Goal: Task Accomplishment & Management: Use online tool/utility

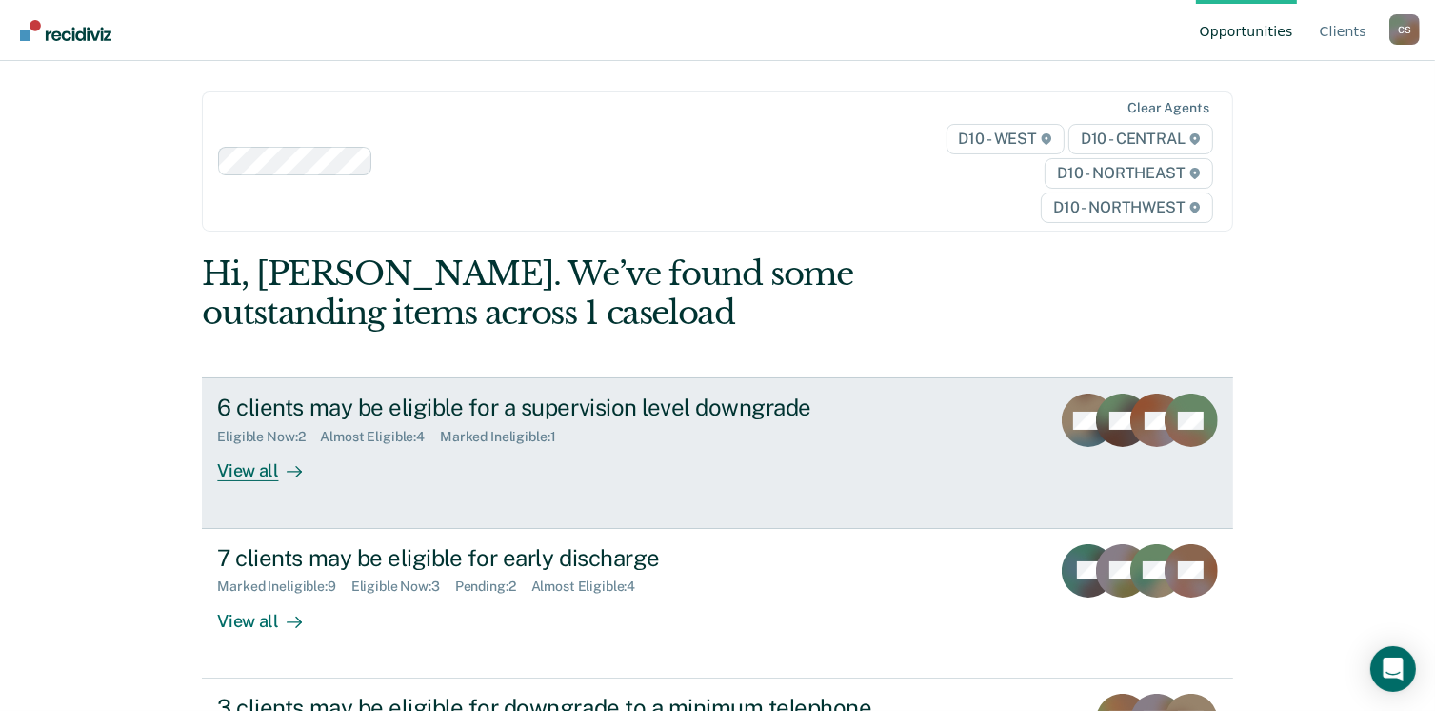
click at [331, 455] on div "6 clients may be eligible for a supervision level downgrade Eligible Now : 2 Al…" at bounding box center [574, 437] width 714 height 88
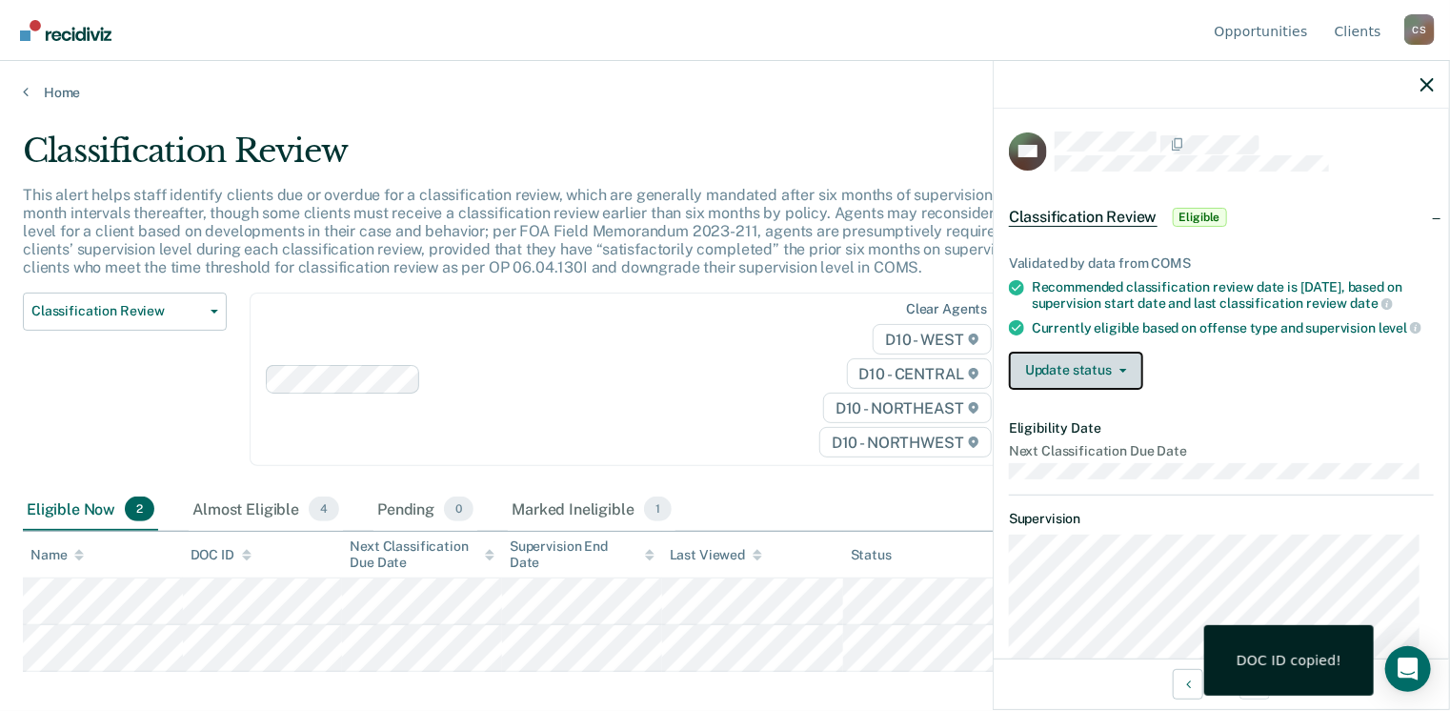
click at [1082, 386] on button "Update status" at bounding box center [1076, 370] width 134 height 38
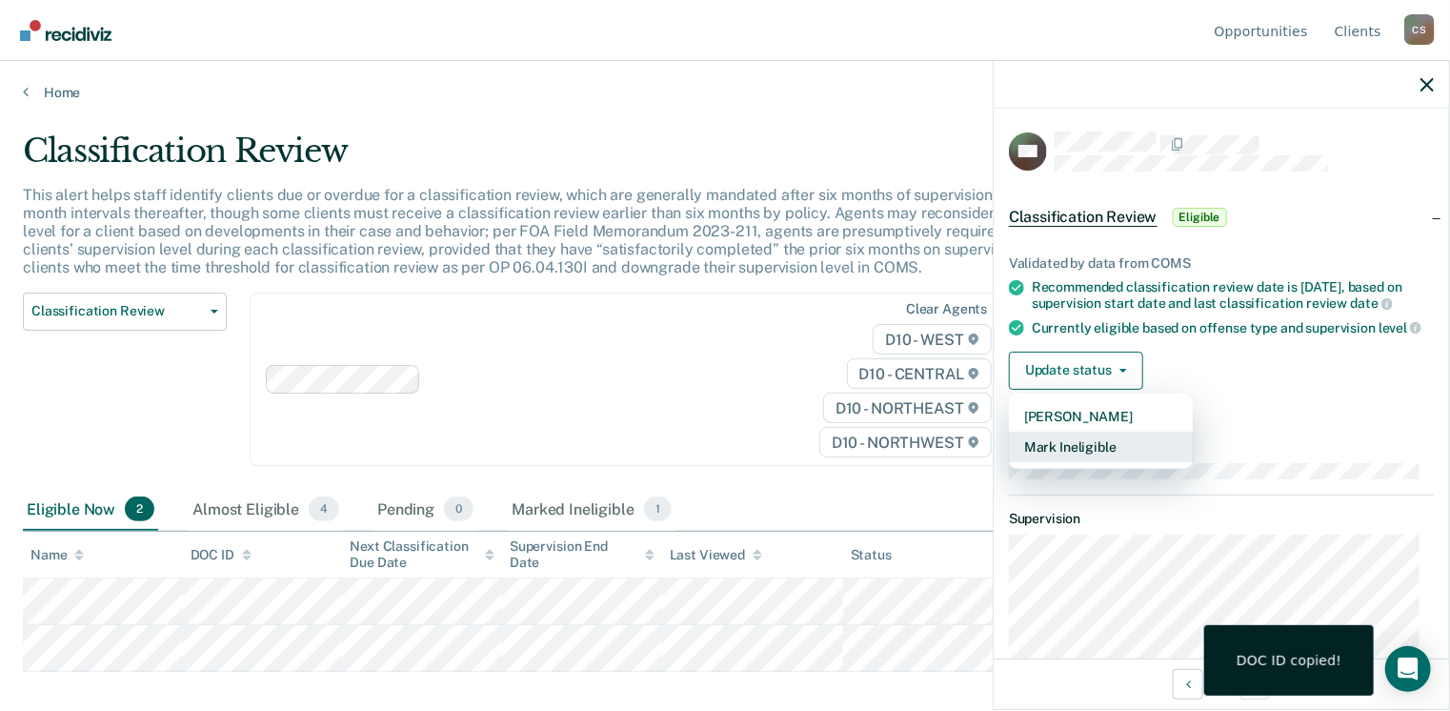
click at [1072, 454] on button "Mark Ineligible" at bounding box center [1101, 446] width 184 height 30
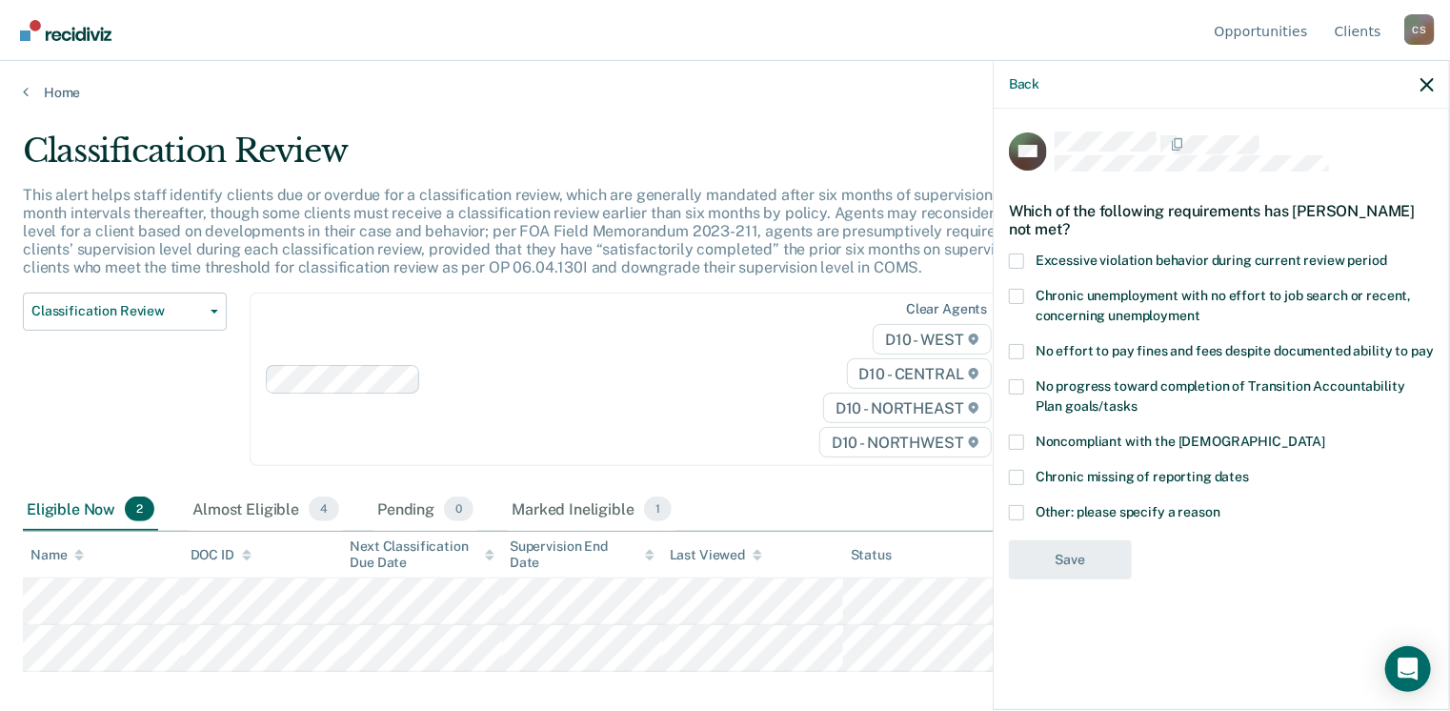
drag, startPoint x: 1021, startPoint y: 352, endPoint x: 1036, endPoint y: 412, distance: 61.9
click at [1021, 355] on span at bounding box center [1016, 351] width 15 height 15
click at [1433, 344] on input "No effort to pay fines and fees despite documented ability to pay" at bounding box center [1433, 344] width 0 height 0
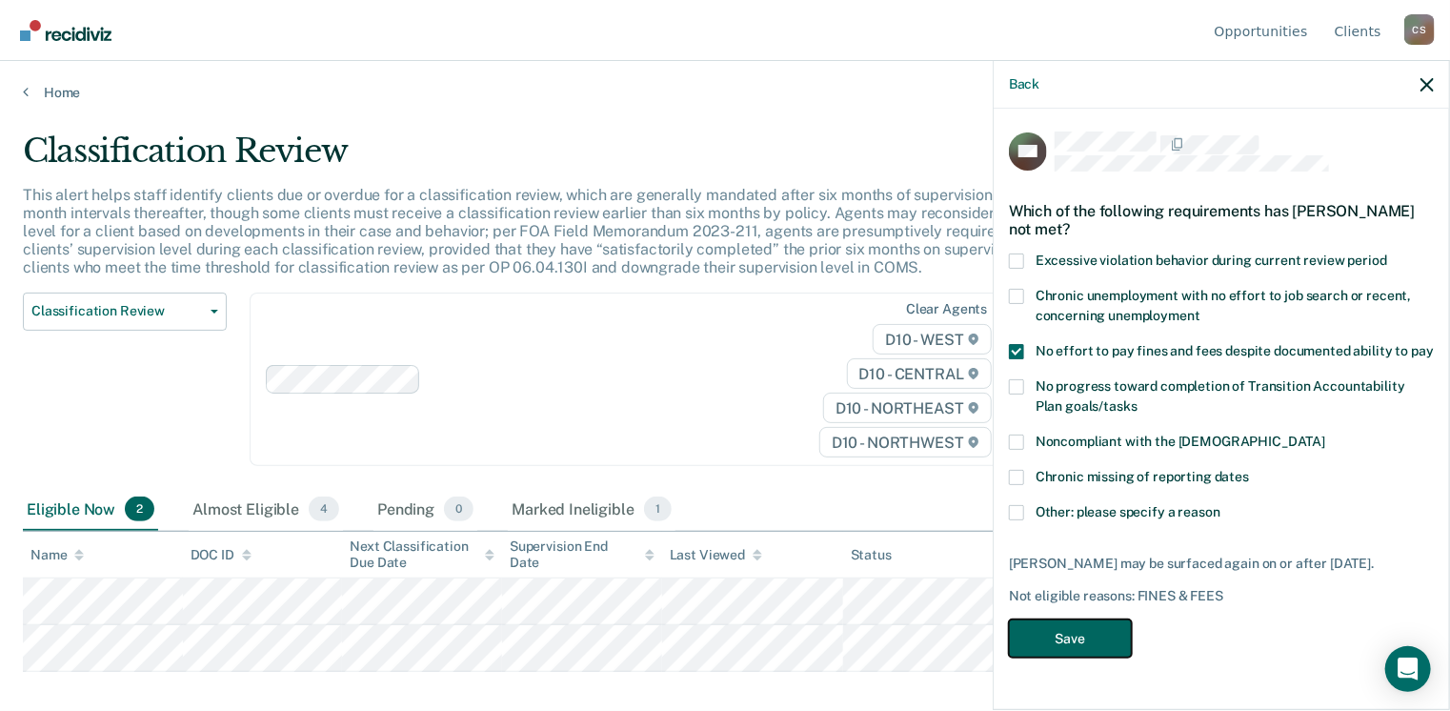
click at [1029, 641] on button "Save" at bounding box center [1070, 638] width 123 height 39
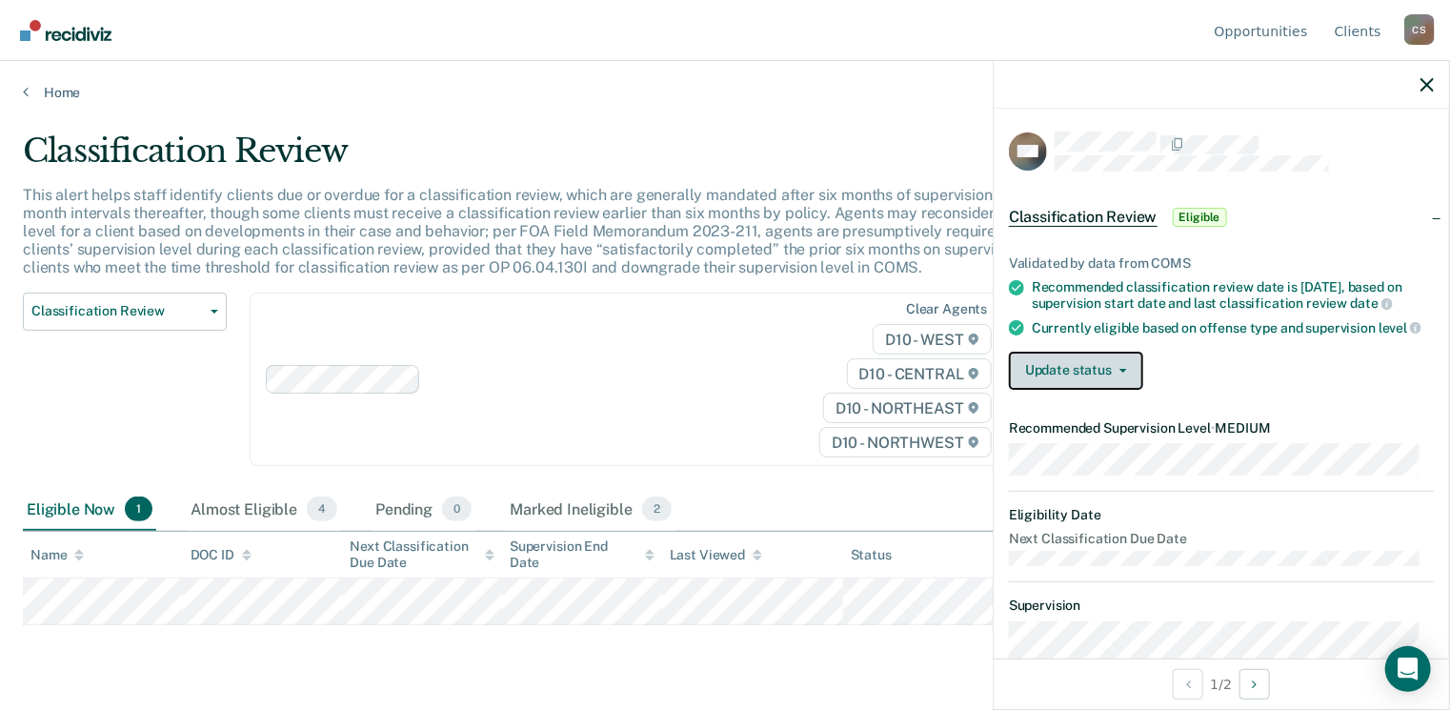
click at [1096, 378] on button "Update status" at bounding box center [1076, 370] width 134 height 38
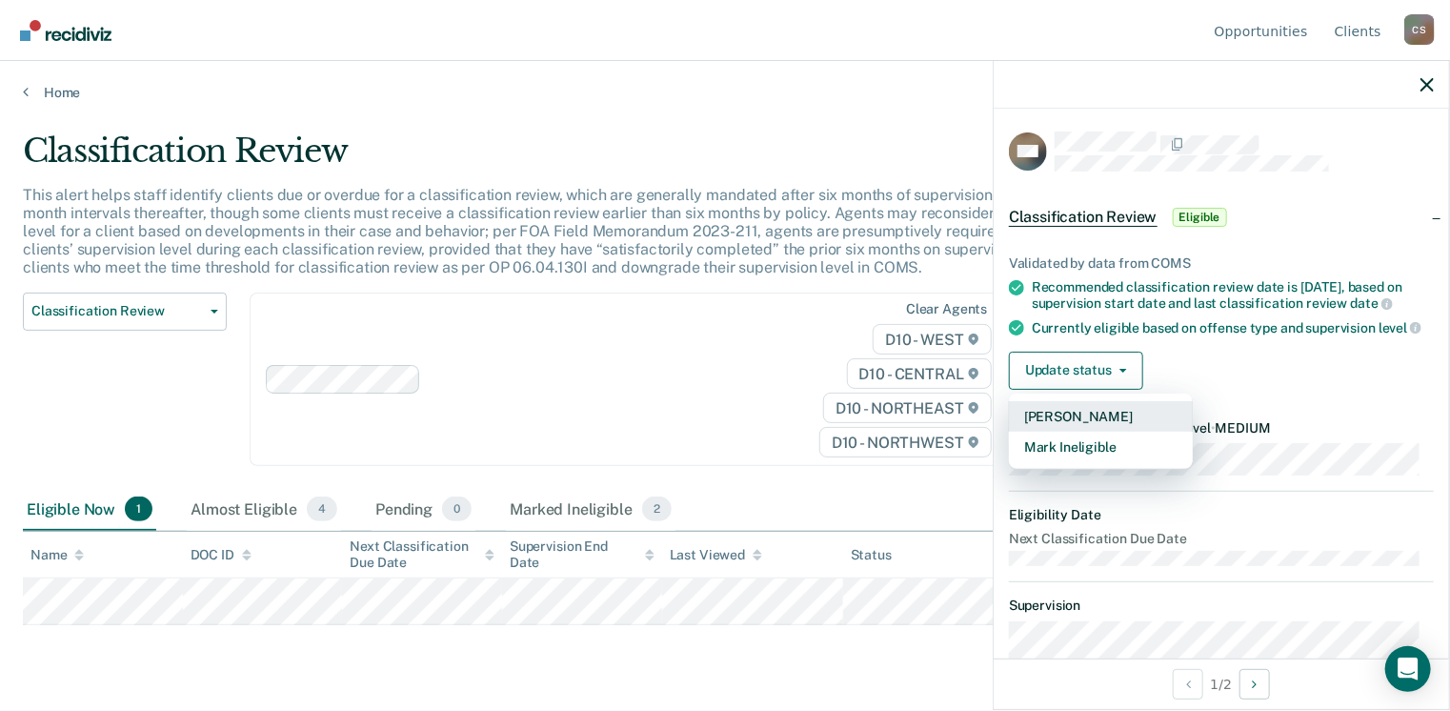
click at [1093, 431] on button "Mark Pending" at bounding box center [1101, 416] width 184 height 30
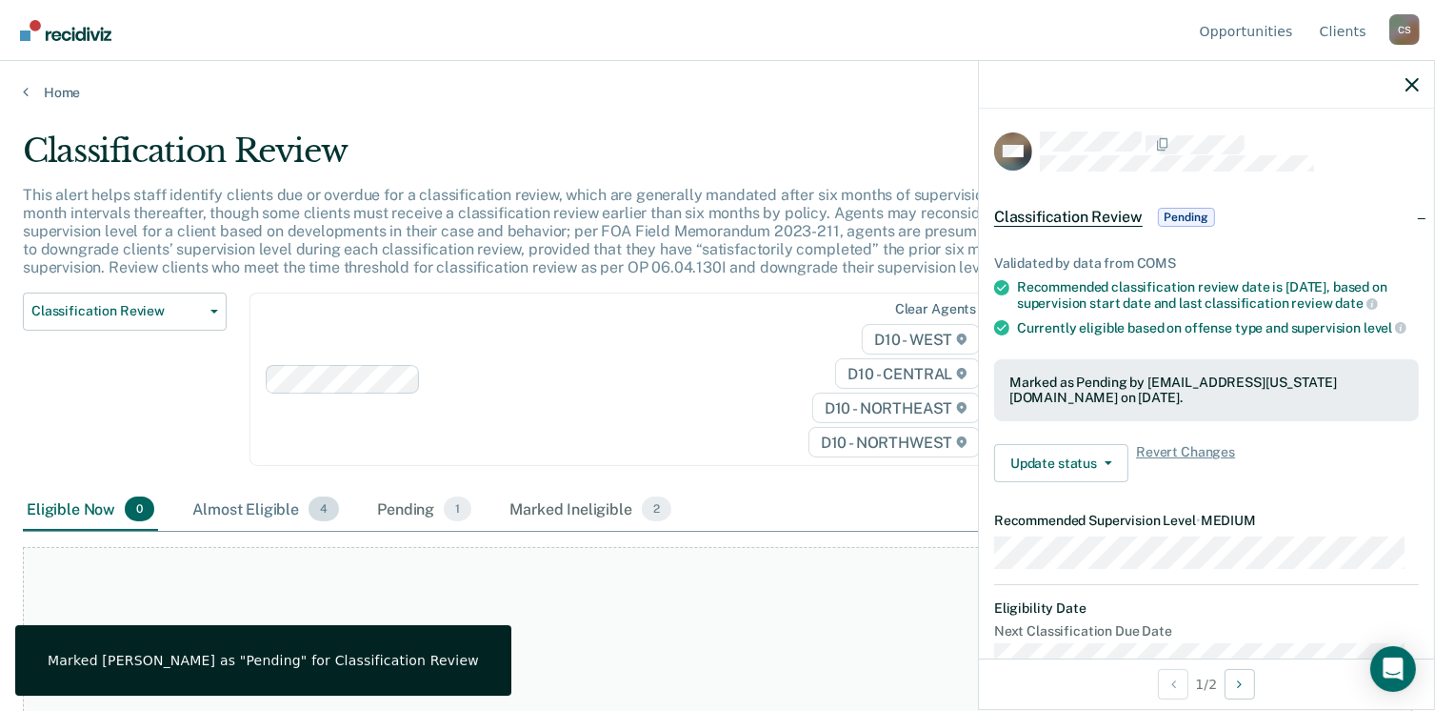
click at [255, 511] on div "Almost Eligible 4" at bounding box center [266, 510] width 154 height 42
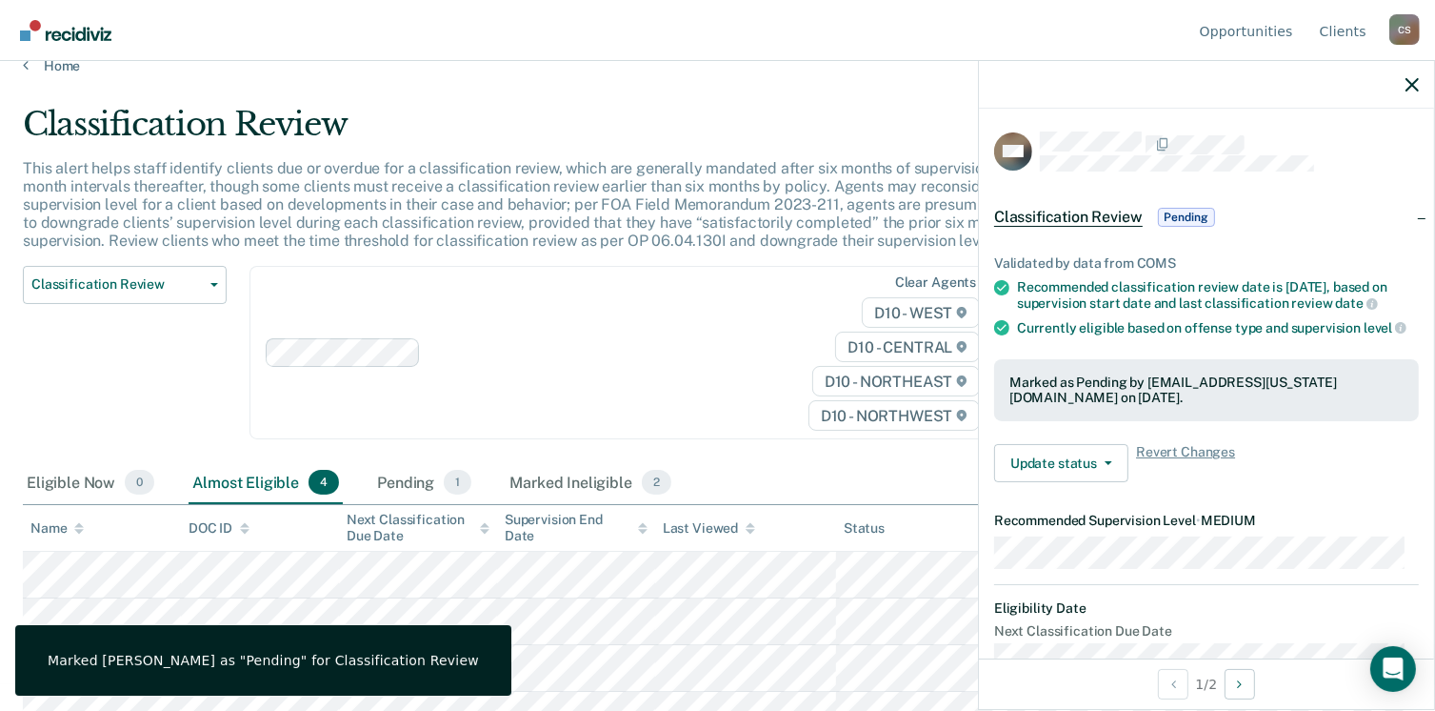
scroll to position [51, 0]
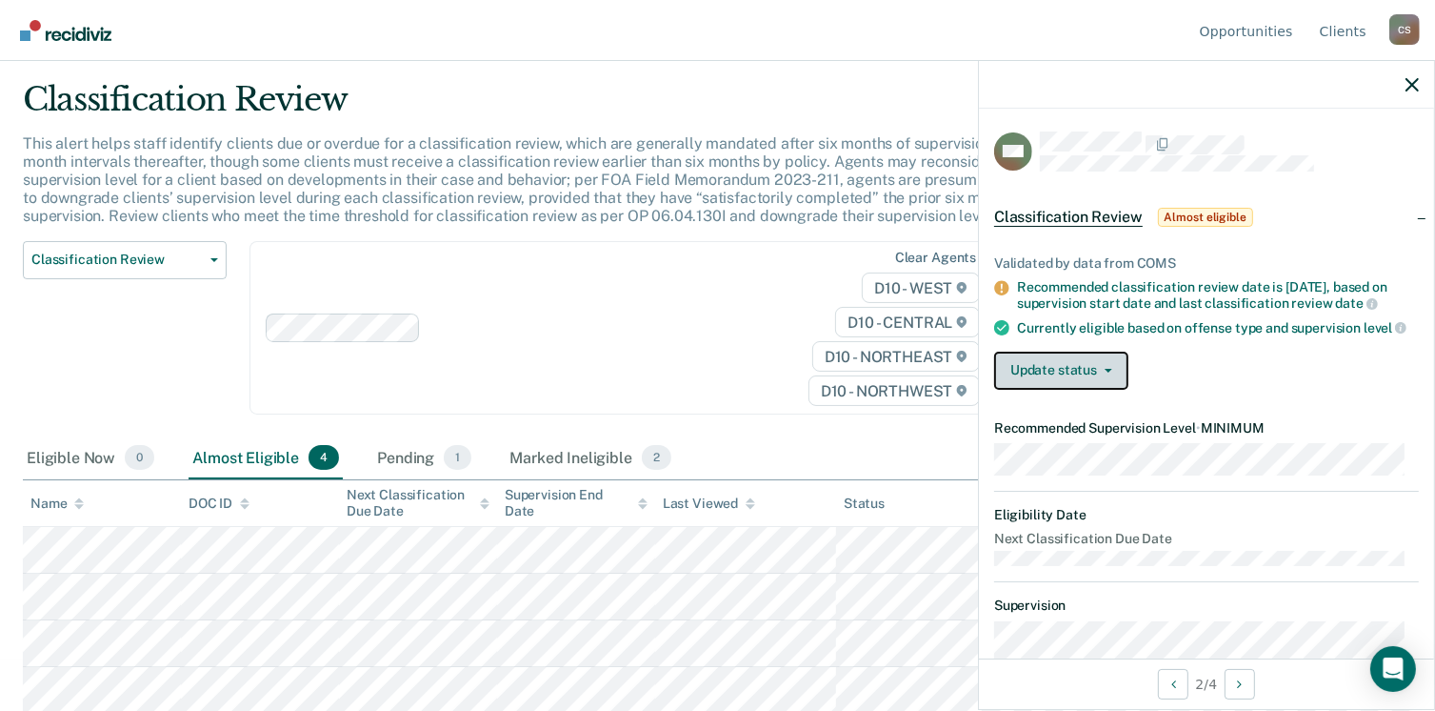
click at [1020, 390] on button "Update status" at bounding box center [1061, 370] width 134 height 38
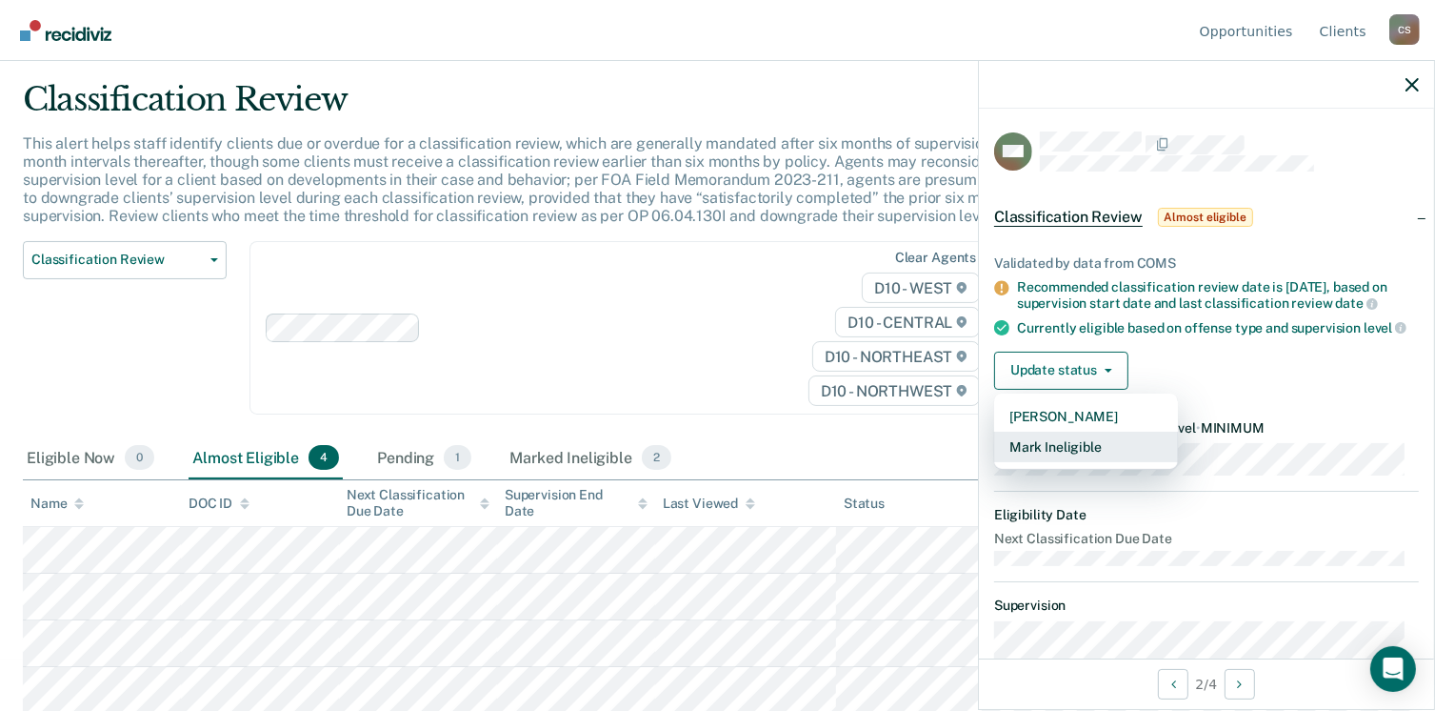
click at [1025, 456] on button "Mark Ineligible" at bounding box center [1086, 446] width 184 height 30
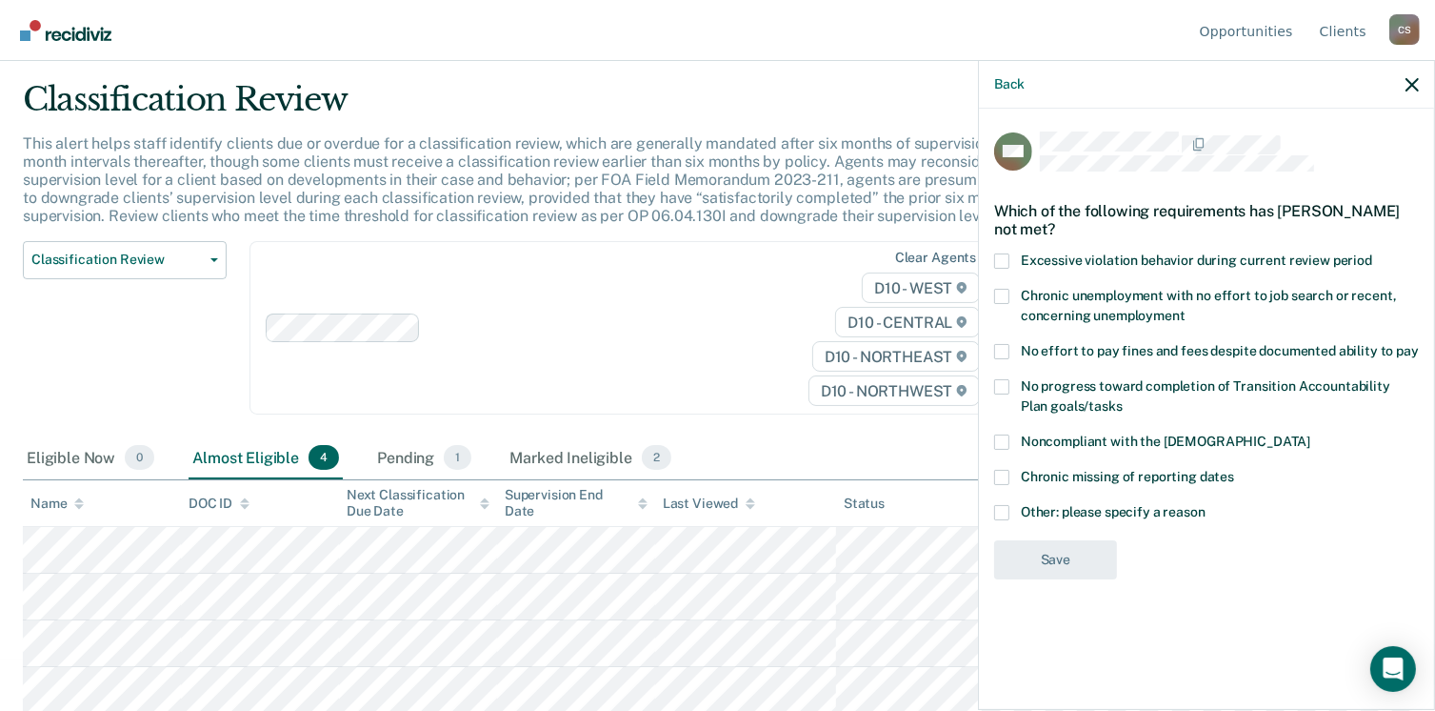
click at [991, 320] on div "MC Which of the following requirements has Morgan Couvillion not met? Excessive…" at bounding box center [1206, 407] width 455 height 597
click at [998, 298] on span at bounding box center [1001, 296] width 15 height 15
click at [1186, 309] on input "Chronic unemployment with no effort to job search or recent, concerning unemplo…" at bounding box center [1186, 309] width 0 height 0
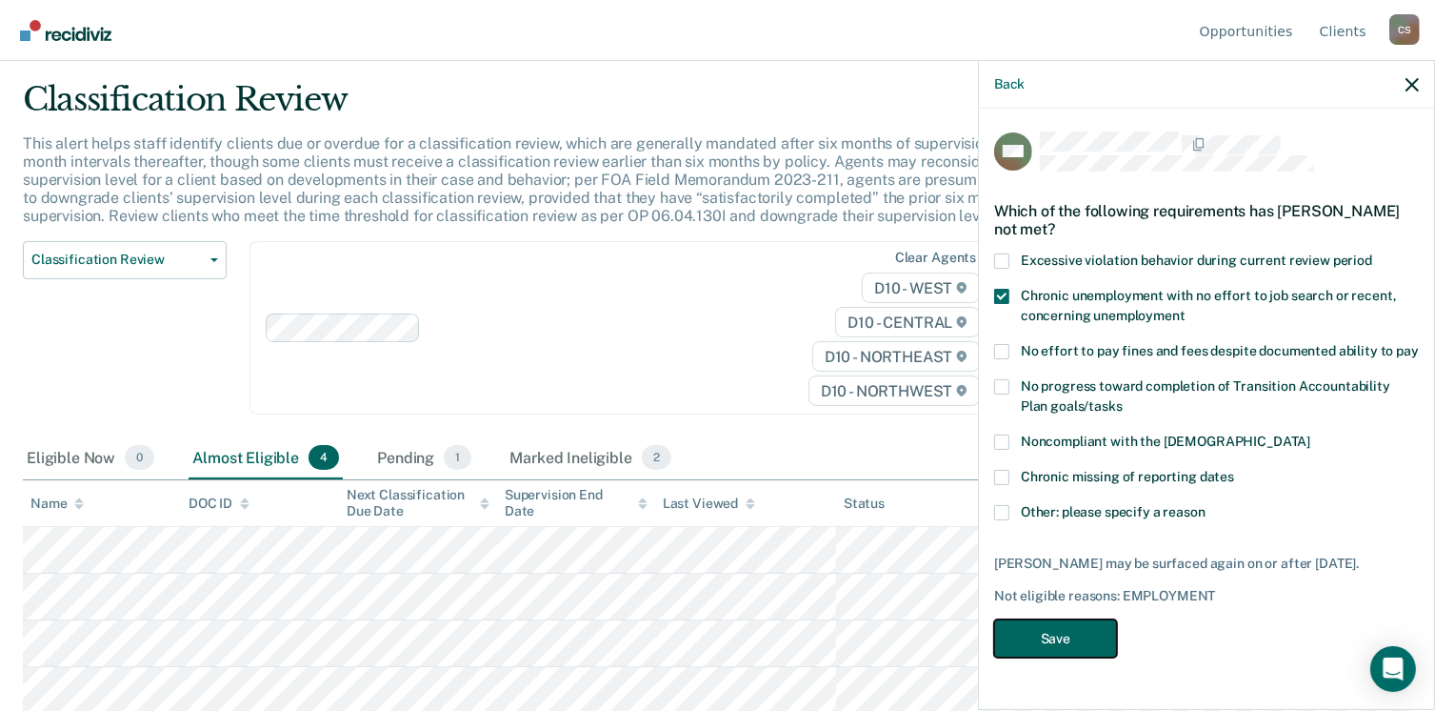
click at [1014, 626] on button "Save" at bounding box center [1055, 638] width 123 height 39
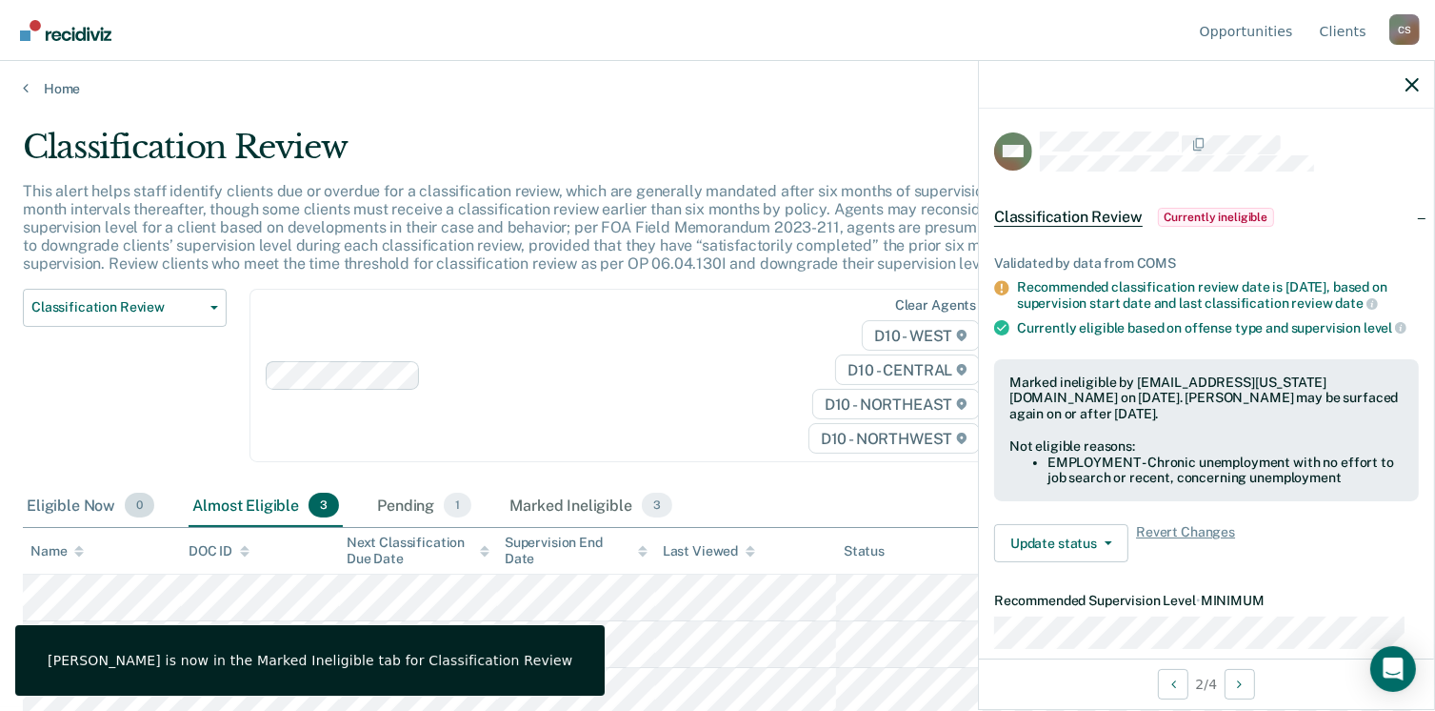
scroll to position [5, 0]
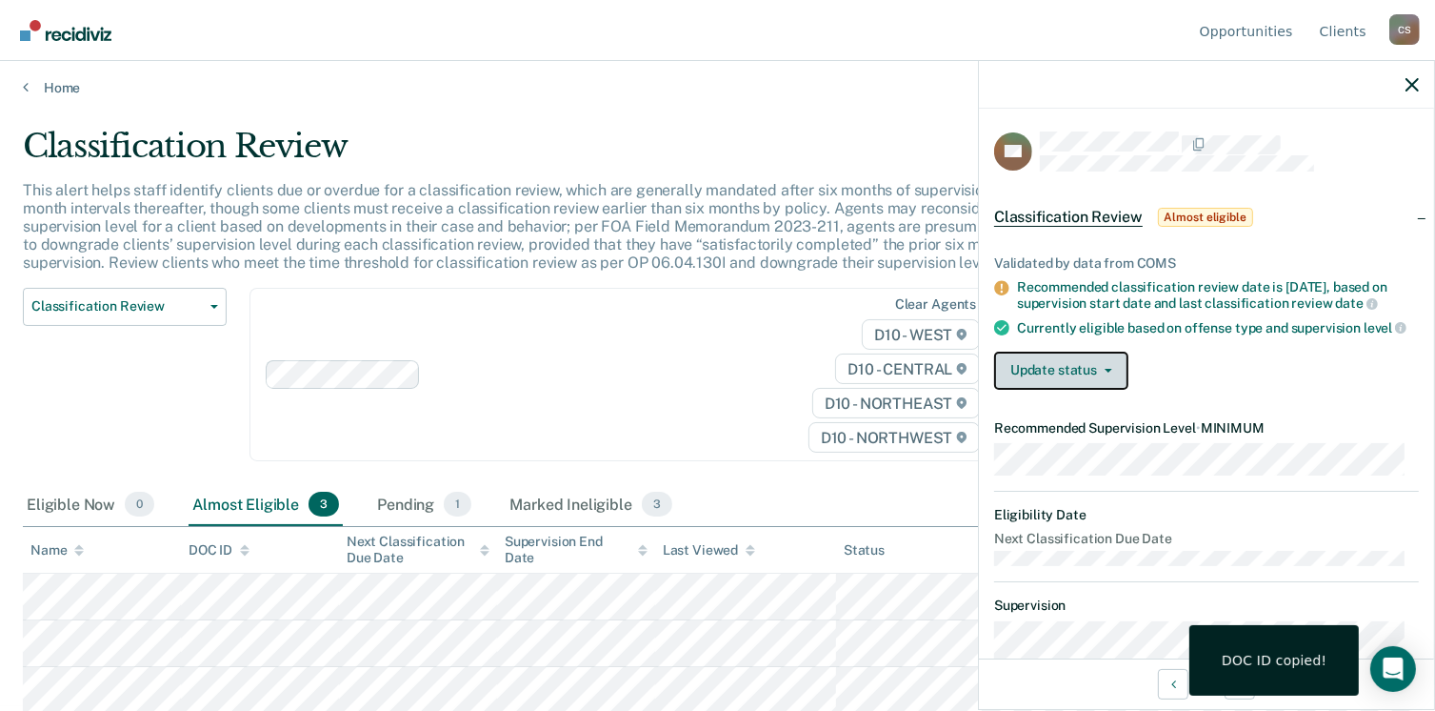
click at [1091, 371] on button "Update status" at bounding box center [1061, 370] width 134 height 38
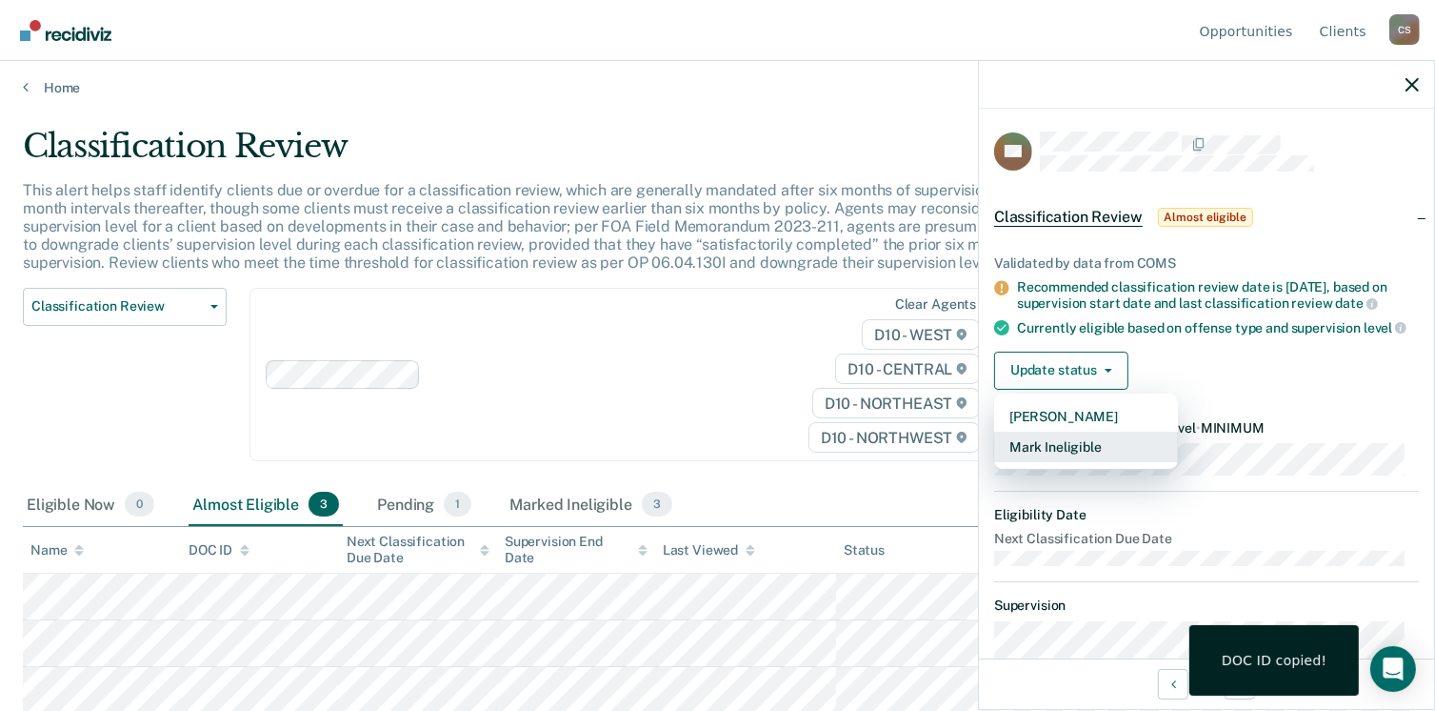
click at [1051, 454] on button "Mark Ineligible" at bounding box center [1086, 446] width 184 height 30
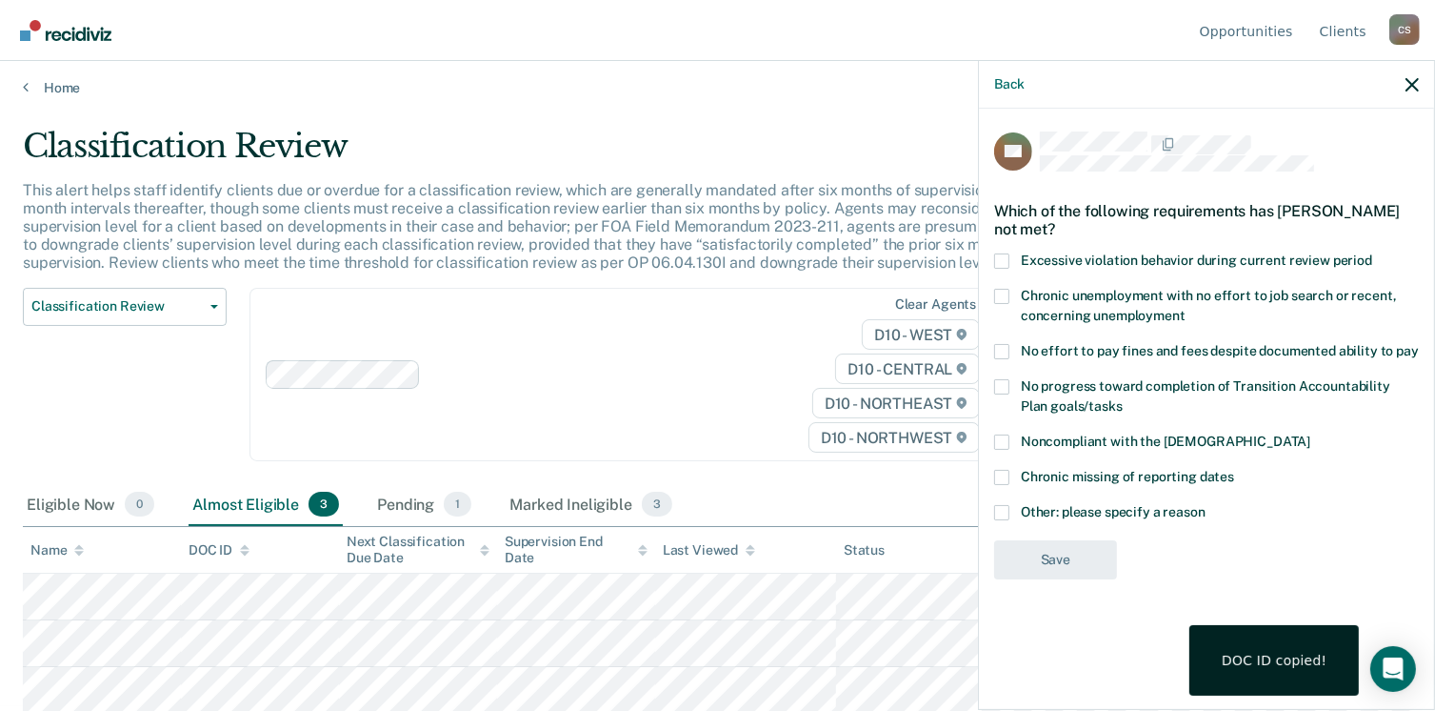
click at [1019, 353] on label "No effort to pay fines and fees despite documented ability to pay" at bounding box center [1206, 354] width 425 height 20
click at [1419, 344] on input "No effort to pay fines and fees despite documented ability to pay" at bounding box center [1419, 344] width 0 height 0
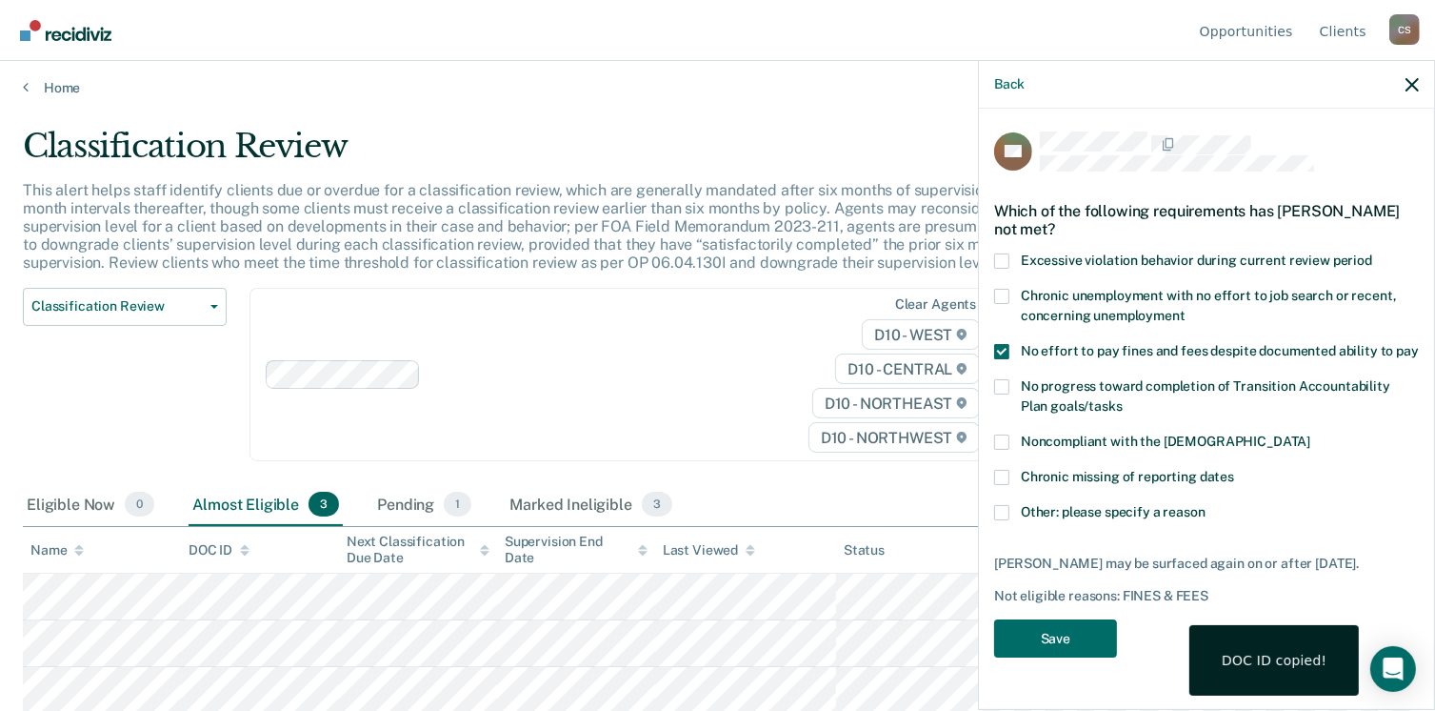
click at [1002, 302] on label "Chronic unemployment with no effort to job search or recent, concerning unemplo…" at bounding box center [1206, 309] width 425 height 40
click at [1186, 309] on input "Chronic unemployment with no effort to job search or recent, concerning unemplo…" at bounding box center [1186, 309] width 0 height 0
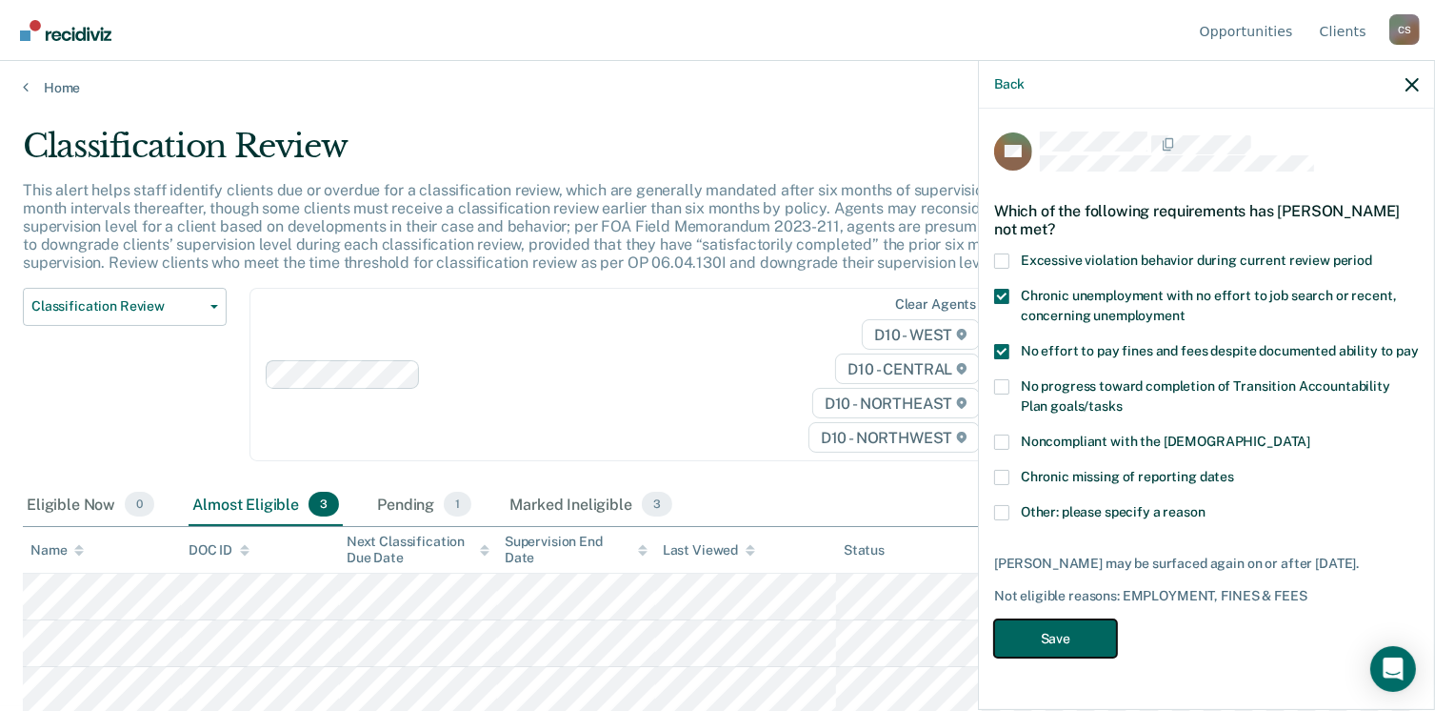
click at [1042, 624] on button "Save" at bounding box center [1055, 638] width 123 height 39
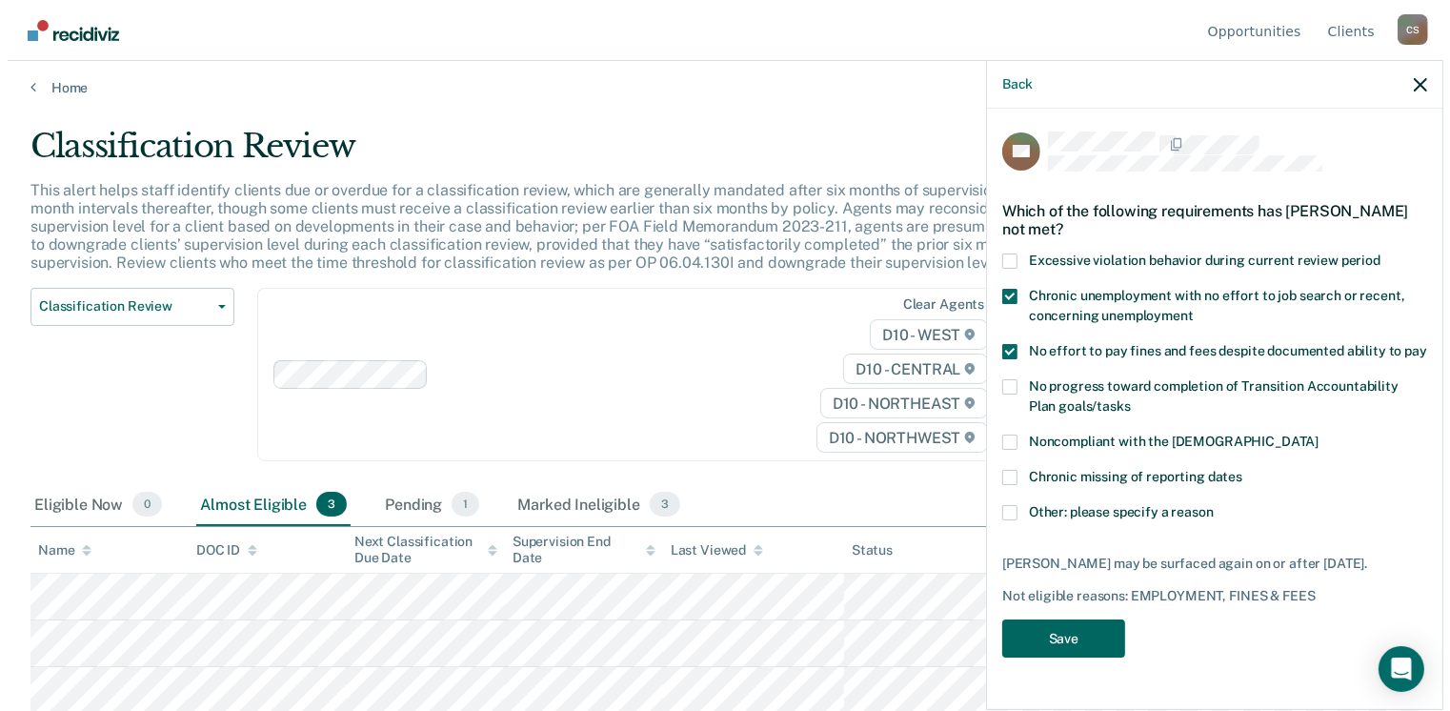
scroll to position [0, 0]
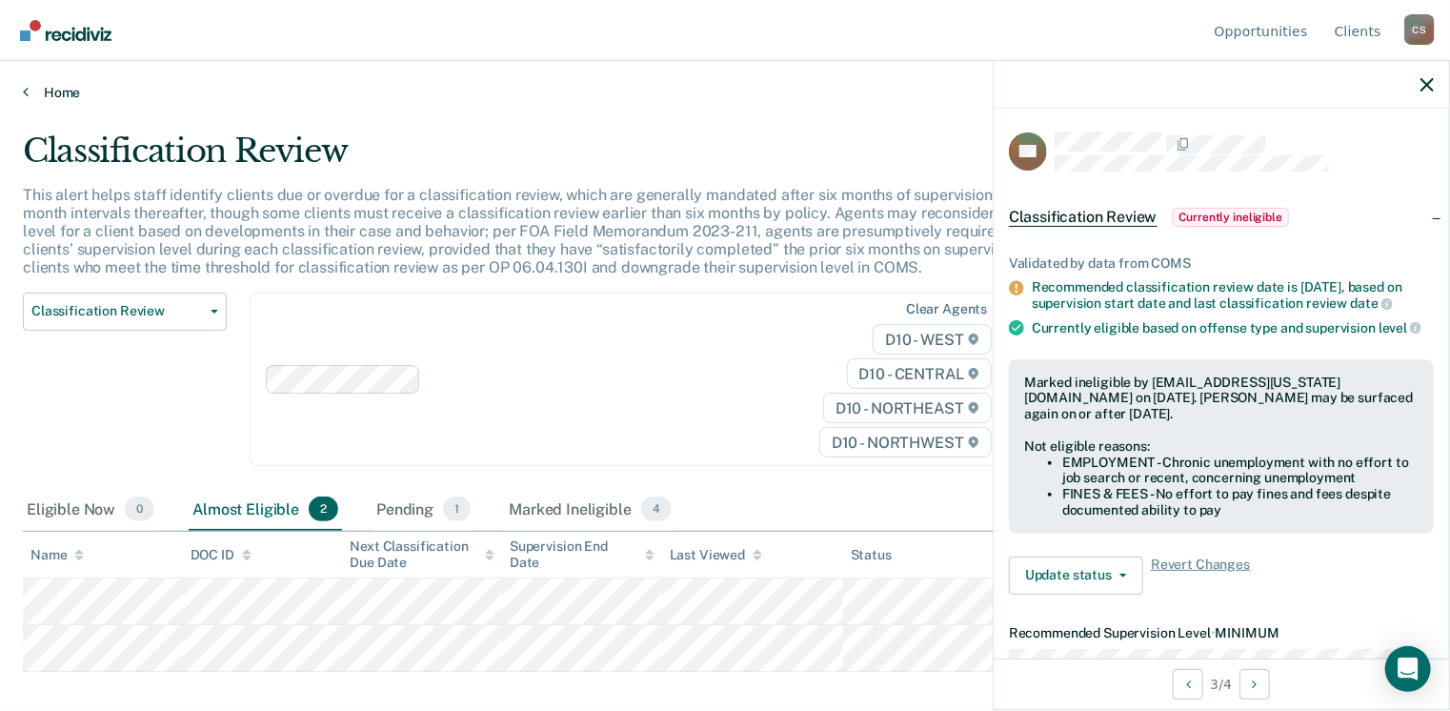
click at [27, 89] on icon at bounding box center [26, 91] width 6 height 15
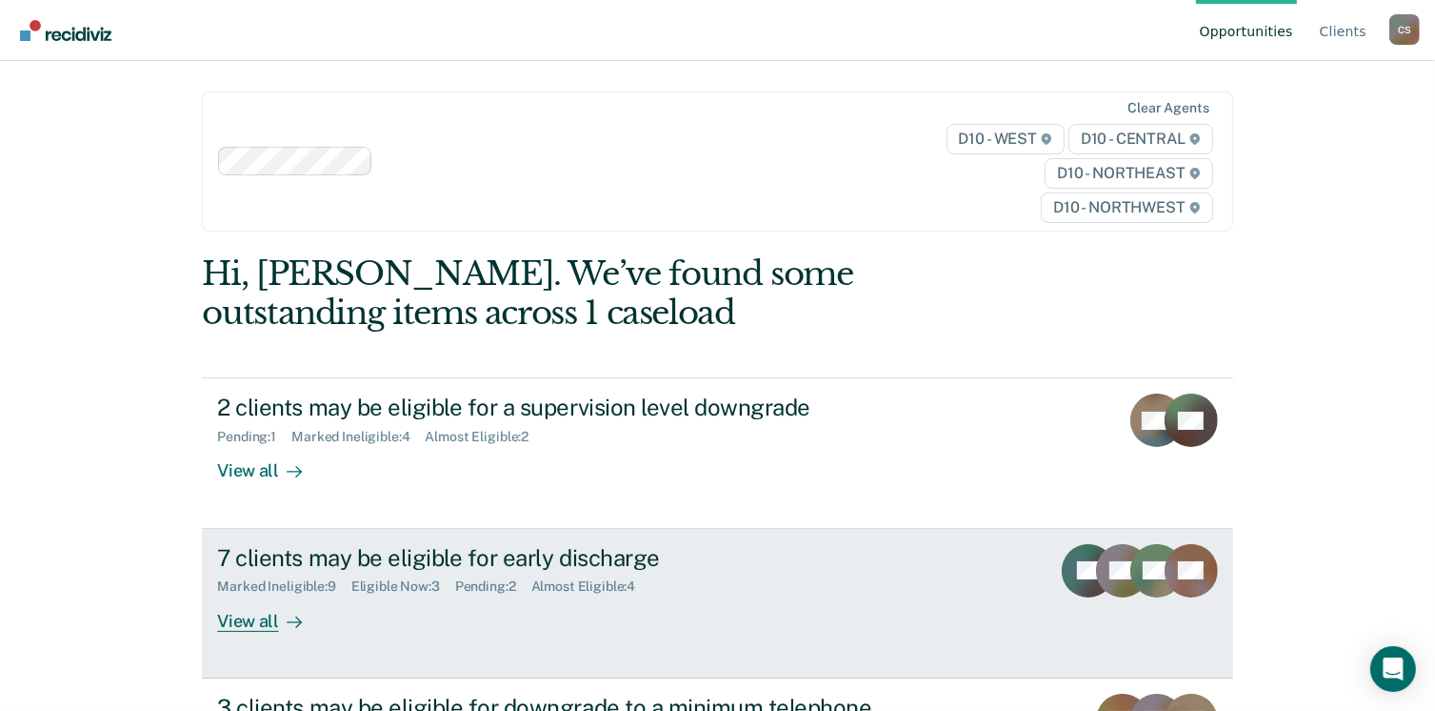
click at [259, 606] on div "View all" at bounding box center [270, 612] width 107 height 37
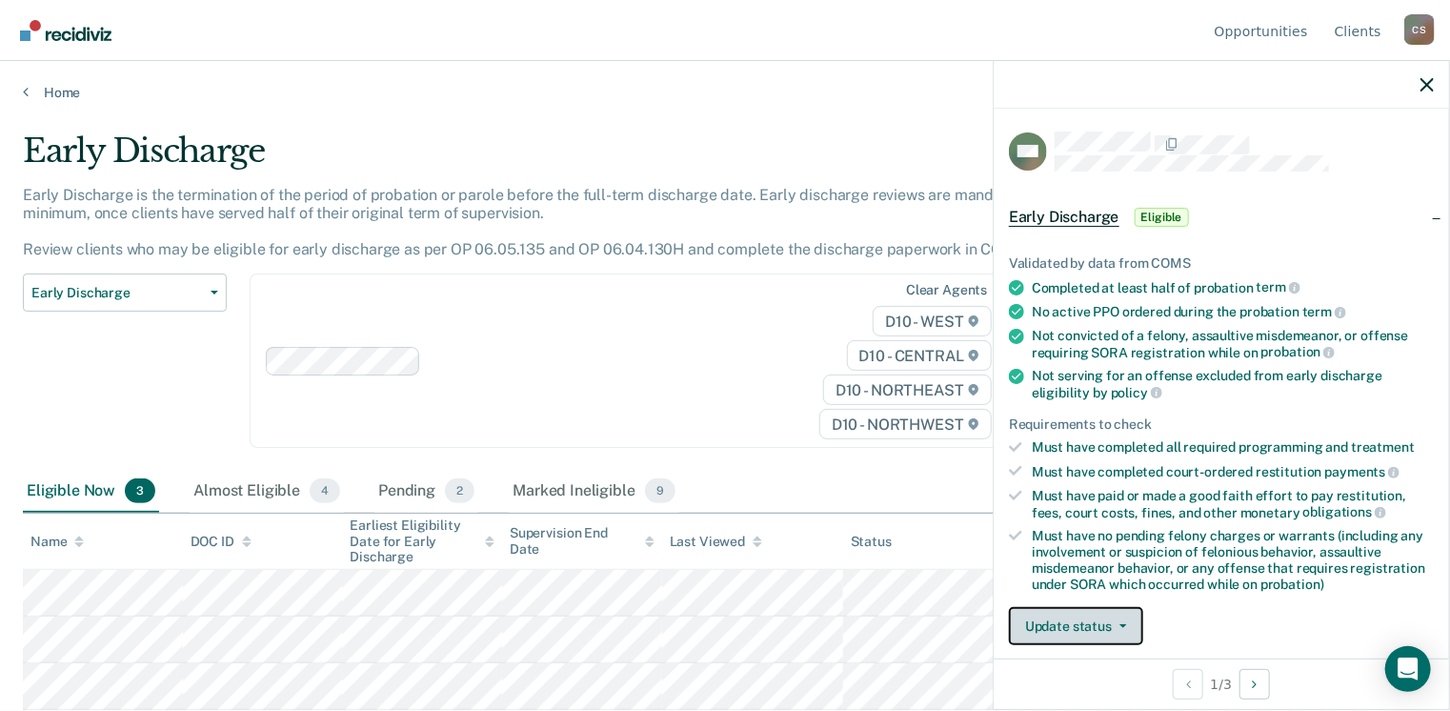
click at [1083, 635] on button "Update status" at bounding box center [1076, 626] width 134 height 38
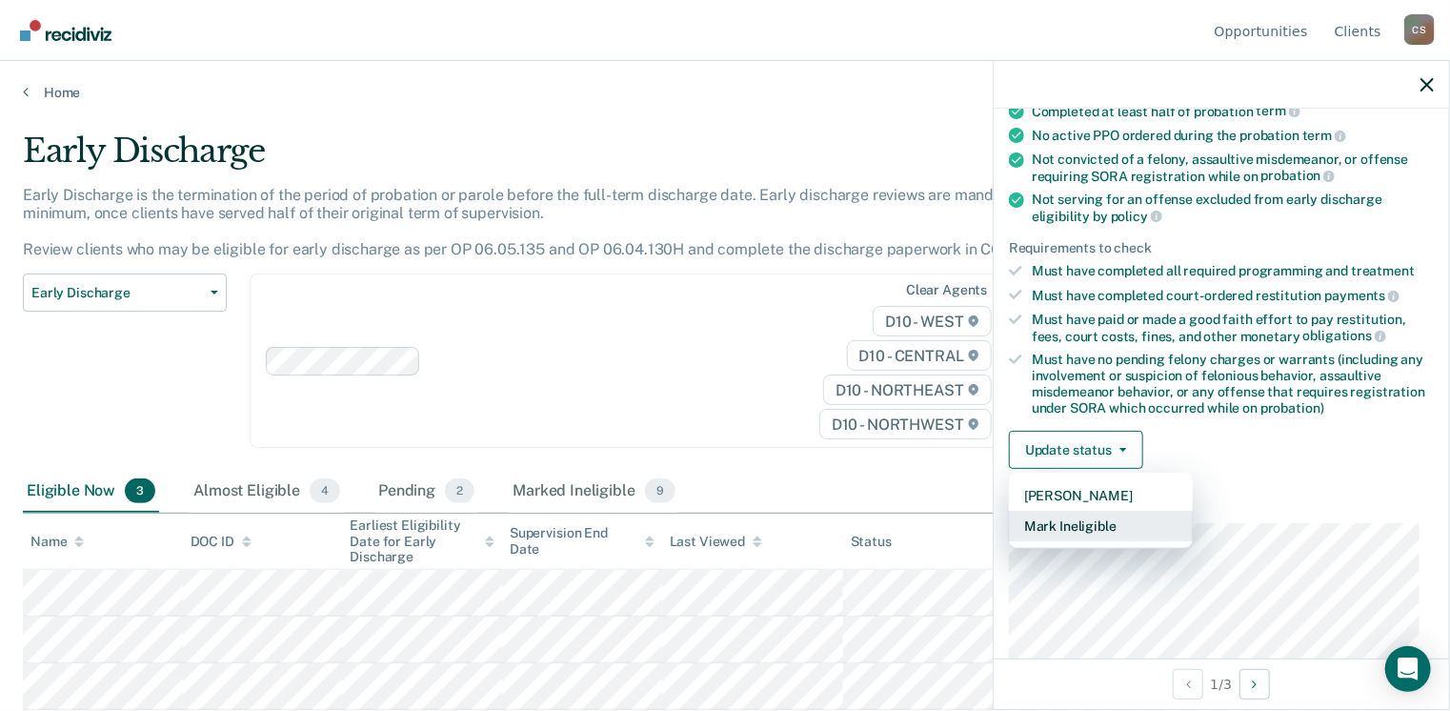
scroll to position [193, 0]
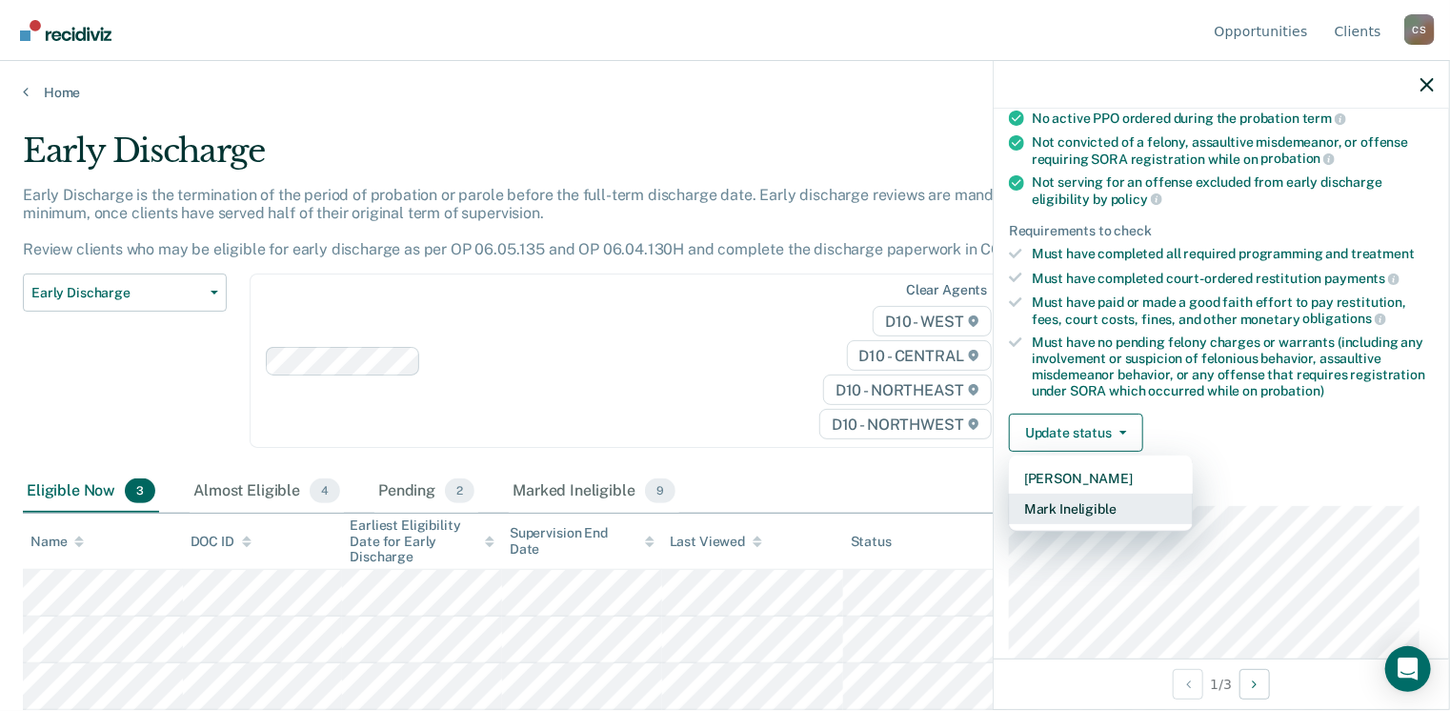
click at [1085, 504] on button "Mark Ineligible" at bounding box center [1101, 508] width 184 height 30
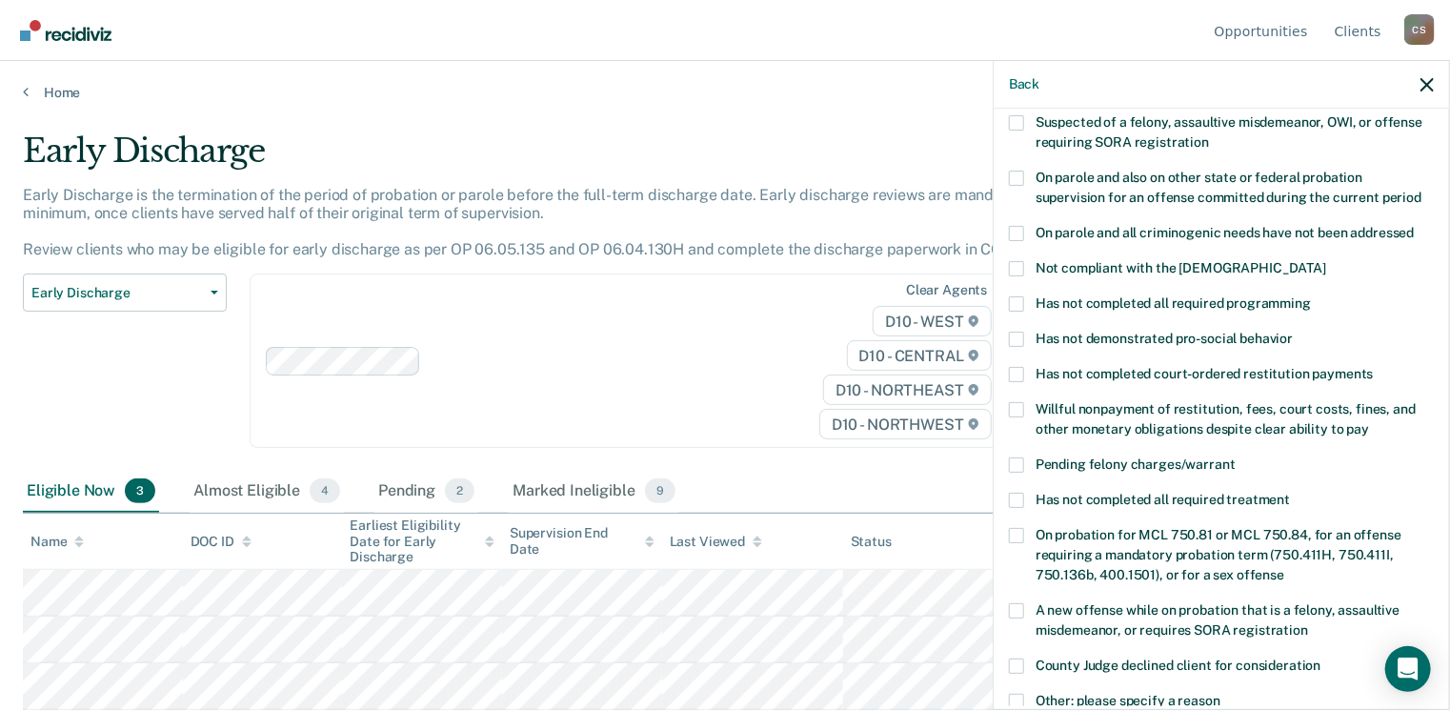
click at [1014, 405] on label "Willful nonpayment of restitution, fees, court costs, fines, and other monetary…" at bounding box center [1221, 422] width 425 height 40
click at [1369, 422] on input "Willful nonpayment of restitution, fees, court costs, fines, and other monetary…" at bounding box center [1369, 422] width 0 height 0
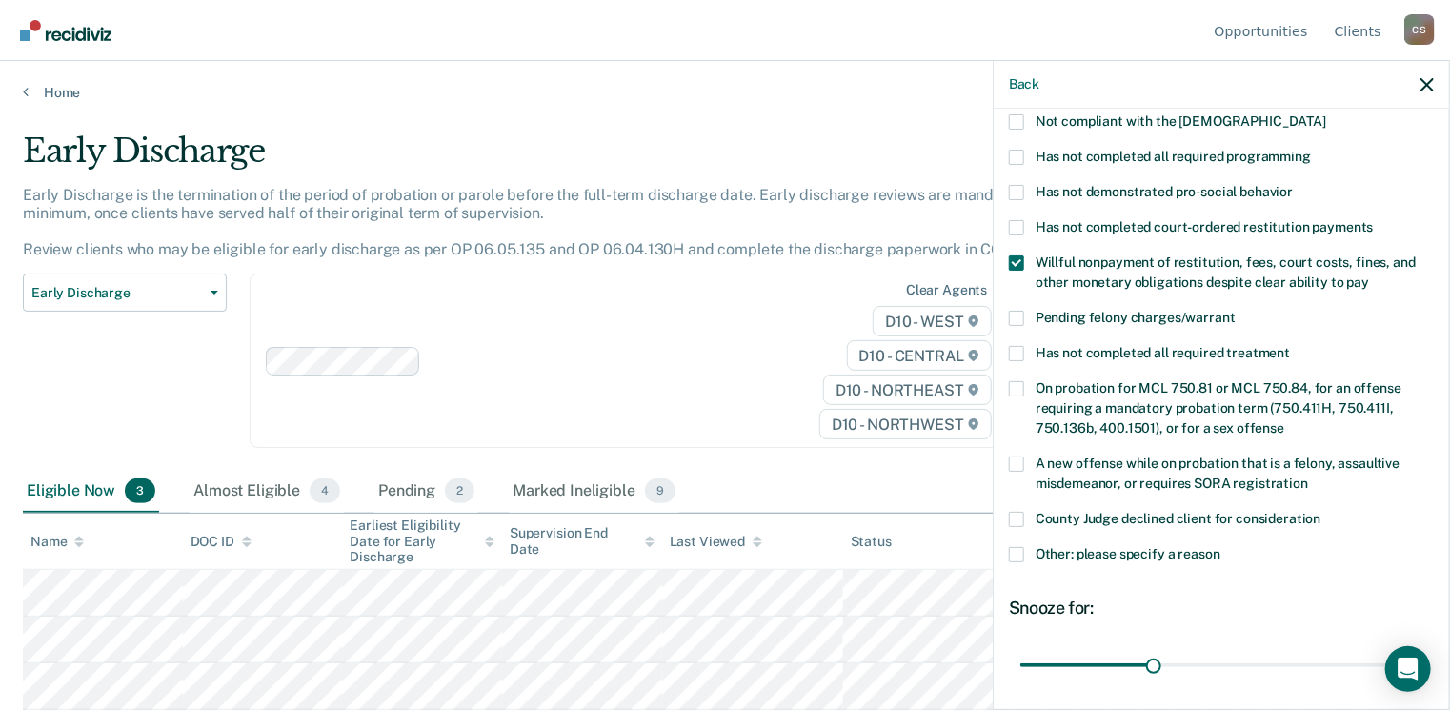
scroll to position [460, 0]
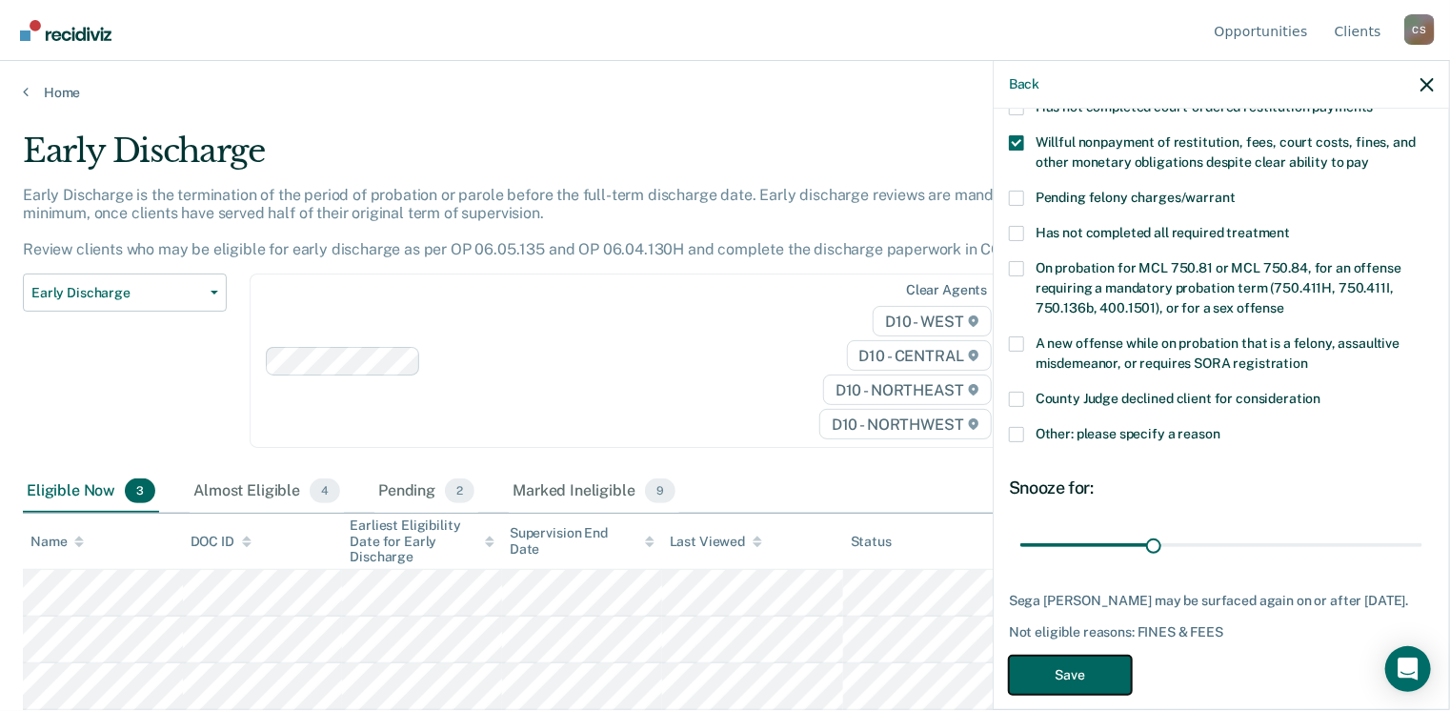
click at [1068, 659] on button "Save" at bounding box center [1070, 674] width 123 height 39
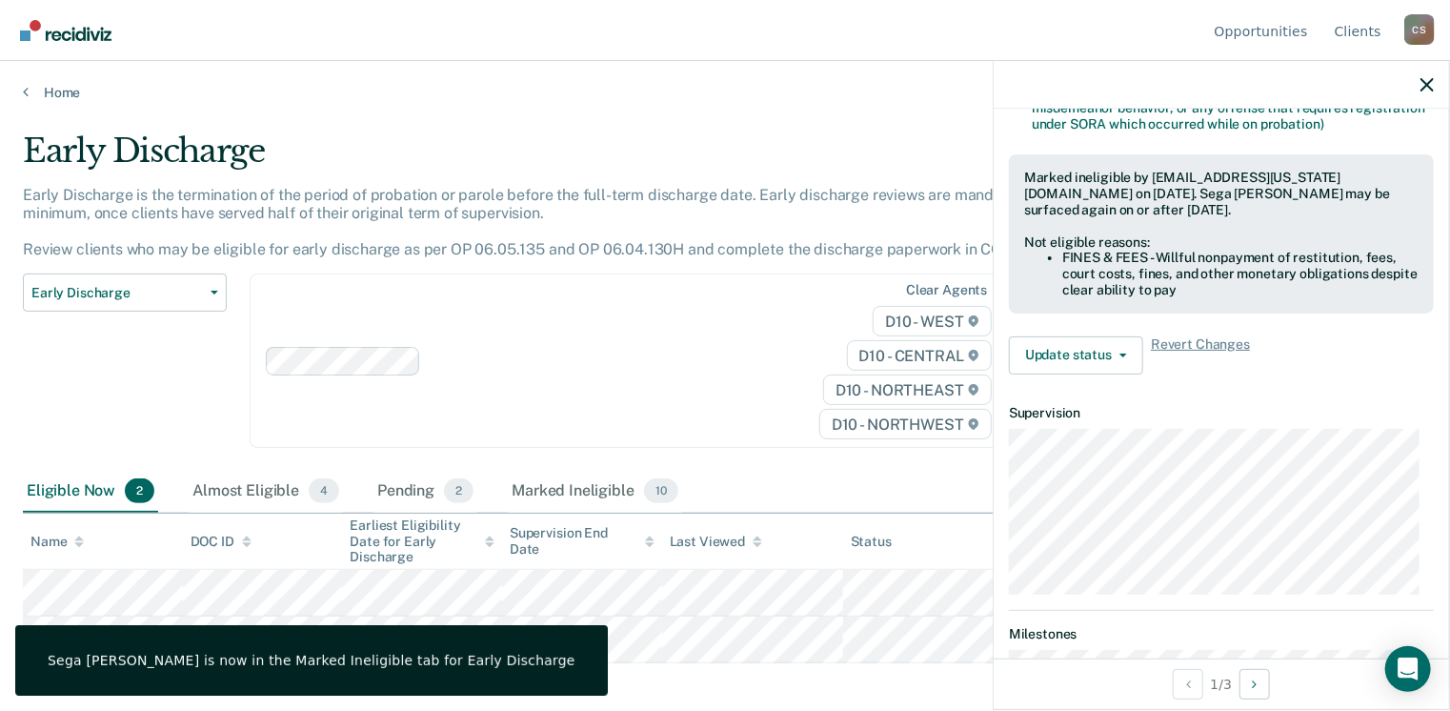
scroll to position [400, 0]
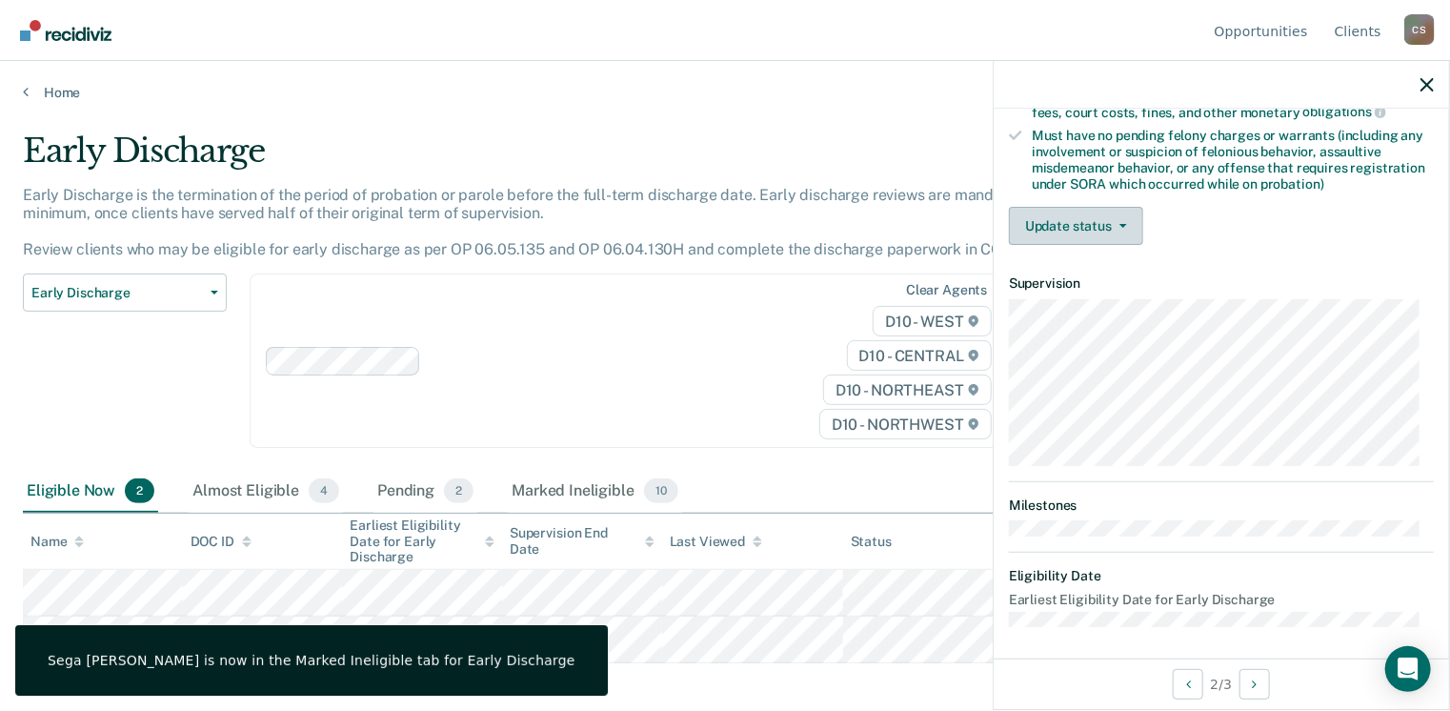
drag, startPoint x: 1079, startPoint y: 200, endPoint x: 1080, endPoint y: 222, distance: 21.9
click at [1079, 212] on div "Validated by data from COMS Completed at least half of probation term No active…" at bounding box center [1220, 43] width 455 height 436
click at [1080, 223] on button "Update status" at bounding box center [1076, 226] width 134 height 38
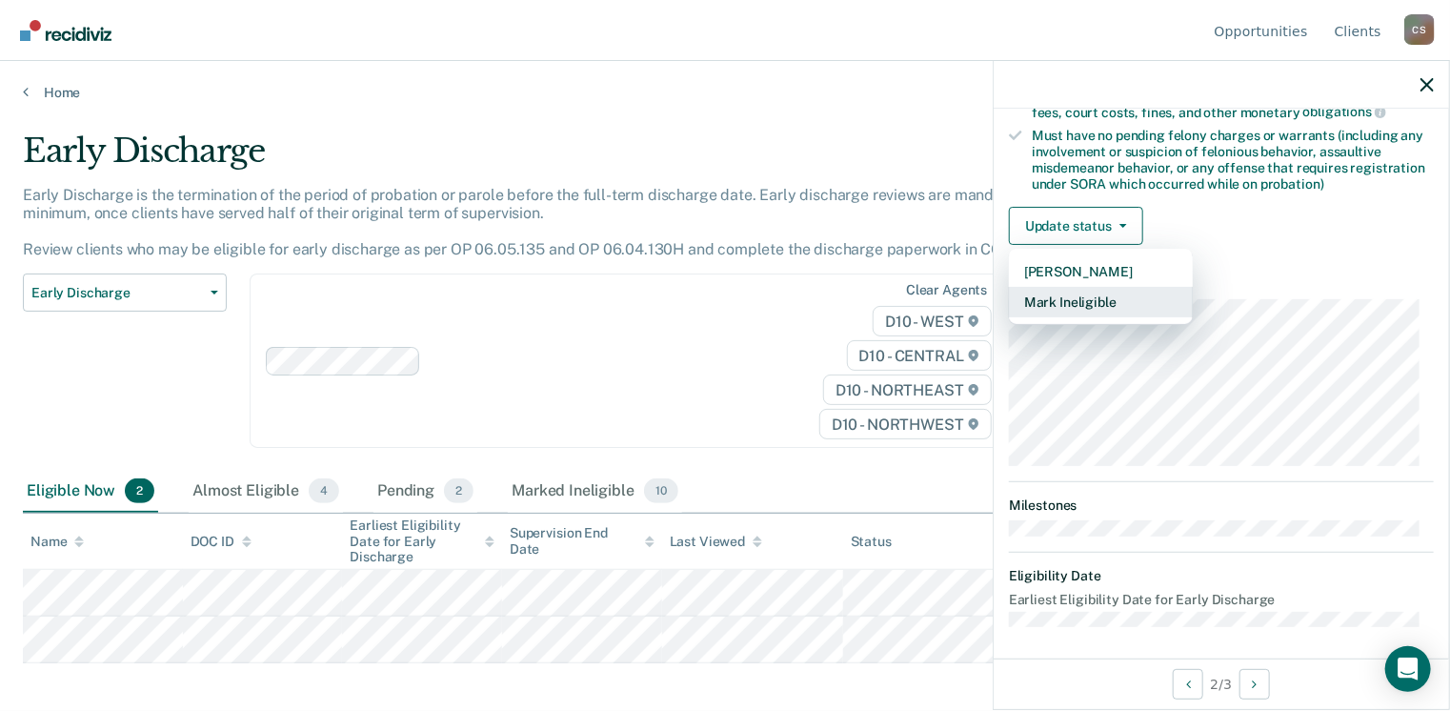
click at [1090, 294] on button "Mark Ineligible" at bounding box center [1101, 302] width 184 height 30
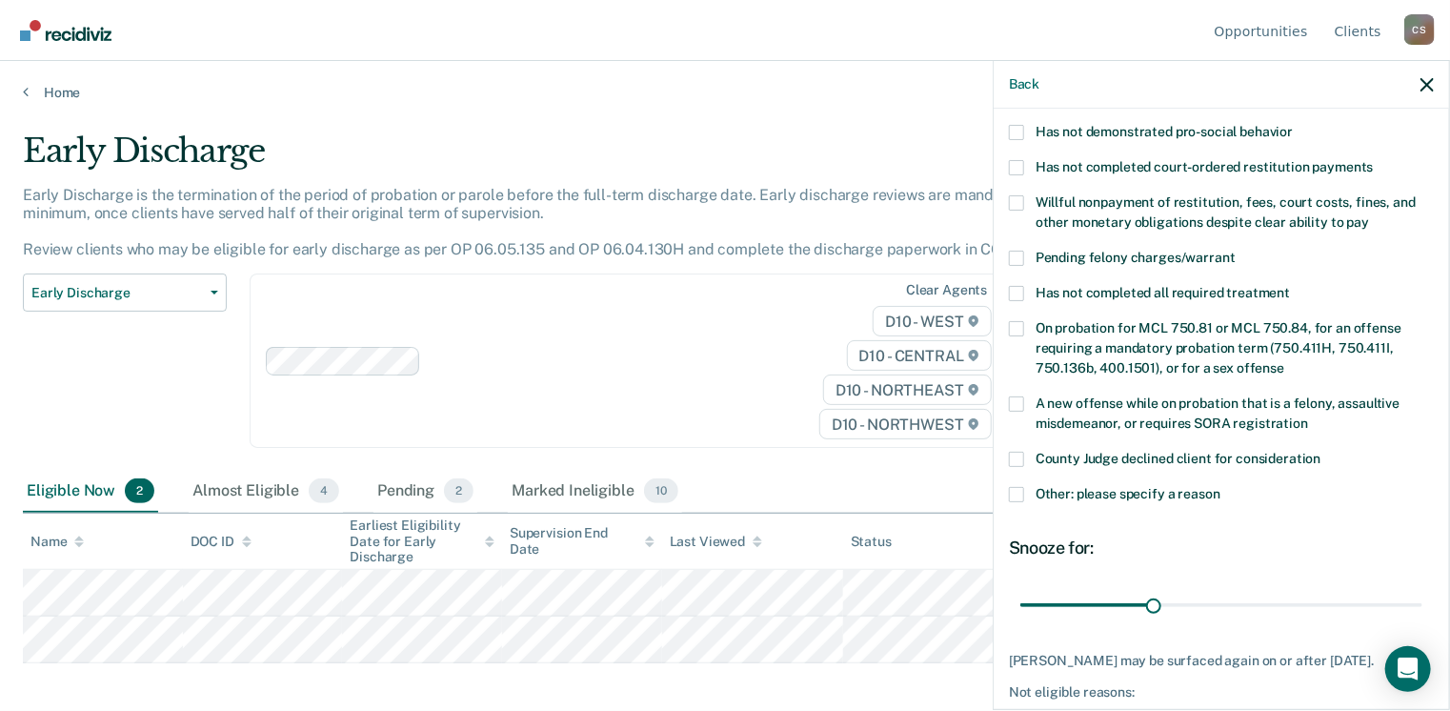
click at [1025, 286] on label "Has not completed all required treatment" at bounding box center [1221, 296] width 425 height 20
click at [1290, 286] on input "Has not completed all required treatment" at bounding box center [1290, 286] width 0 height 0
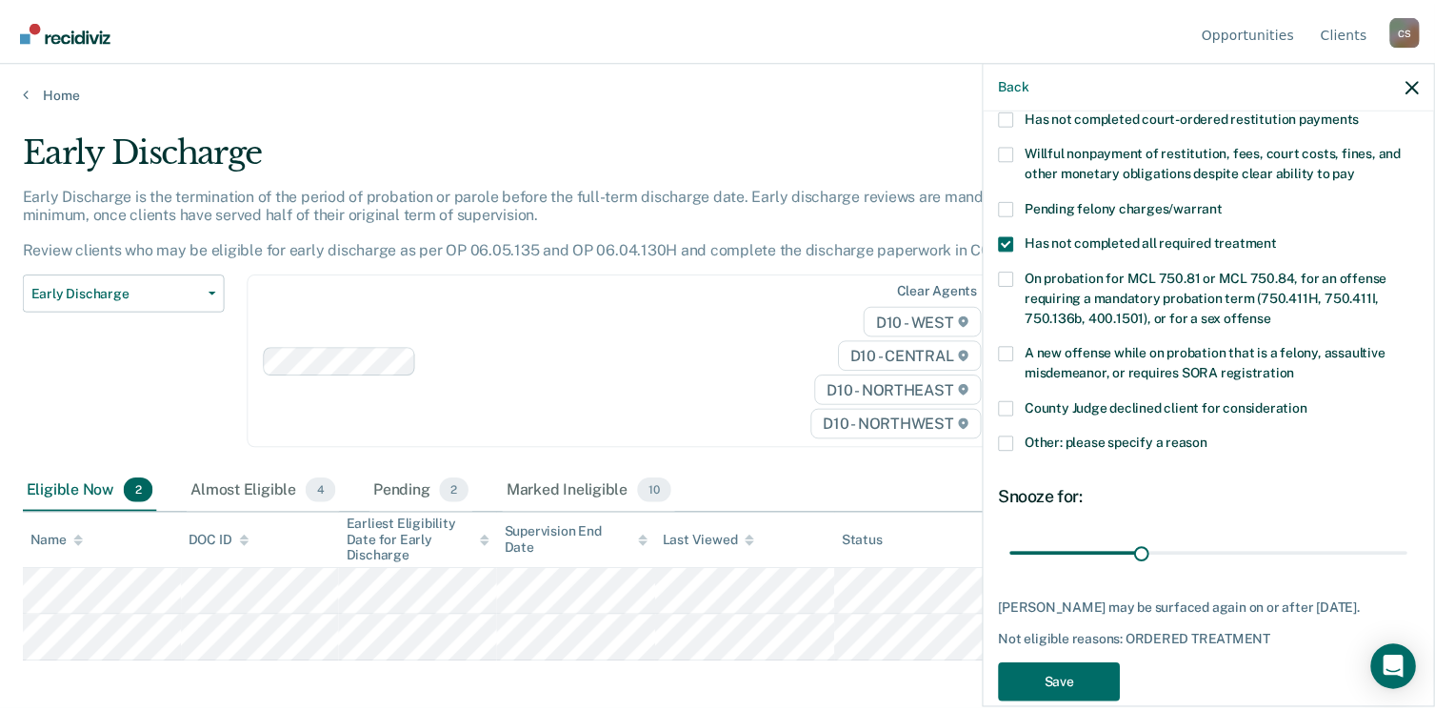
scroll to position [476, 0]
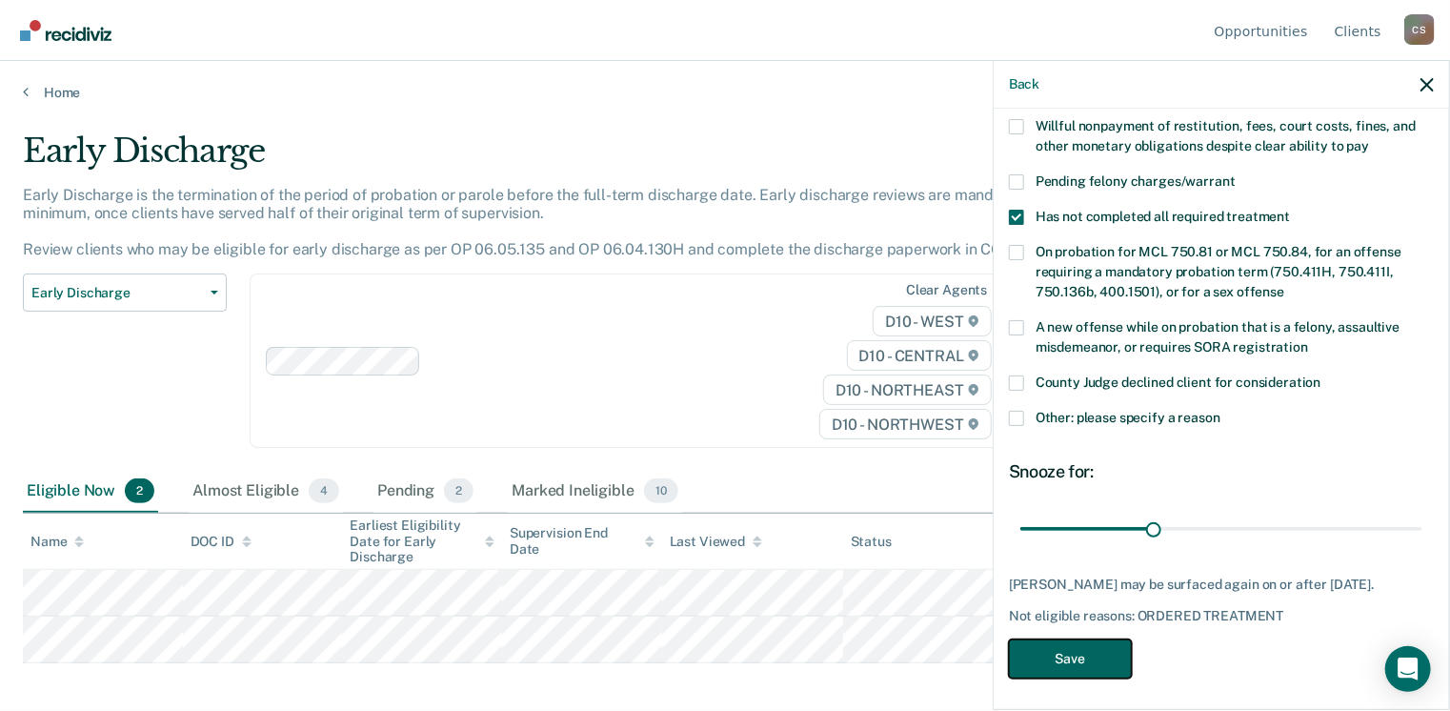
click at [1086, 650] on button "Save" at bounding box center [1070, 658] width 123 height 39
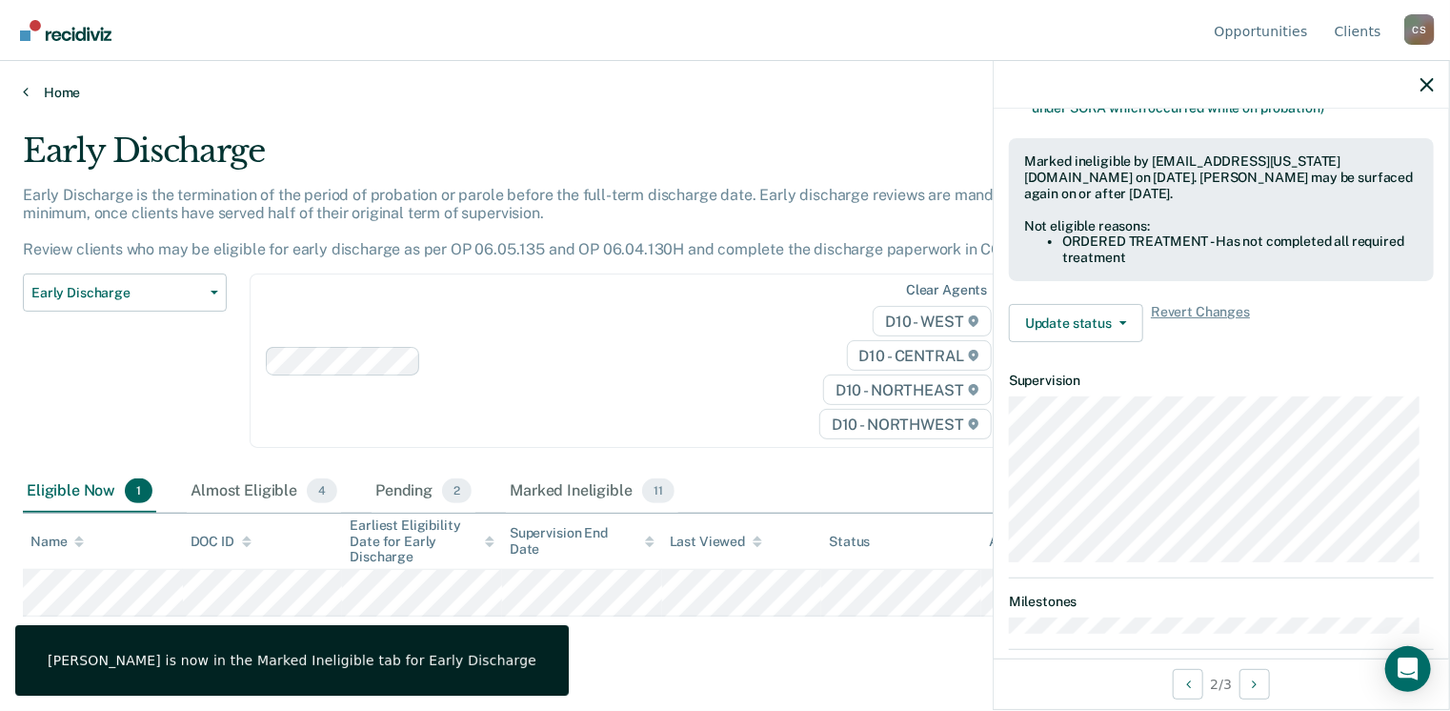
click at [33, 96] on link "Home" at bounding box center [725, 92] width 1404 height 17
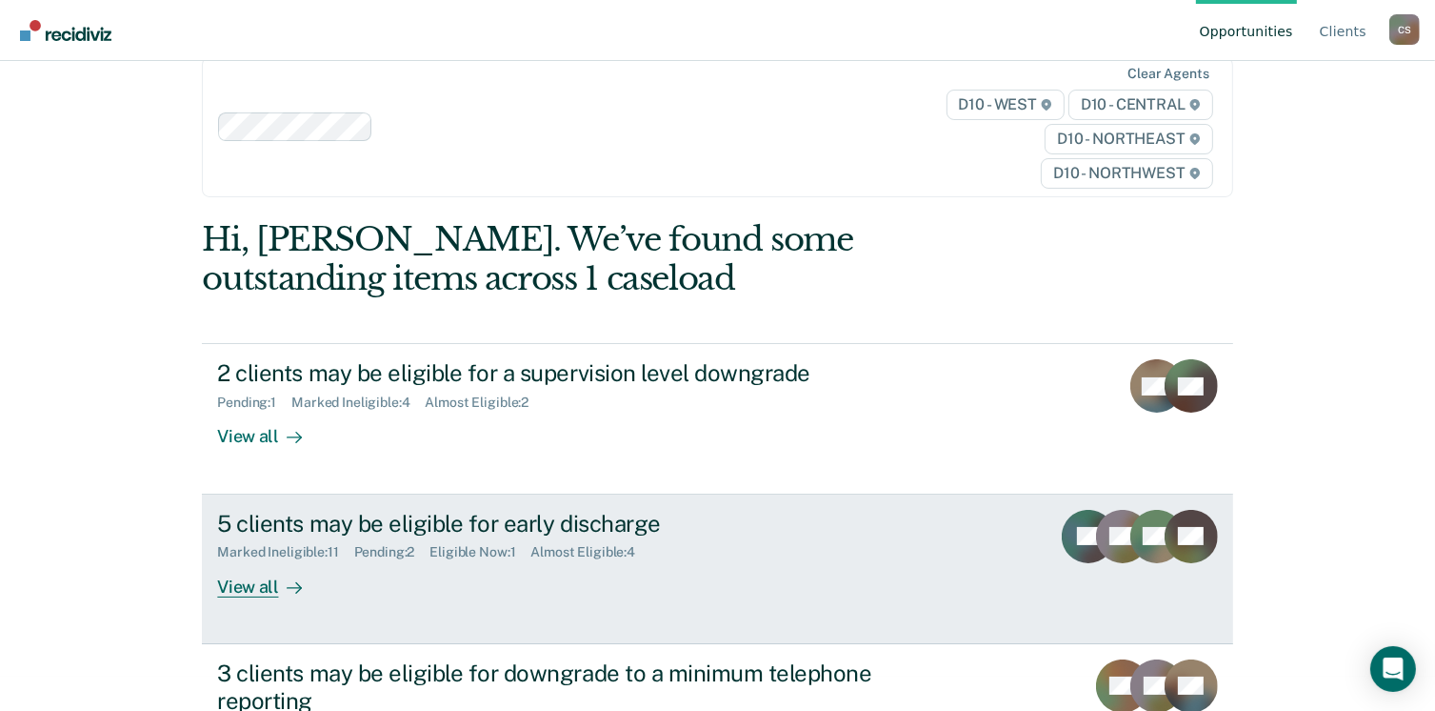
scroll to position [95, 0]
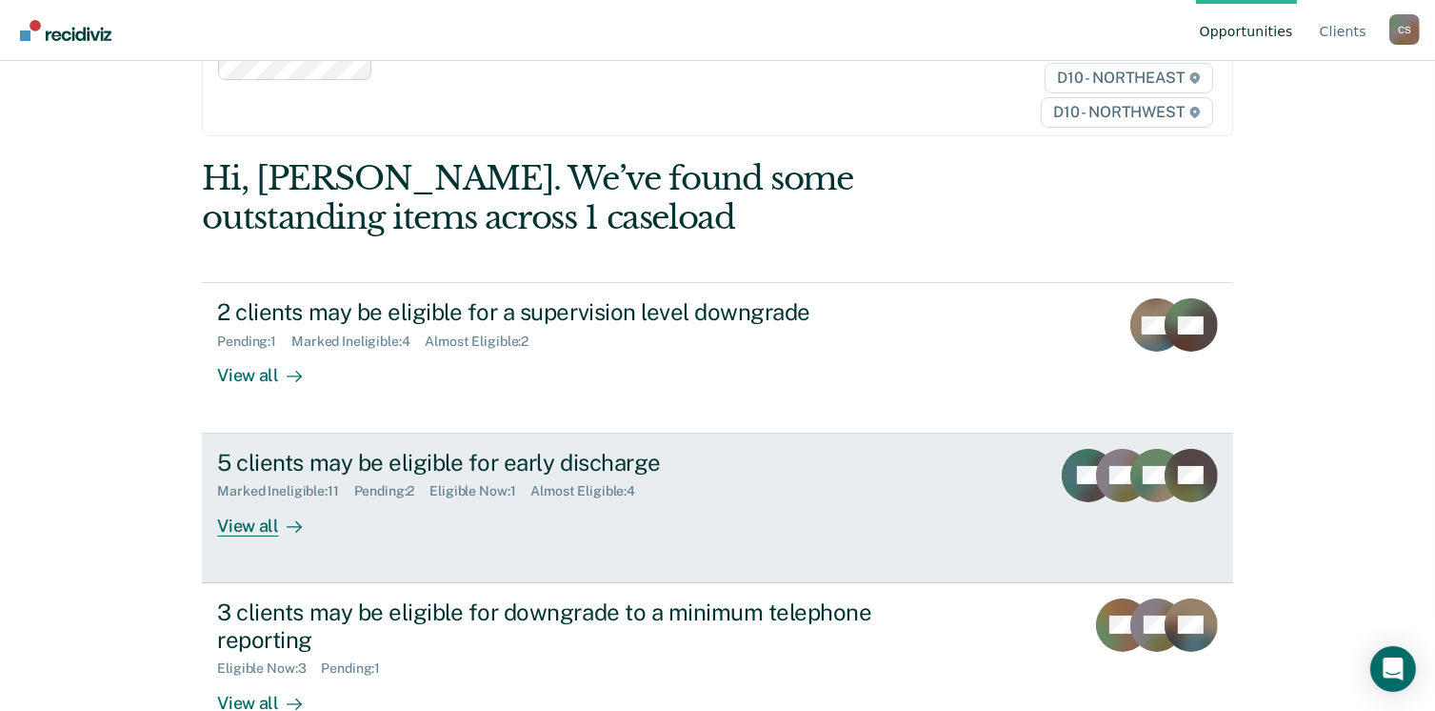
click at [263, 527] on div "View all" at bounding box center [270, 517] width 107 height 37
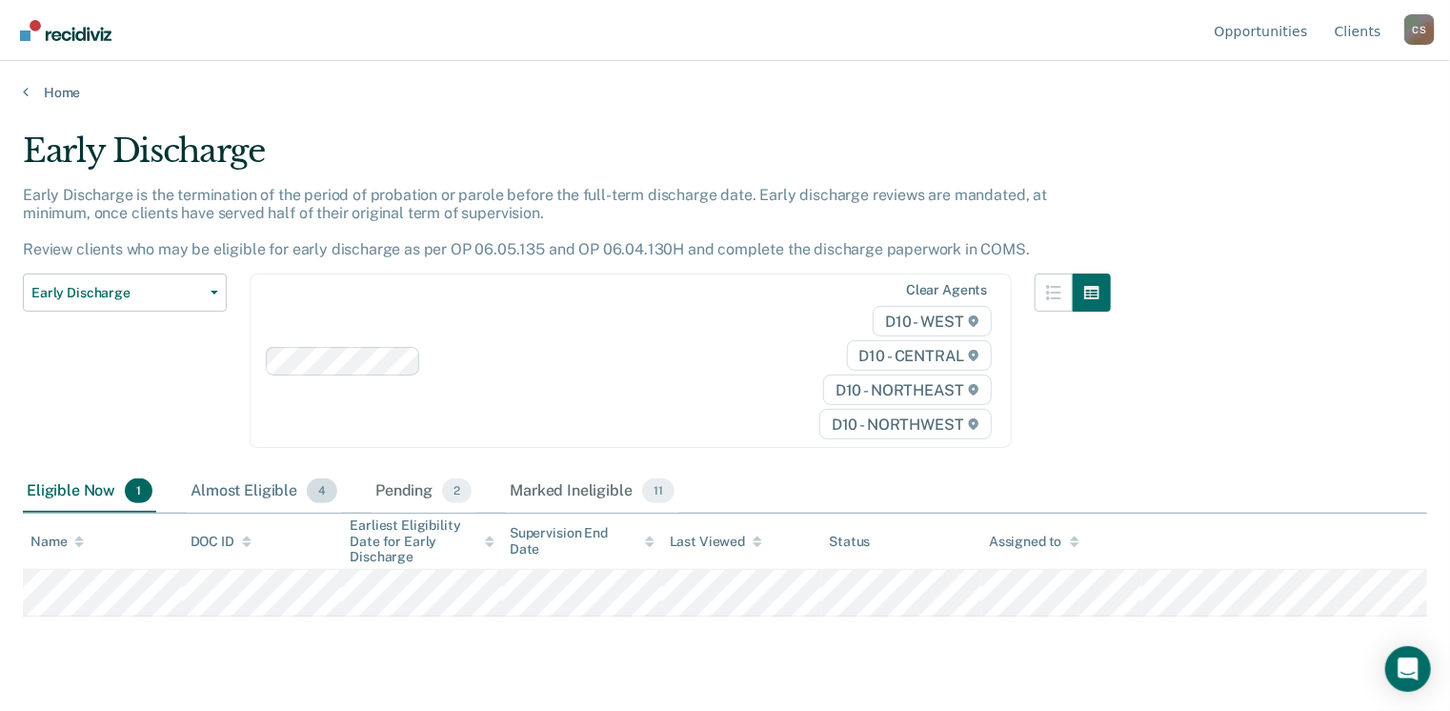
click at [254, 492] on div "Almost Eligible 4" at bounding box center [264, 492] width 154 height 42
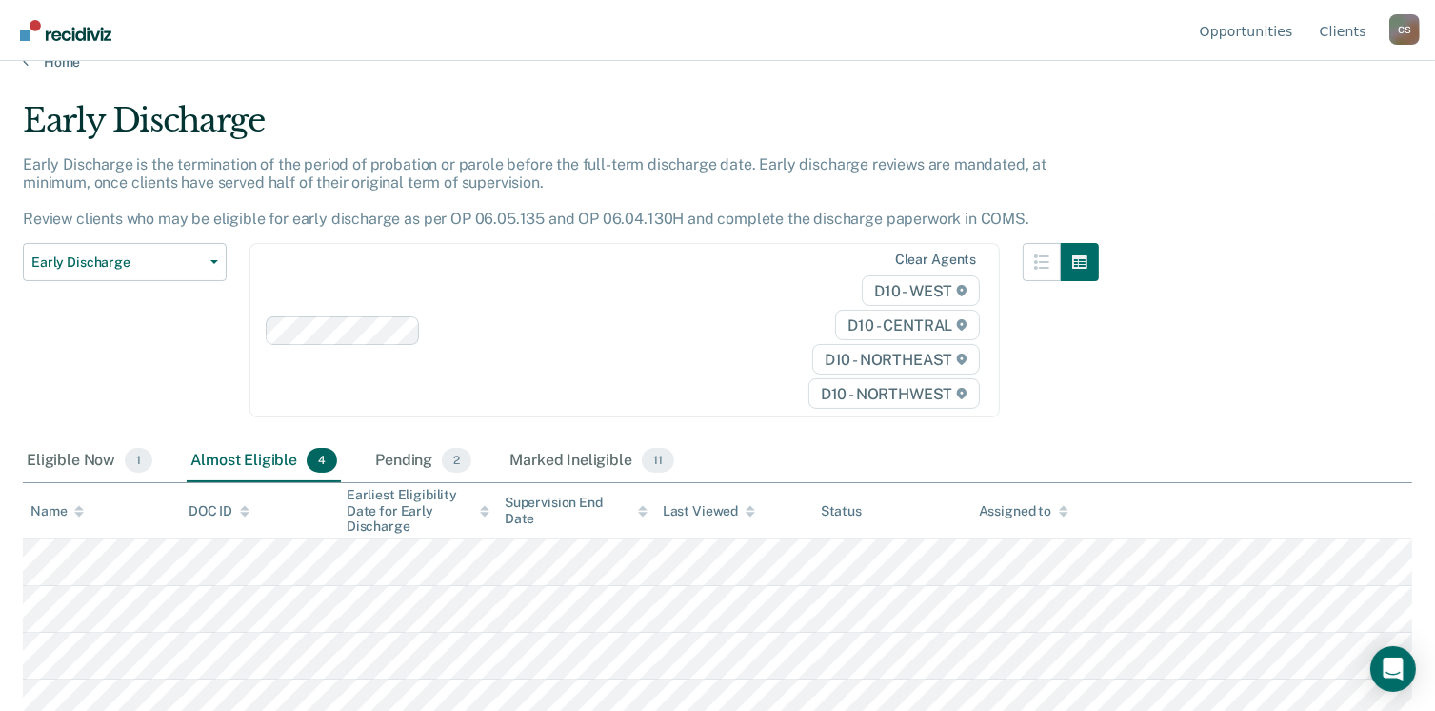
scroll to position [43, 0]
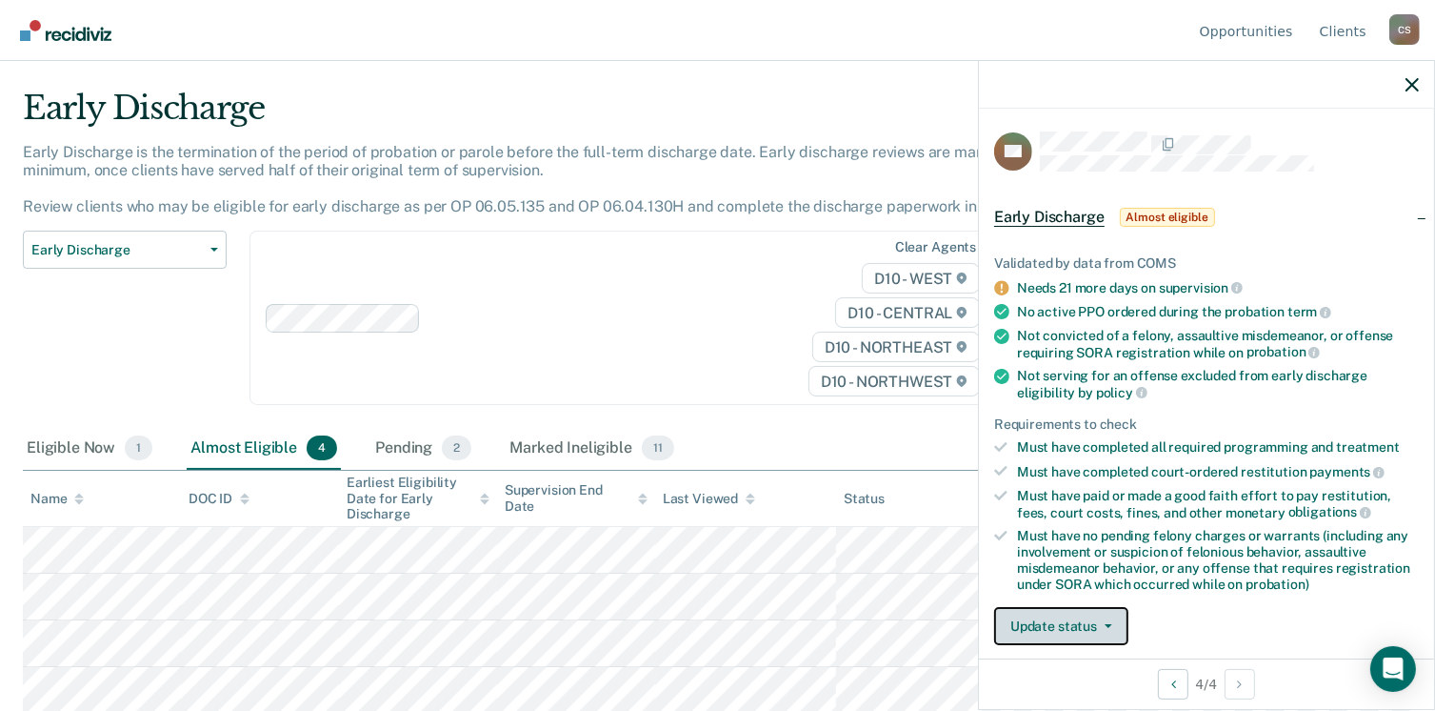
click at [1048, 628] on button "Update status" at bounding box center [1061, 626] width 134 height 38
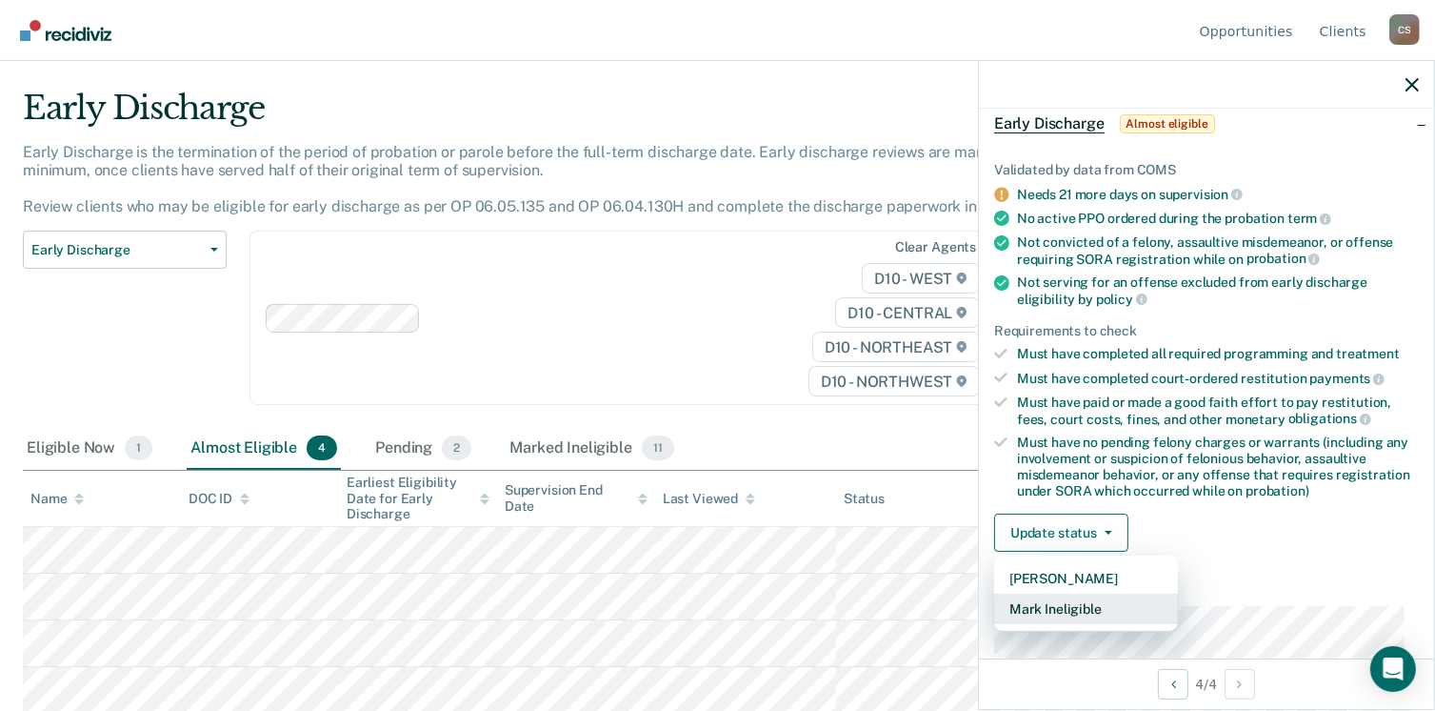
scroll to position [289, 0]
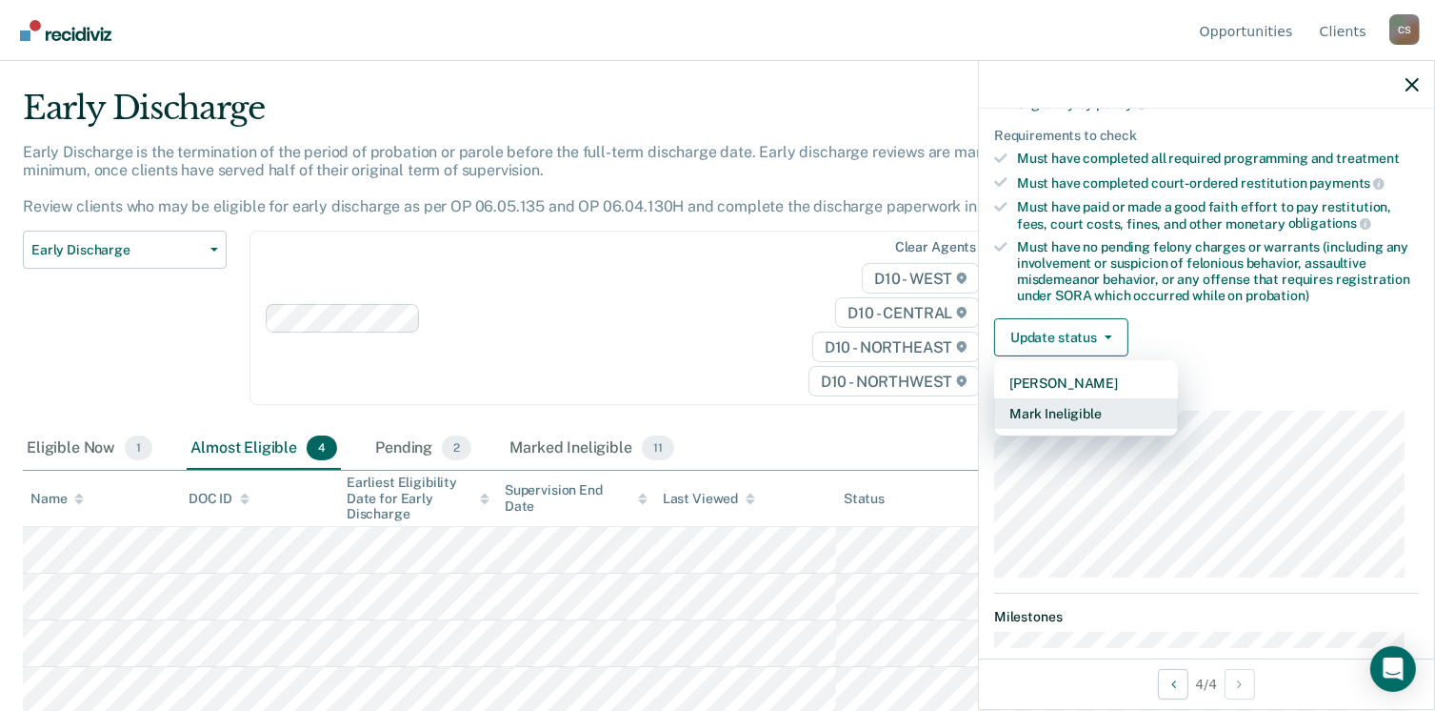
click at [1048, 402] on button "Mark Ineligible" at bounding box center [1086, 413] width 184 height 30
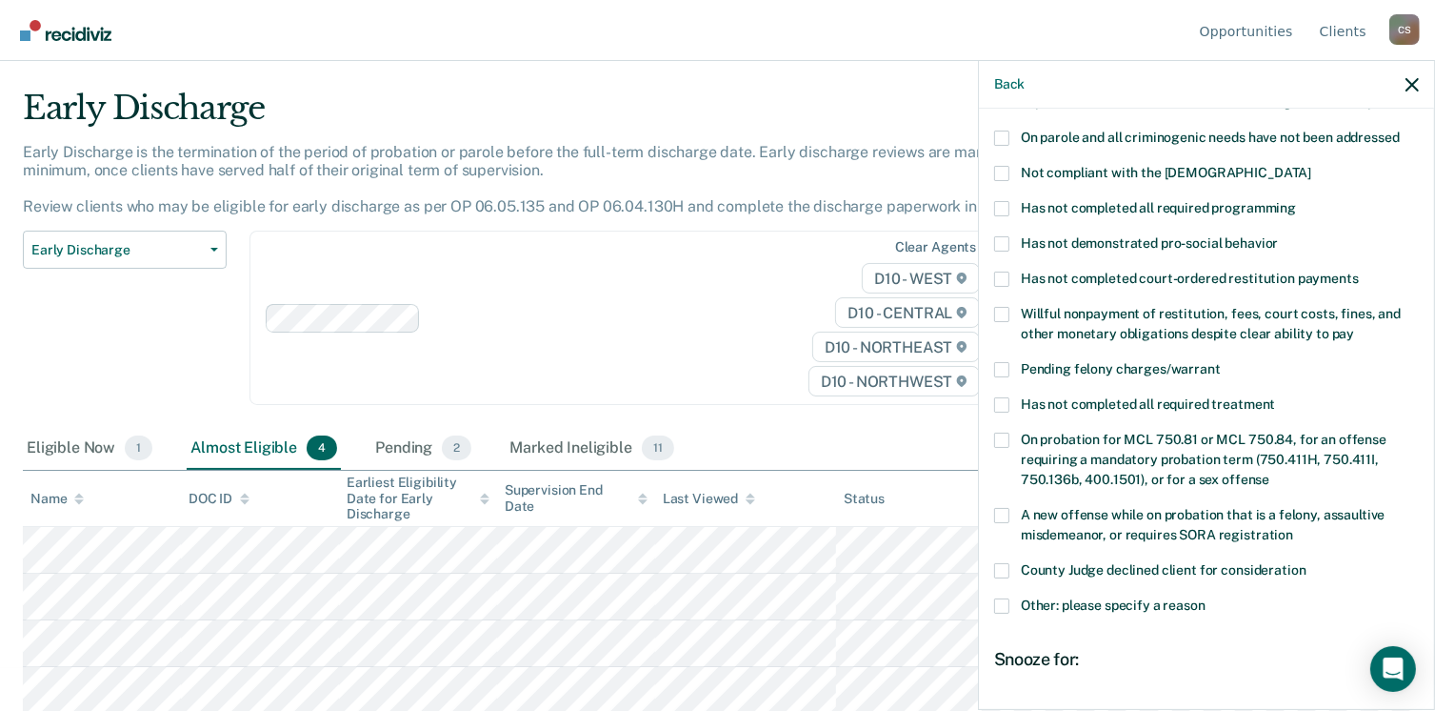
click at [1005, 397] on span at bounding box center [1001, 404] width 15 height 15
click at [1275, 397] on input "Has not completed all required treatment" at bounding box center [1275, 397] width 0 height 0
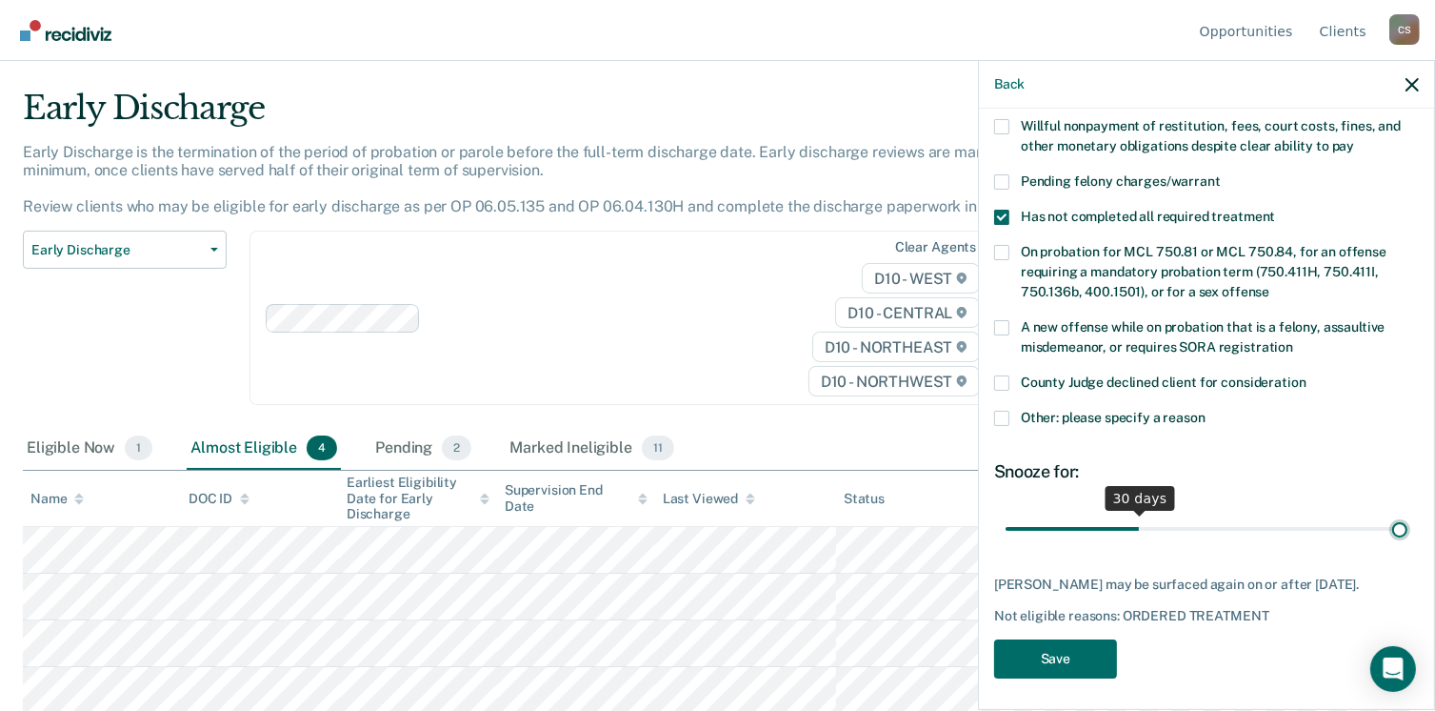
scroll to position [460, 0]
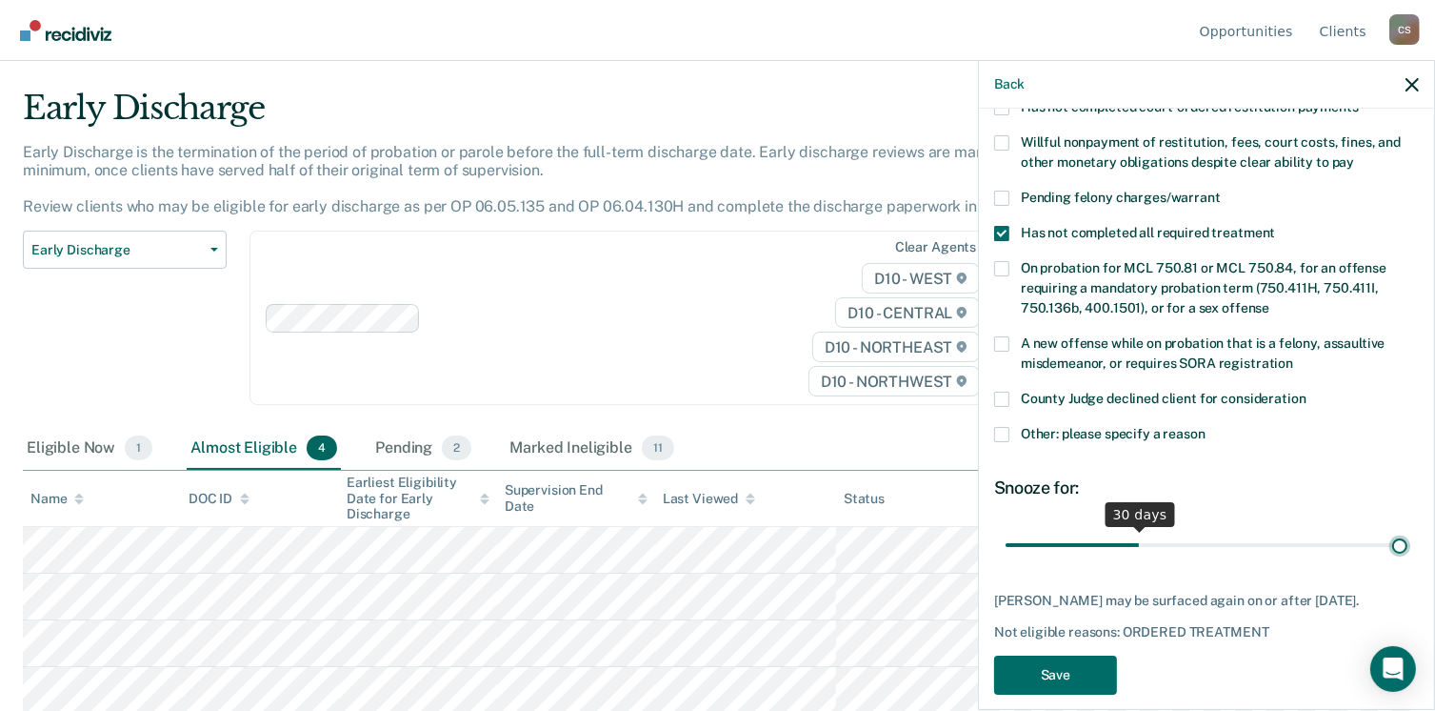
drag, startPoint x: 1133, startPoint y: 512, endPoint x: 1455, endPoint y: 500, distance: 322.2
type input "90"
click at [1408, 529] on input "range" at bounding box center [1207, 545] width 402 height 33
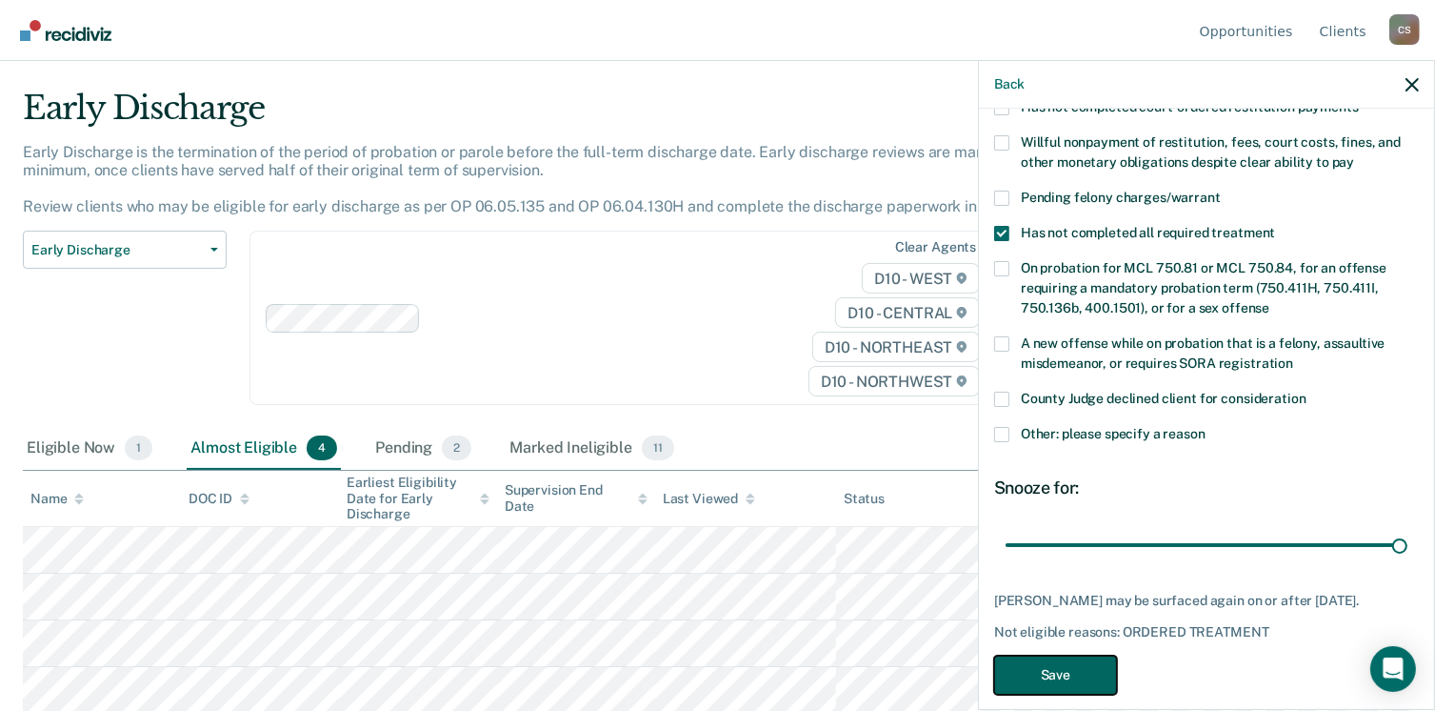
click at [1026, 655] on button "Save" at bounding box center [1055, 674] width 123 height 39
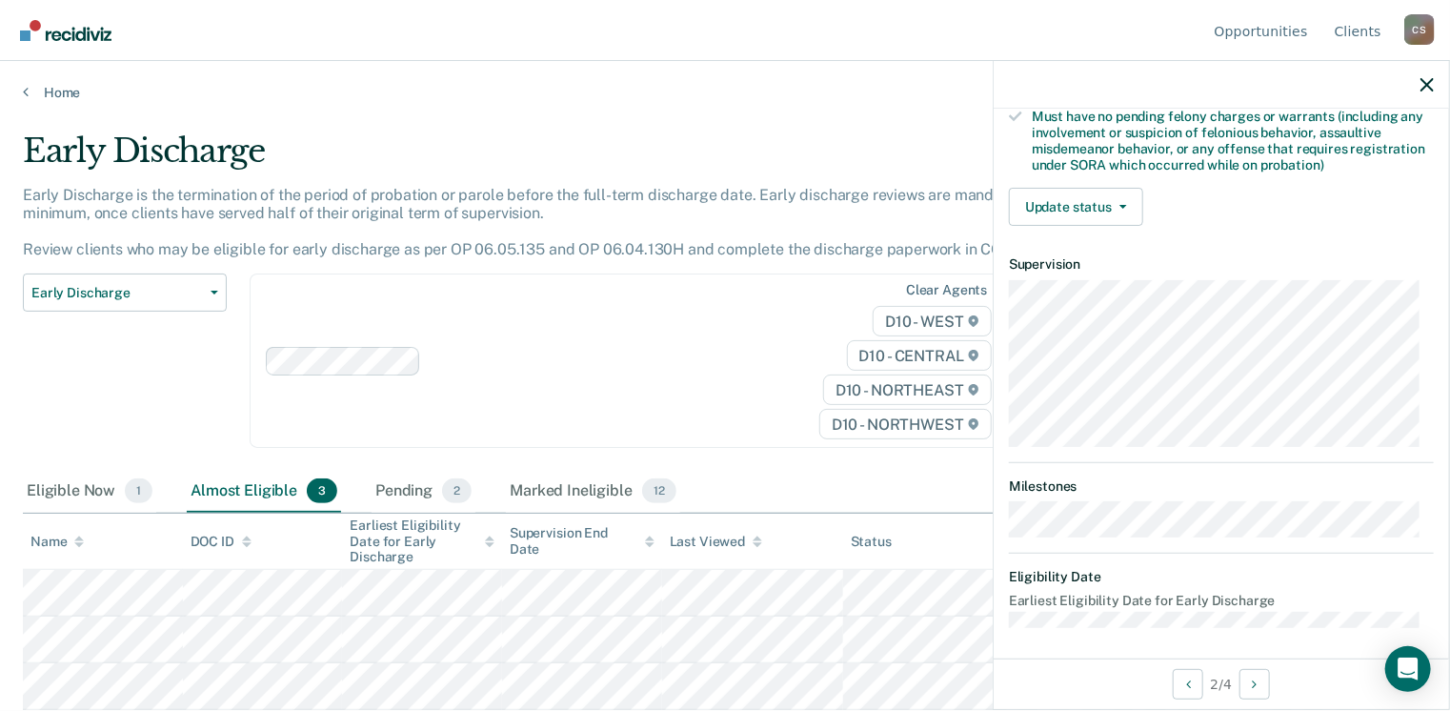
scroll to position [400, 0]
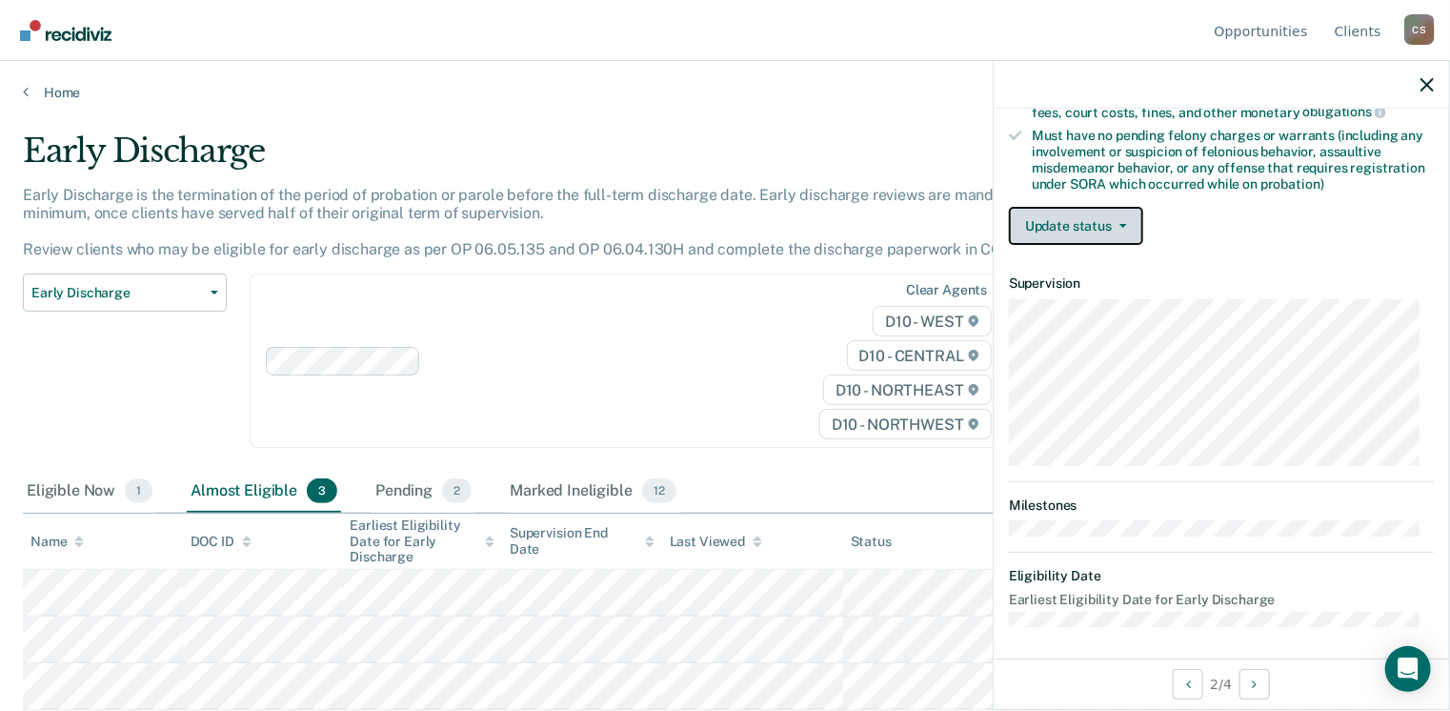
drag, startPoint x: 1086, startPoint y: 230, endPoint x: 1087, endPoint y: 239, distance: 9.6
click at [1086, 231] on button "Update status" at bounding box center [1076, 226] width 134 height 38
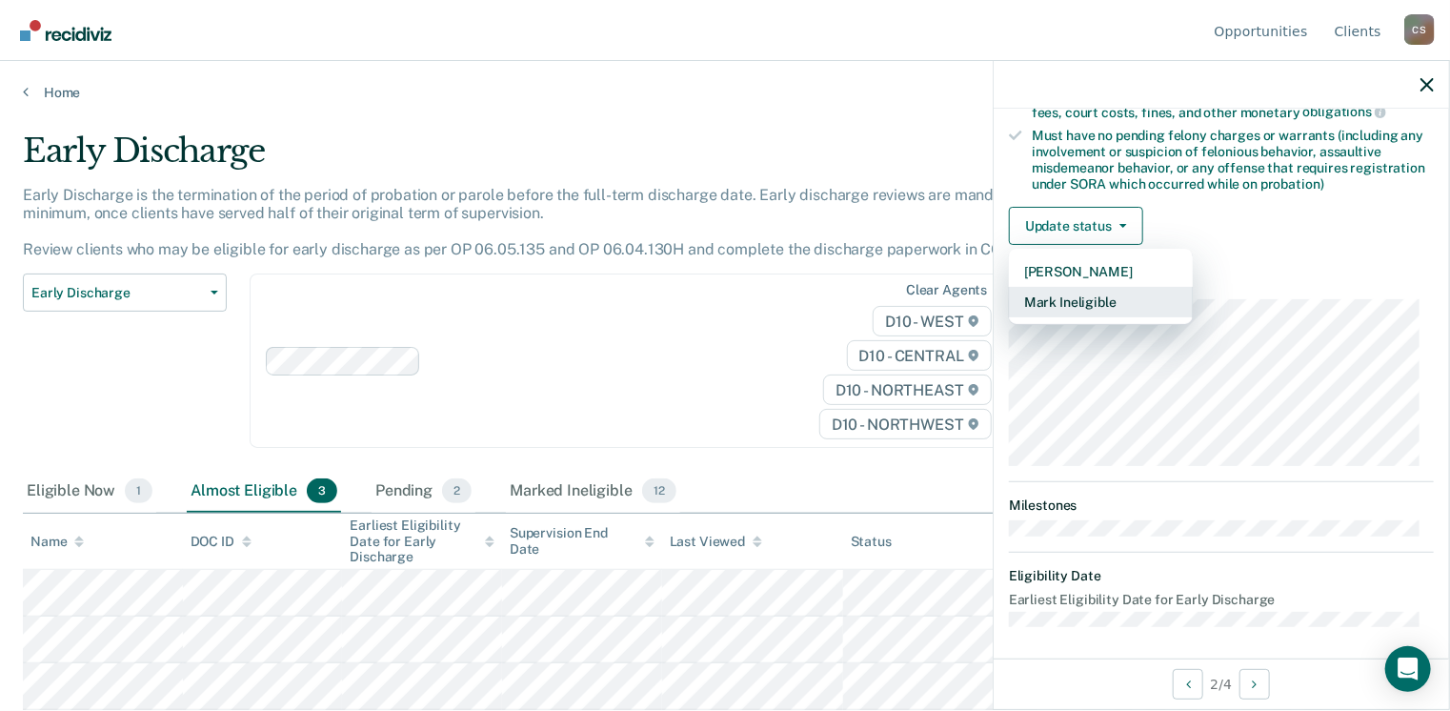
click at [1098, 294] on button "Mark Ineligible" at bounding box center [1101, 302] width 184 height 30
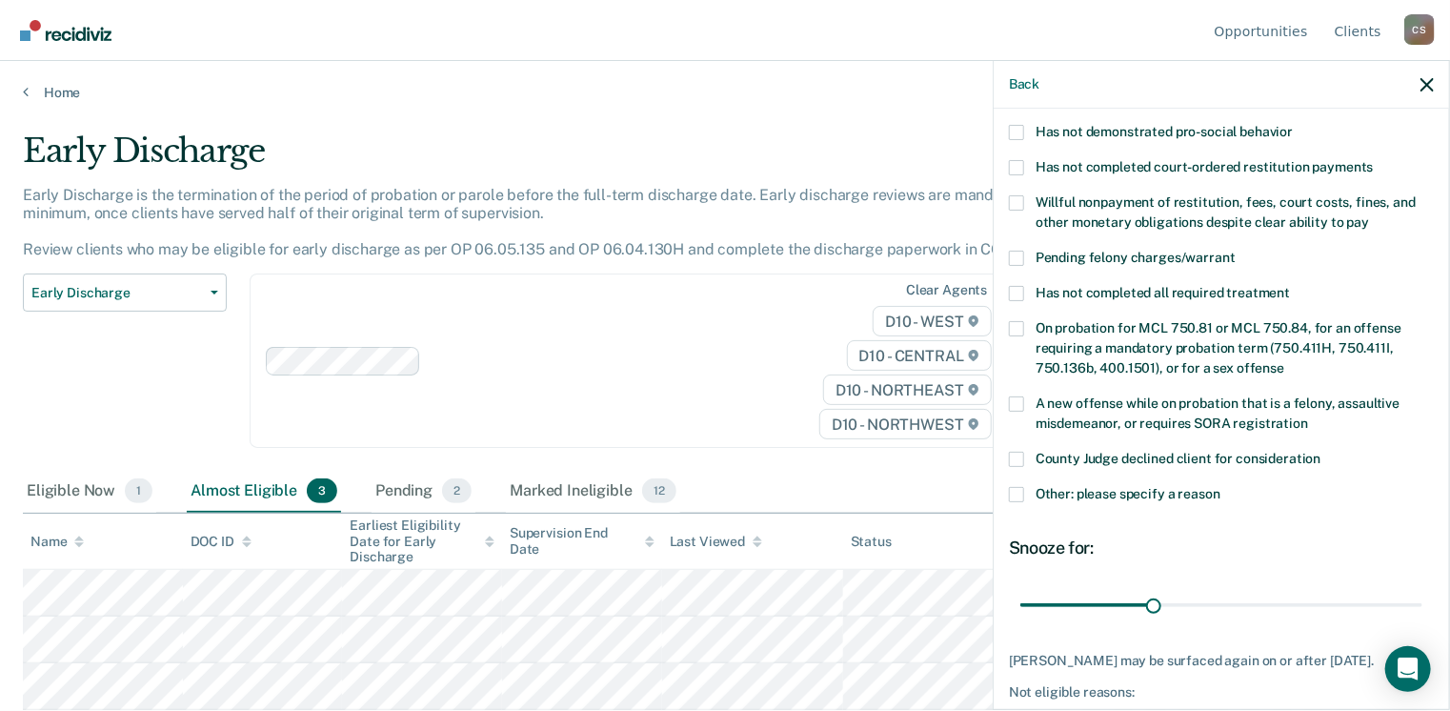
click at [1032, 195] on label "Willful nonpayment of restitution, fees, court costs, fines, and other monetary…" at bounding box center [1221, 215] width 425 height 40
click at [1369, 215] on input "Willful nonpayment of restitution, fees, court costs, fines, and other monetary…" at bounding box center [1369, 215] width 0 height 0
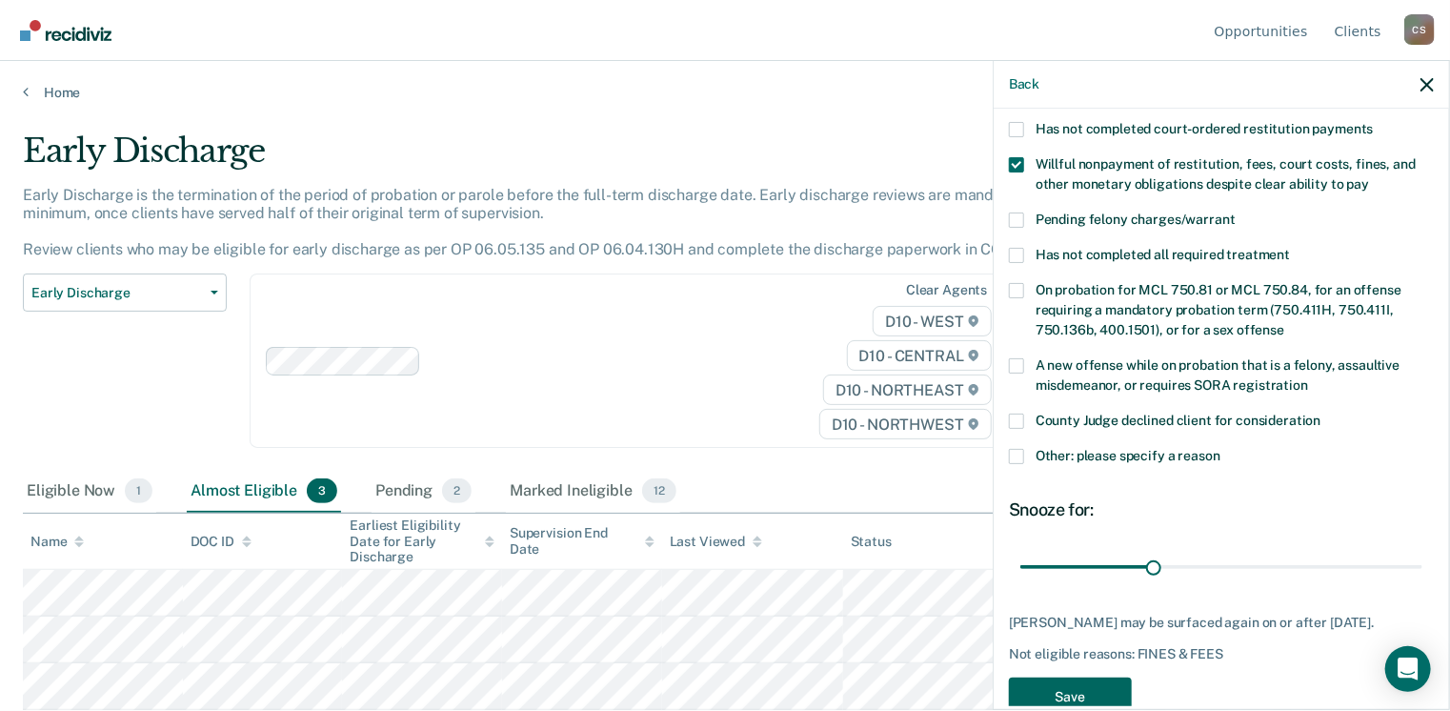
scroll to position [460, 0]
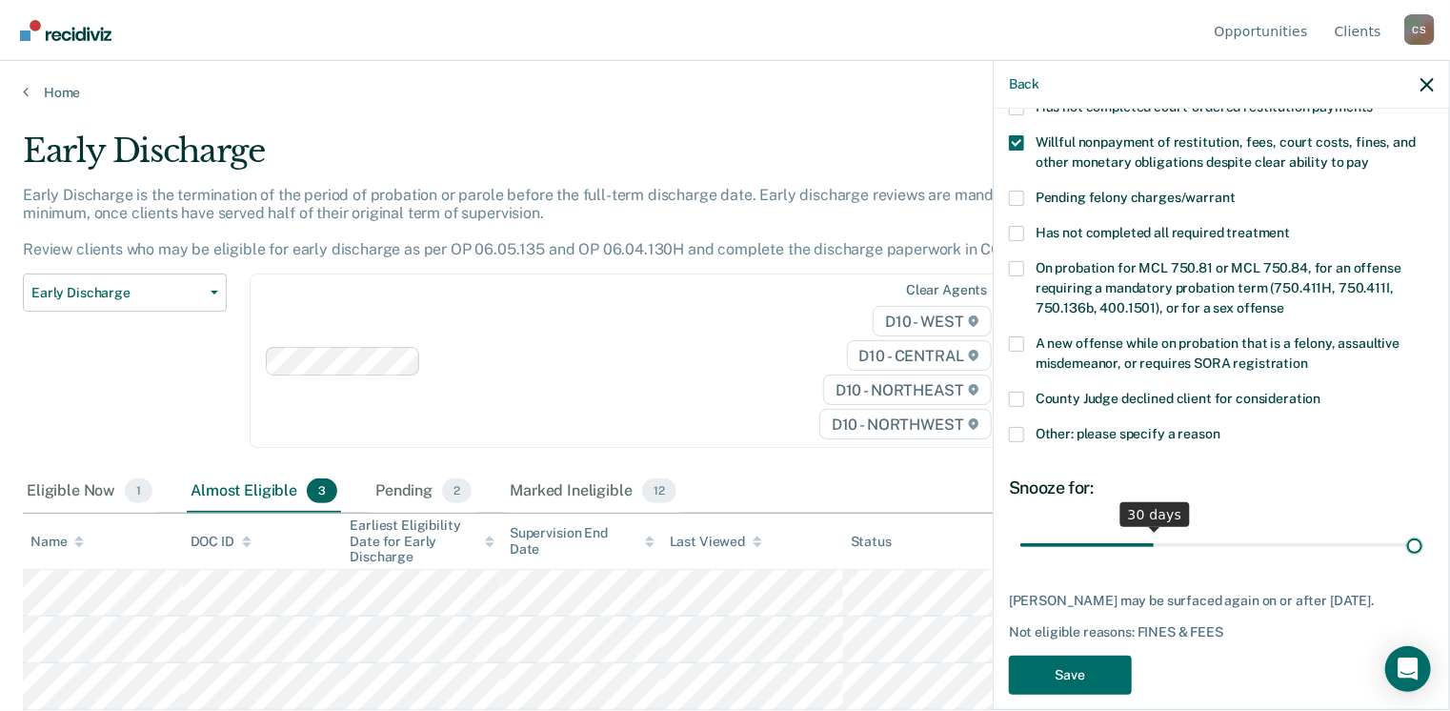
drag, startPoint x: 1152, startPoint y: 519, endPoint x: 1455, endPoint y: 489, distance: 305.4
type input "90"
click at [1422, 529] on input "range" at bounding box center [1221, 545] width 402 height 33
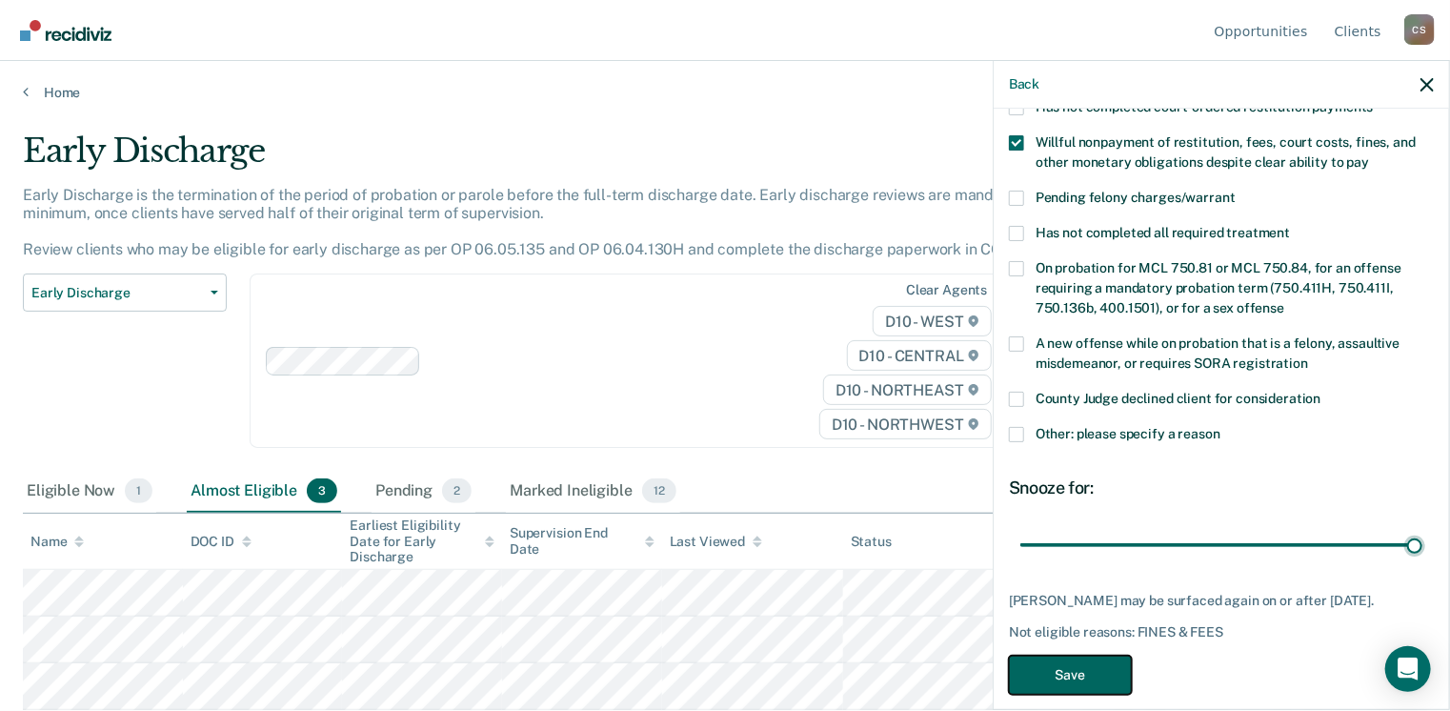
click at [1036, 655] on button "Save" at bounding box center [1070, 674] width 123 height 39
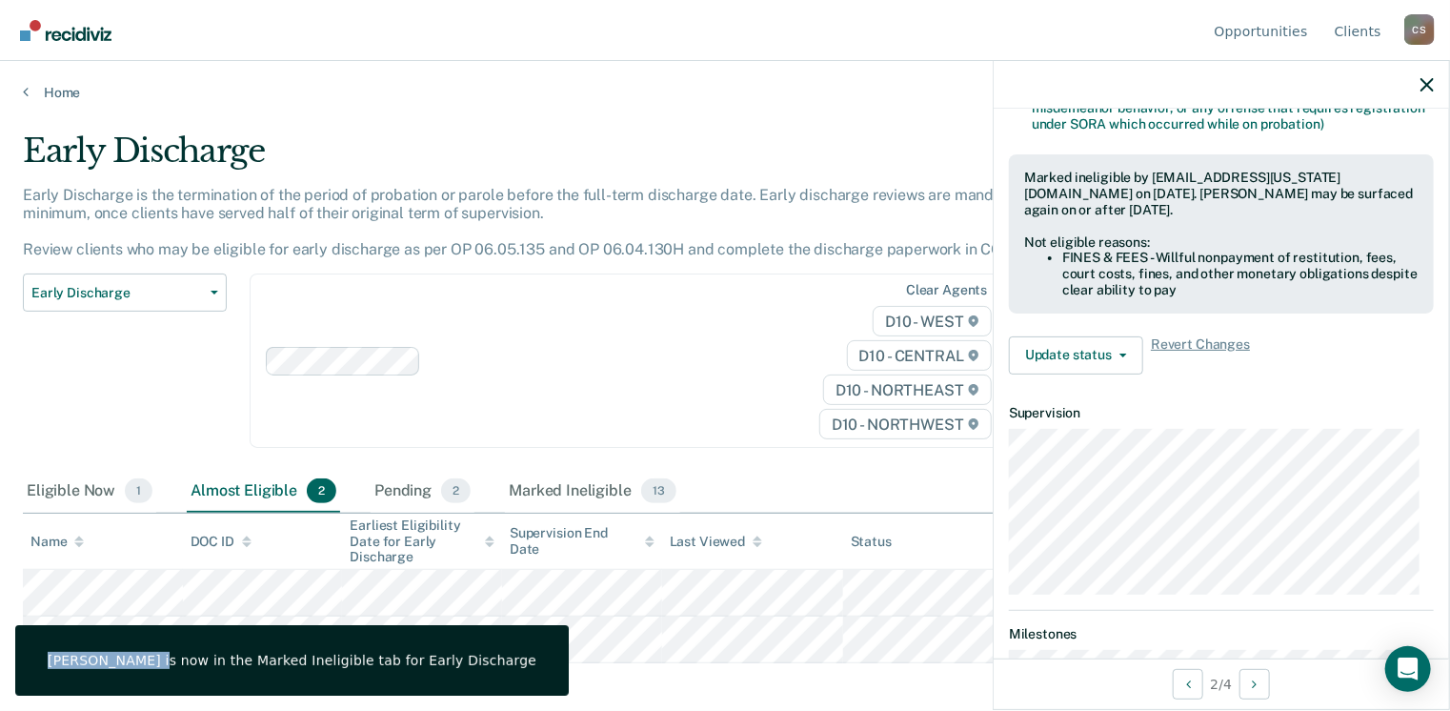
click at [152, 593] on div "Looks like you’re using Internet Explorer 11. For faster loading and a better e…" at bounding box center [725, 355] width 1450 height 711
drag, startPoint x: 146, startPoint y: 626, endPoint x: 130, endPoint y: 383, distance: 243.4
click at [130, 383] on div "Early Discharge Classification Review Early Discharge Minimum Telephone Reporti…" at bounding box center [125, 371] width 204 height 197
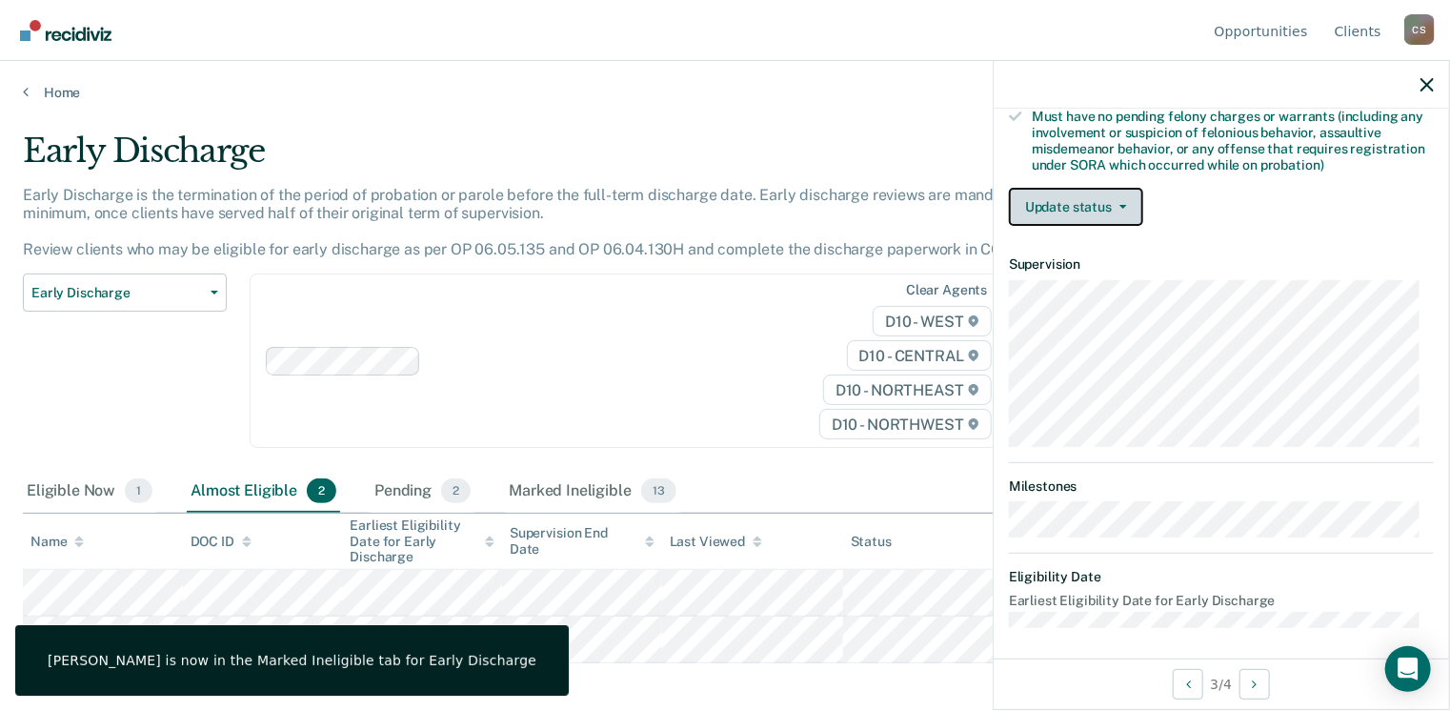
click at [1071, 204] on button "Update status" at bounding box center [1076, 207] width 134 height 38
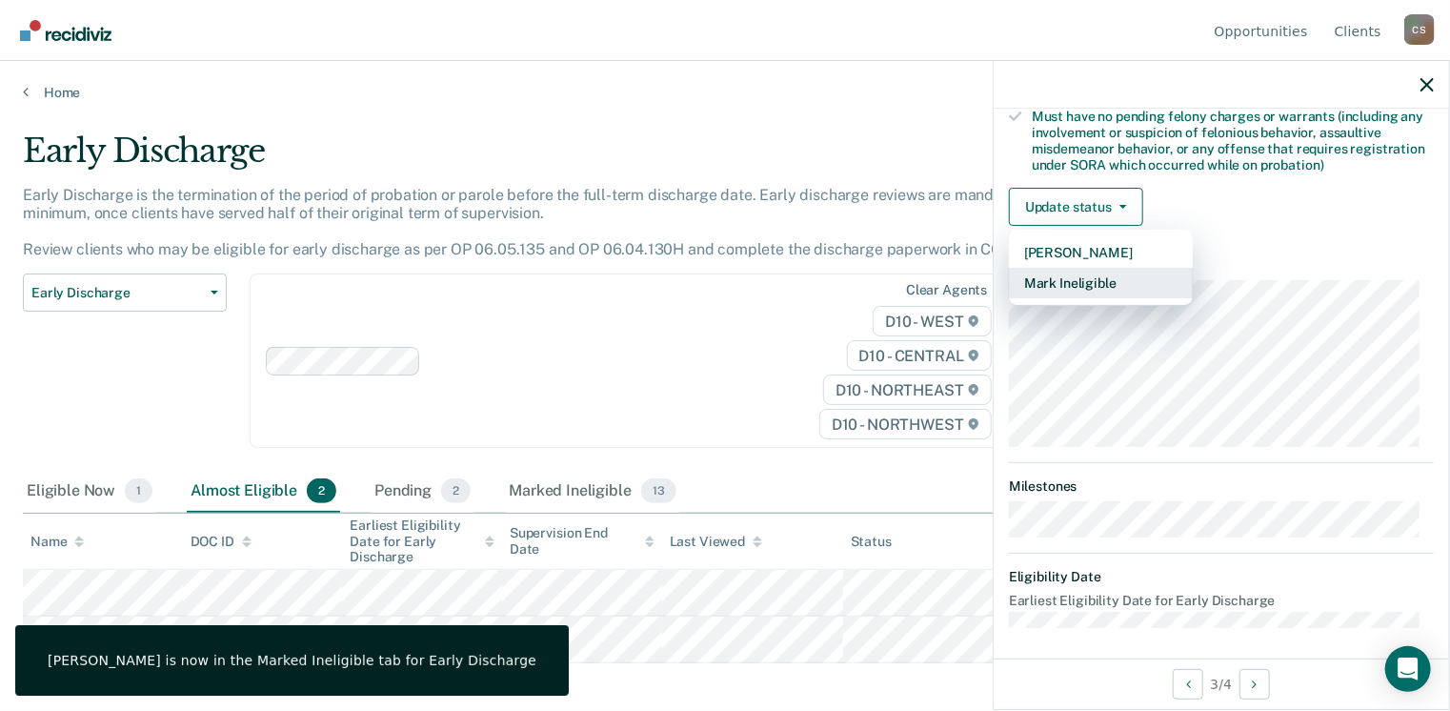
click at [1069, 279] on button "Mark Ineligible" at bounding box center [1101, 283] width 184 height 30
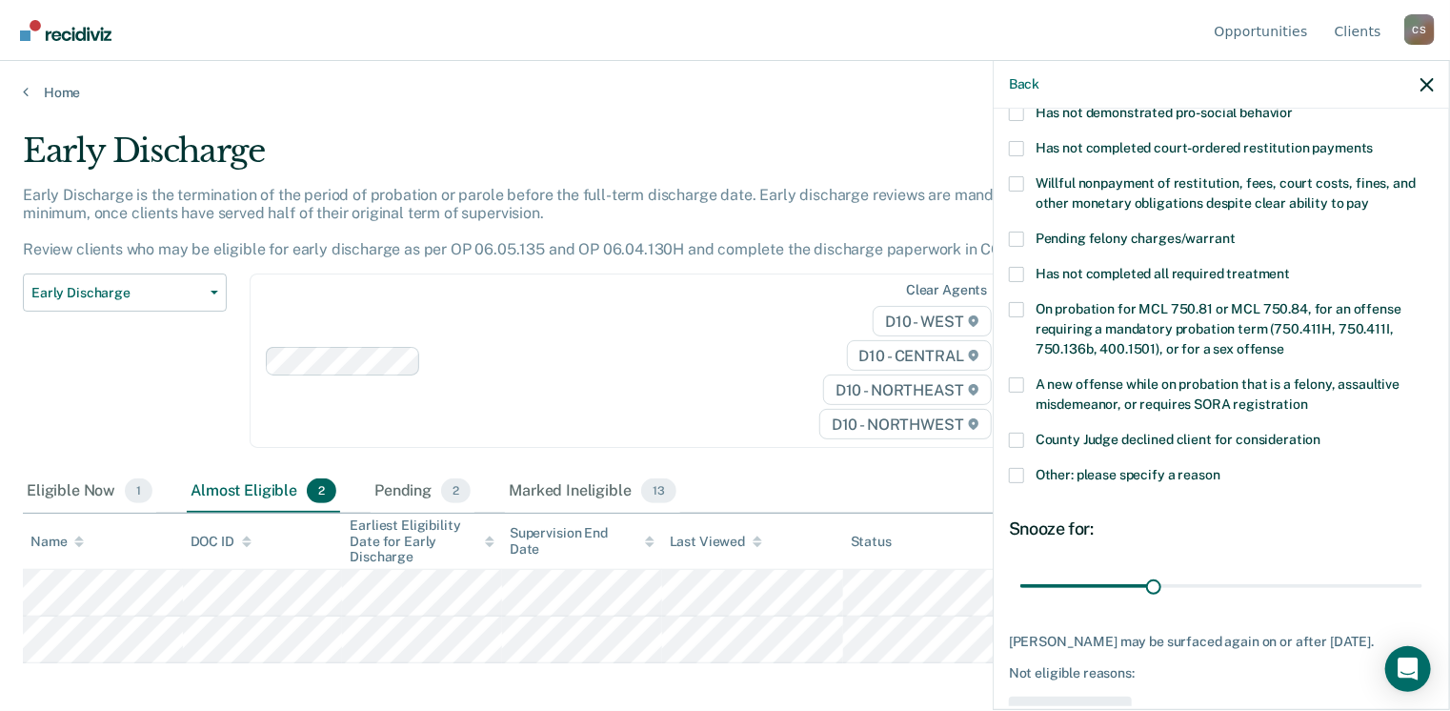
click at [1028, 267] on label "Has not completed all required treatment" at bounding box center [1221, 277] width 425 height 20
click at [1290, 267] on input "Has not completed all required treatment" at bounding box center [1290, 267] width 0 height 0
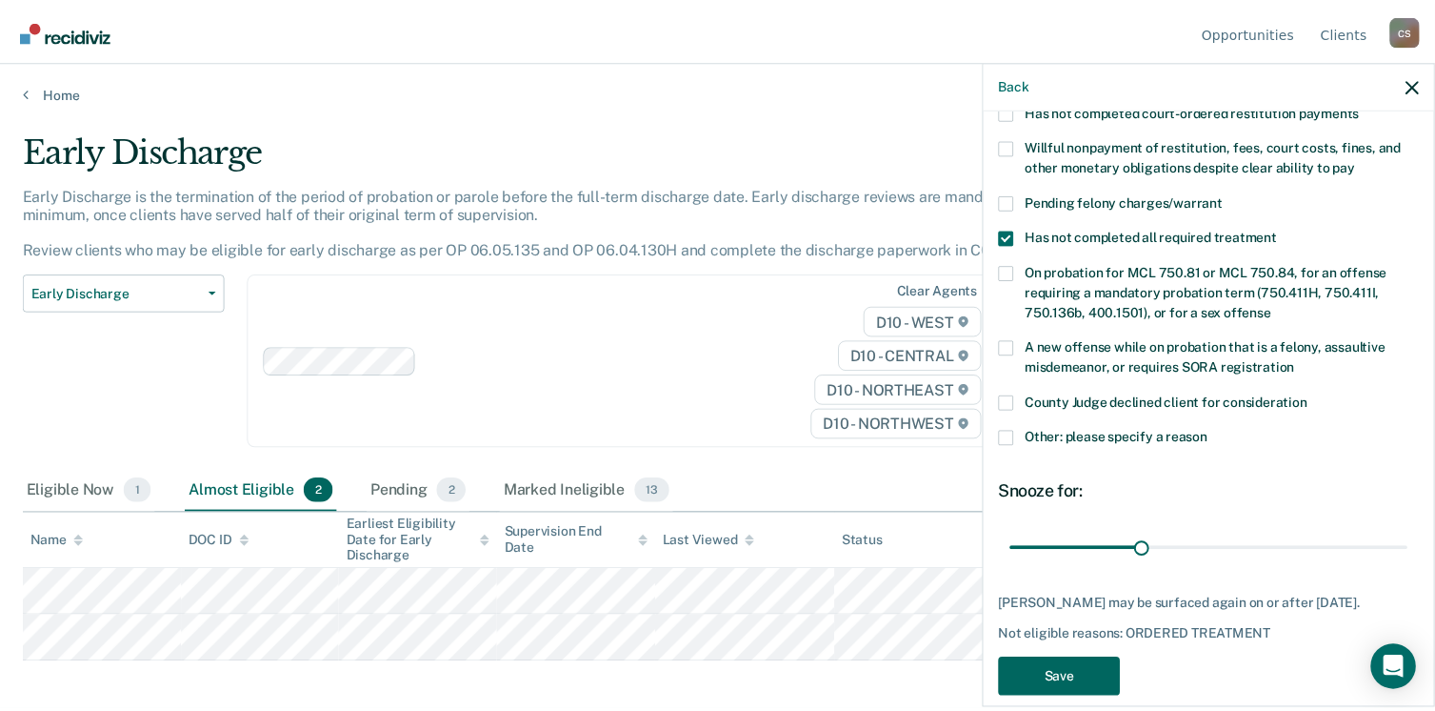
scroll to position [476, 0]
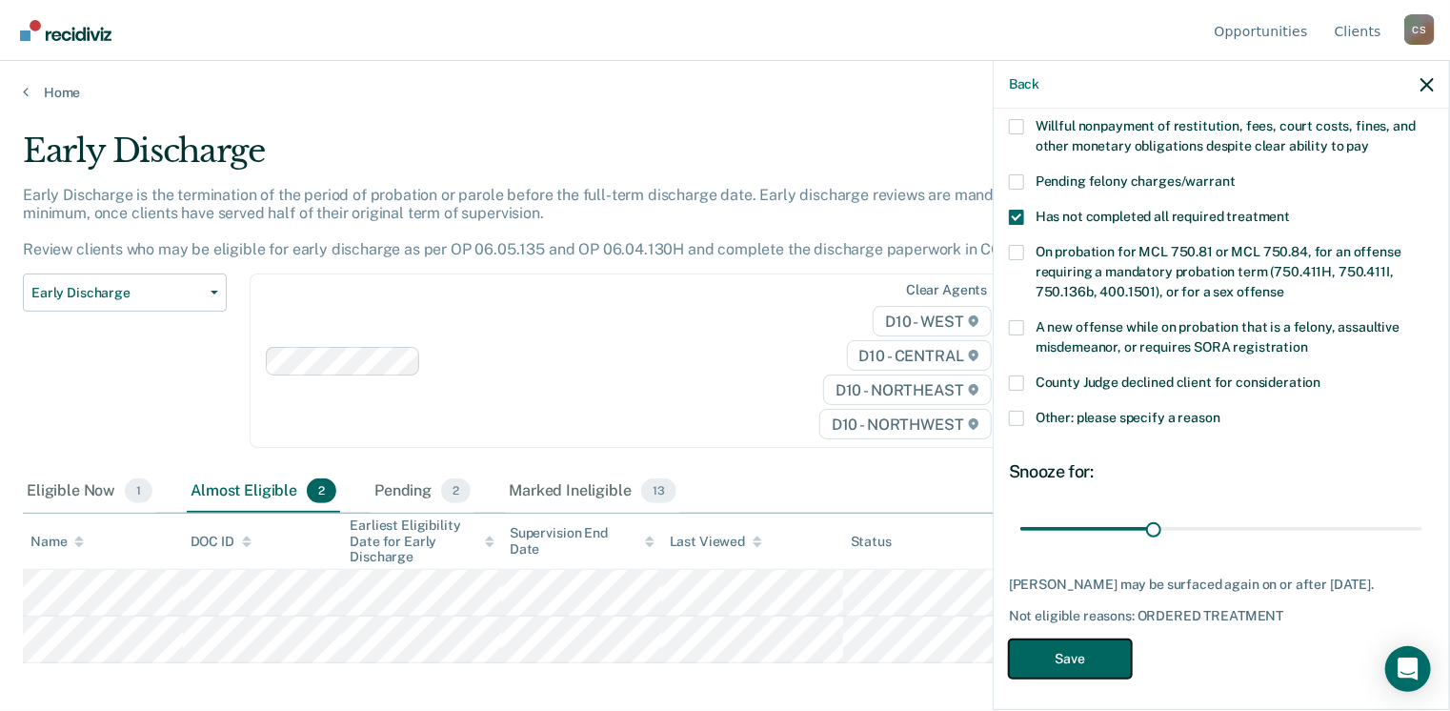
click at [1060, 641] on button "Save" at bounding box center [1070, 658] width 123 height 39
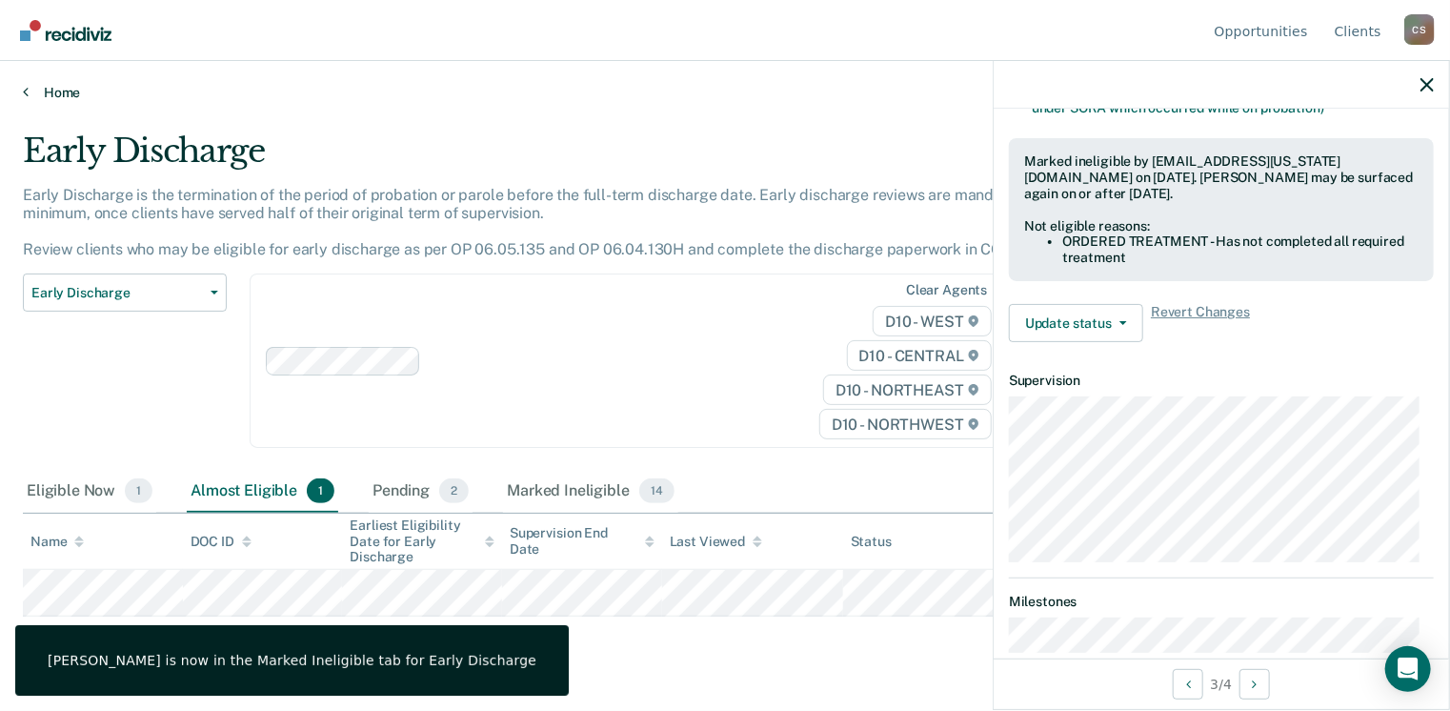
click at [65, 91] on link "Home" at bounding box center [725, 92] width 1404 height 17
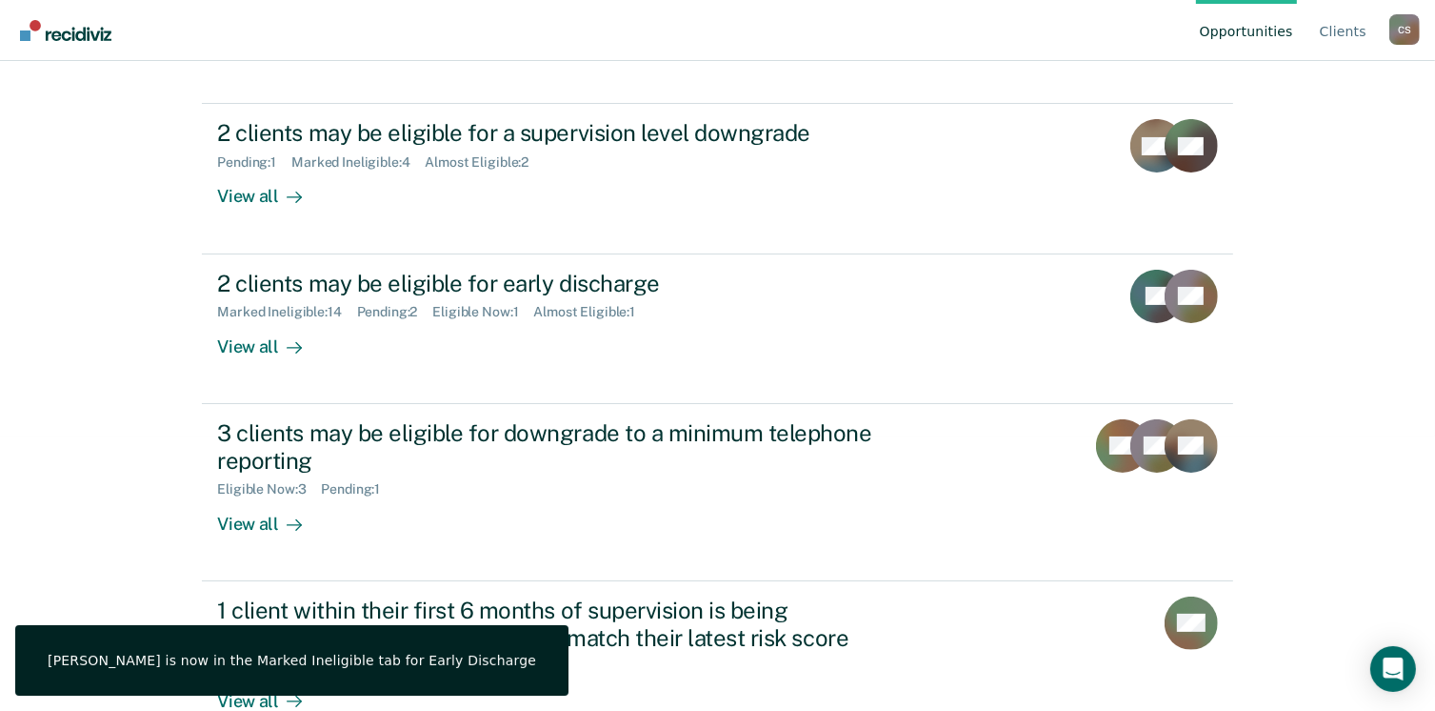
scroll to position [286, 0]
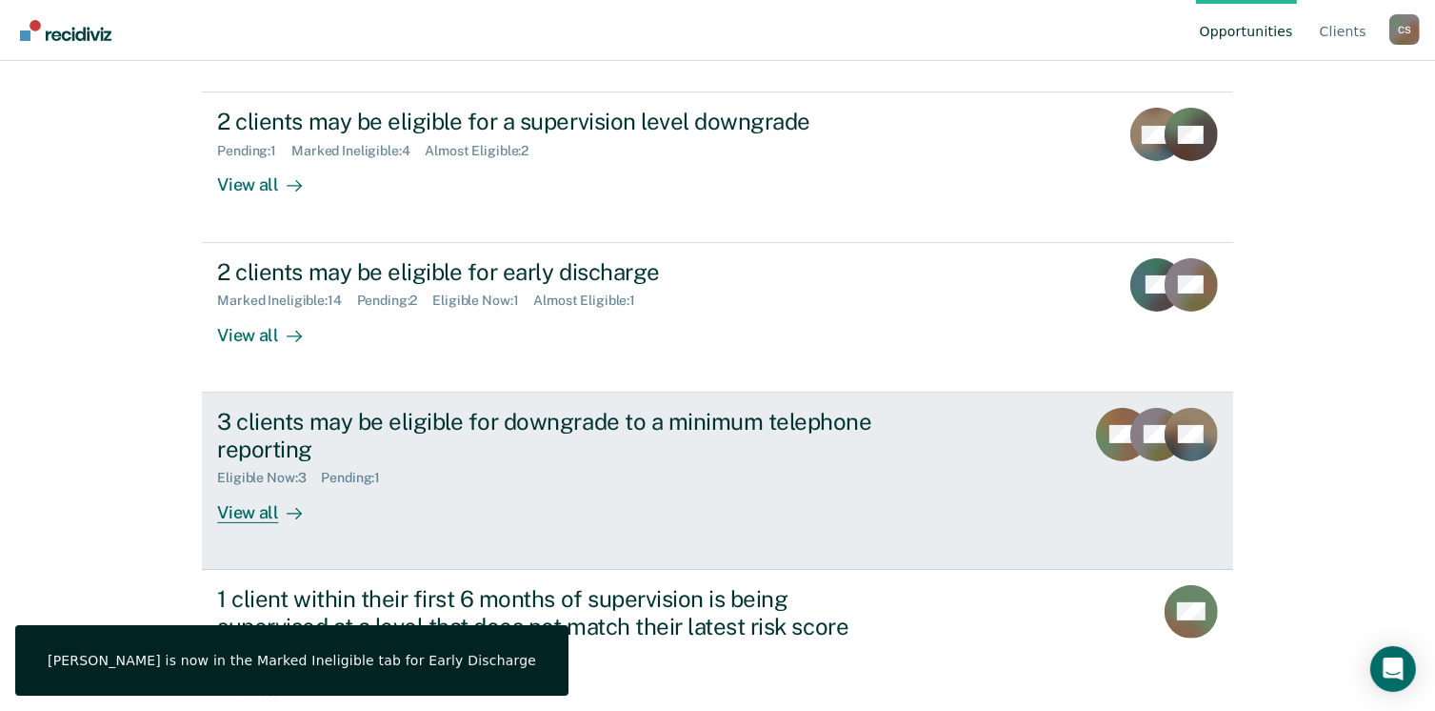
click at [250, 477] on div "Eligible Now : 3" at bounding box center [269, 478] width 104 height 16
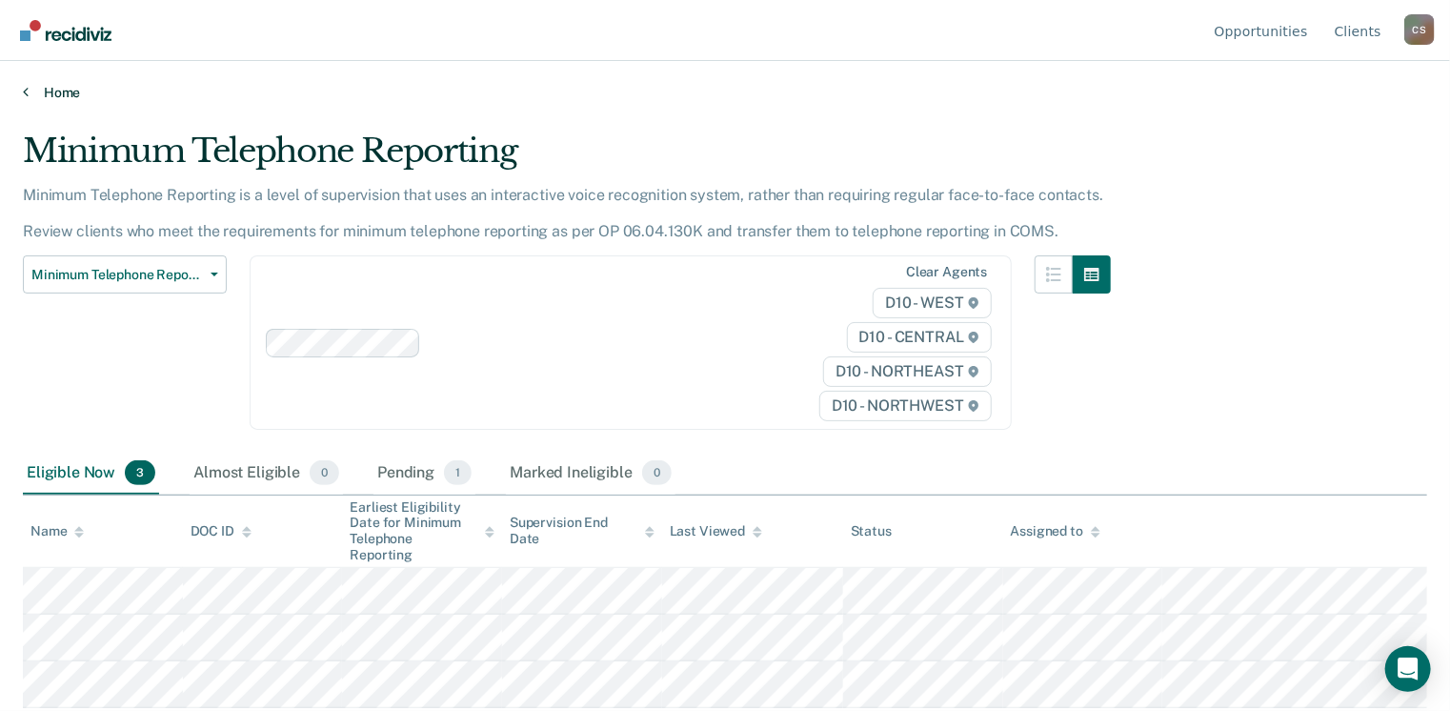
click at [26, 94] on icon at bounding box center [26, 91] width 6 height 15
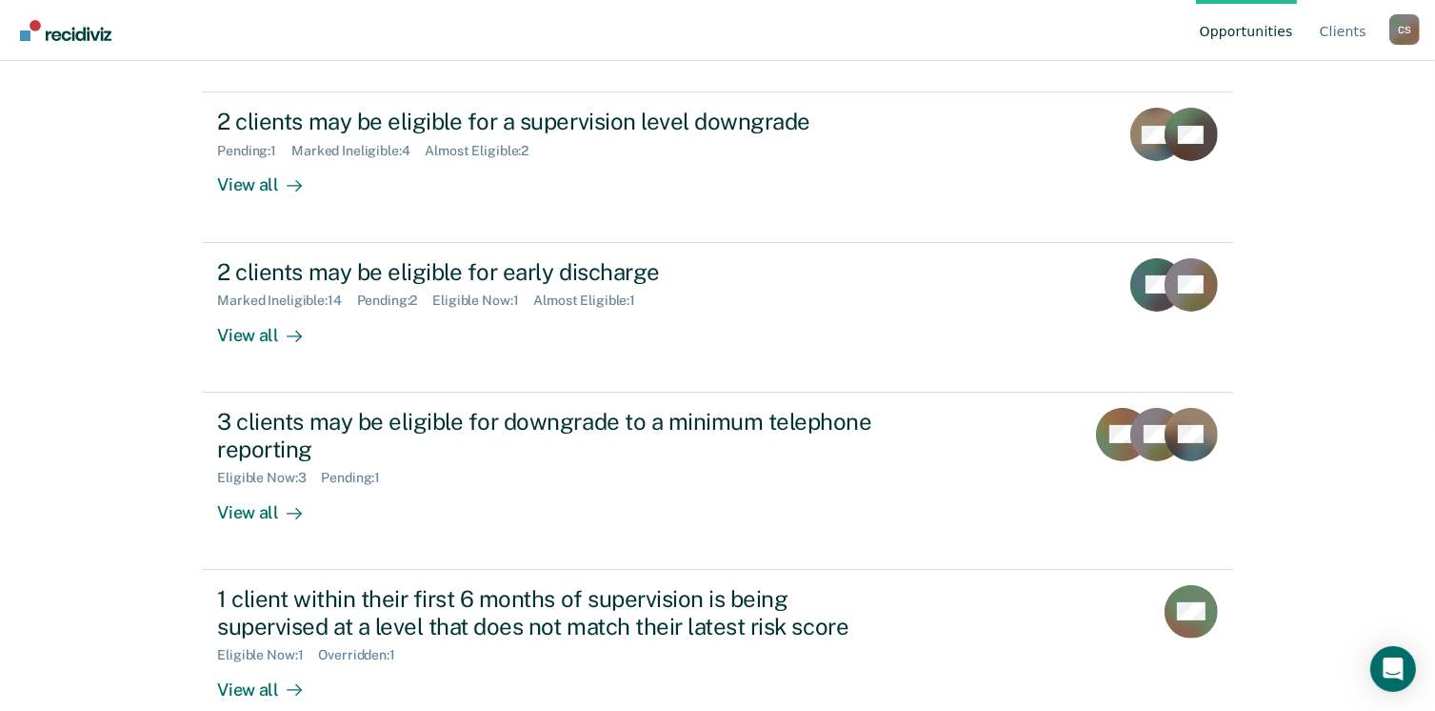
scroll to position [320, 0]
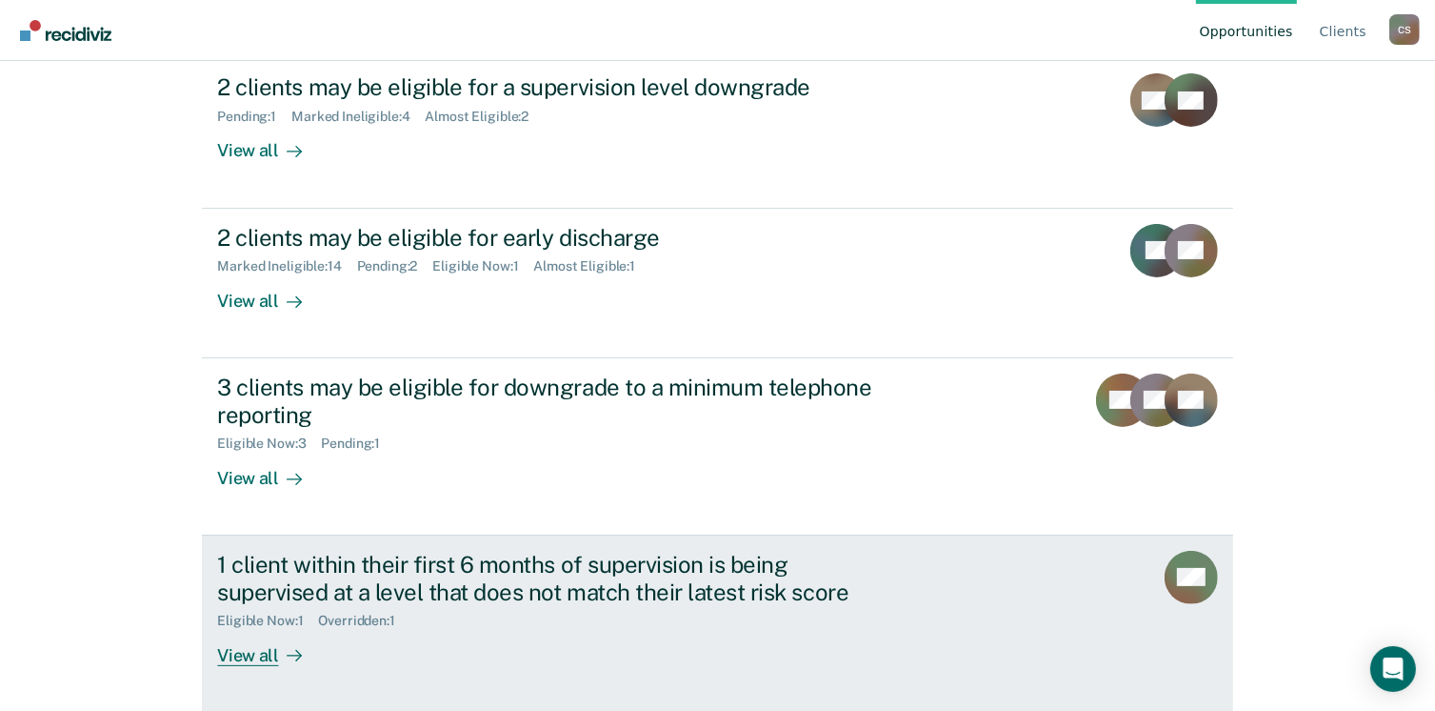
click at [279, 658] on div at bounding box center [290, 655] width 23 height 22
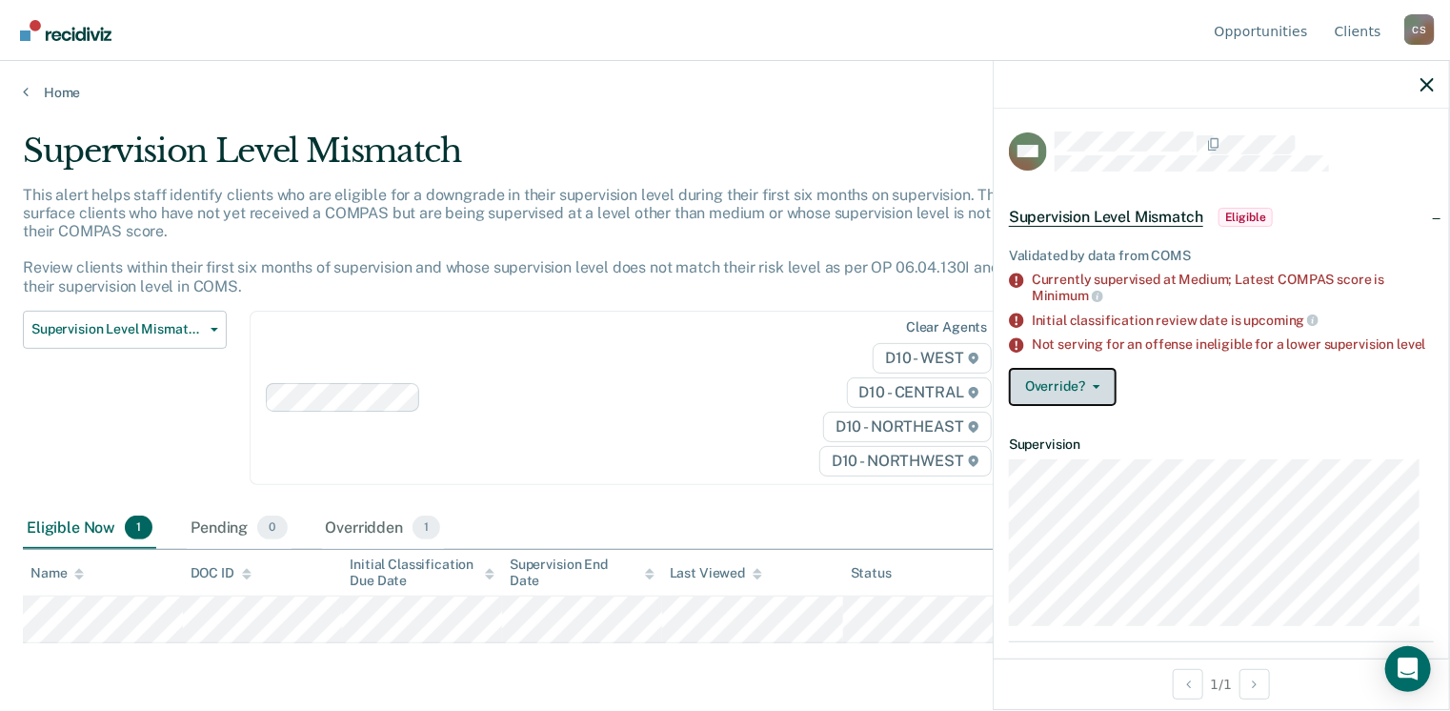
click at [1086, 389] on span "button" at bounding box center [1092, 387] width 15 height 4
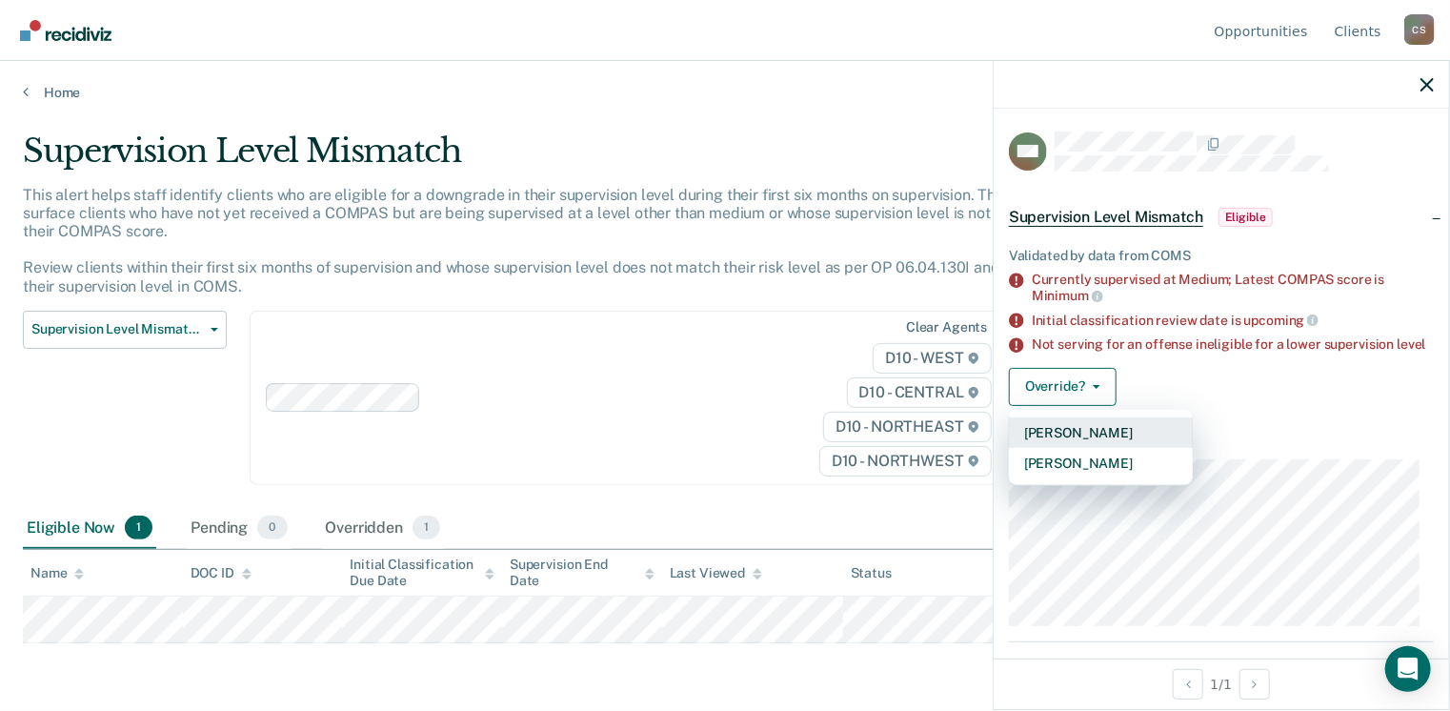
click at [1070, 447] on button "Mark Pending" at bounding box center [1101, 432] width 184 height 30
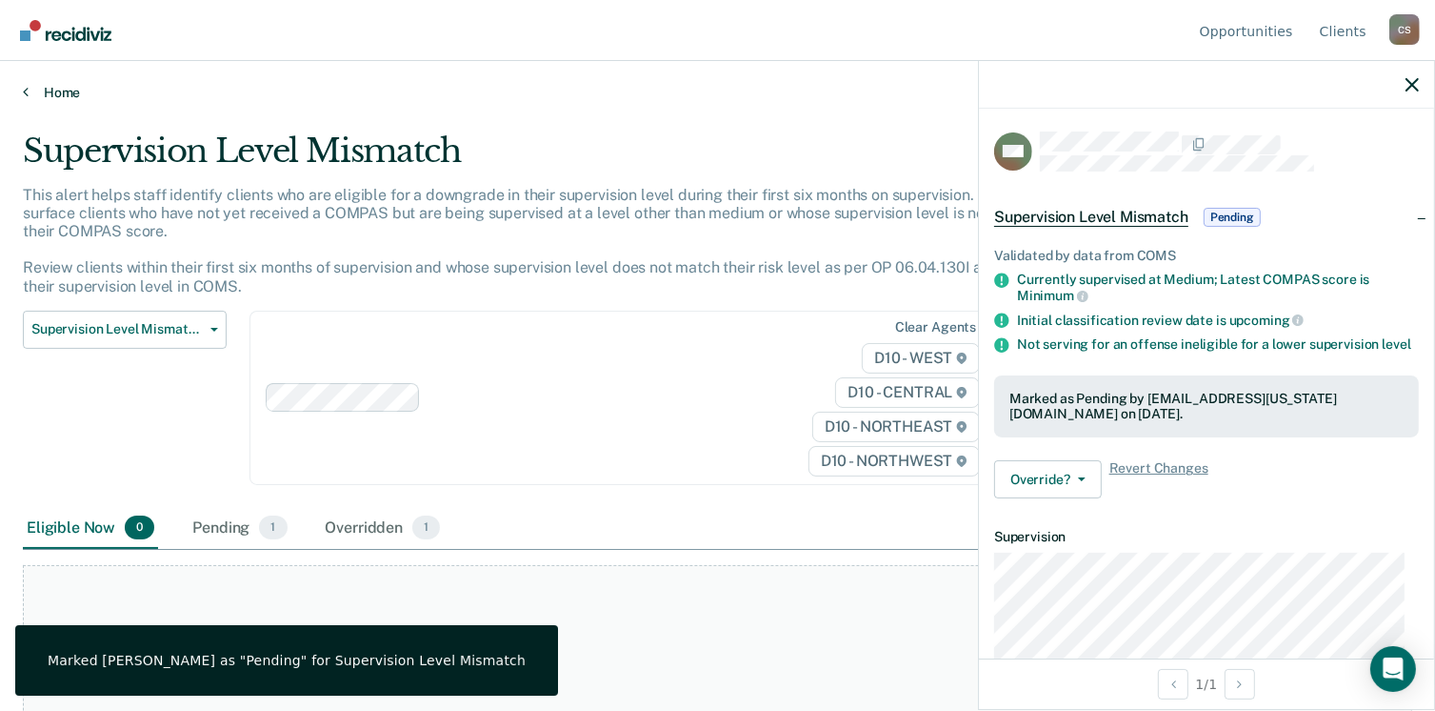
click at [32, 87] on link "Home" at bounding box center [718, 92] width 1390 height 17
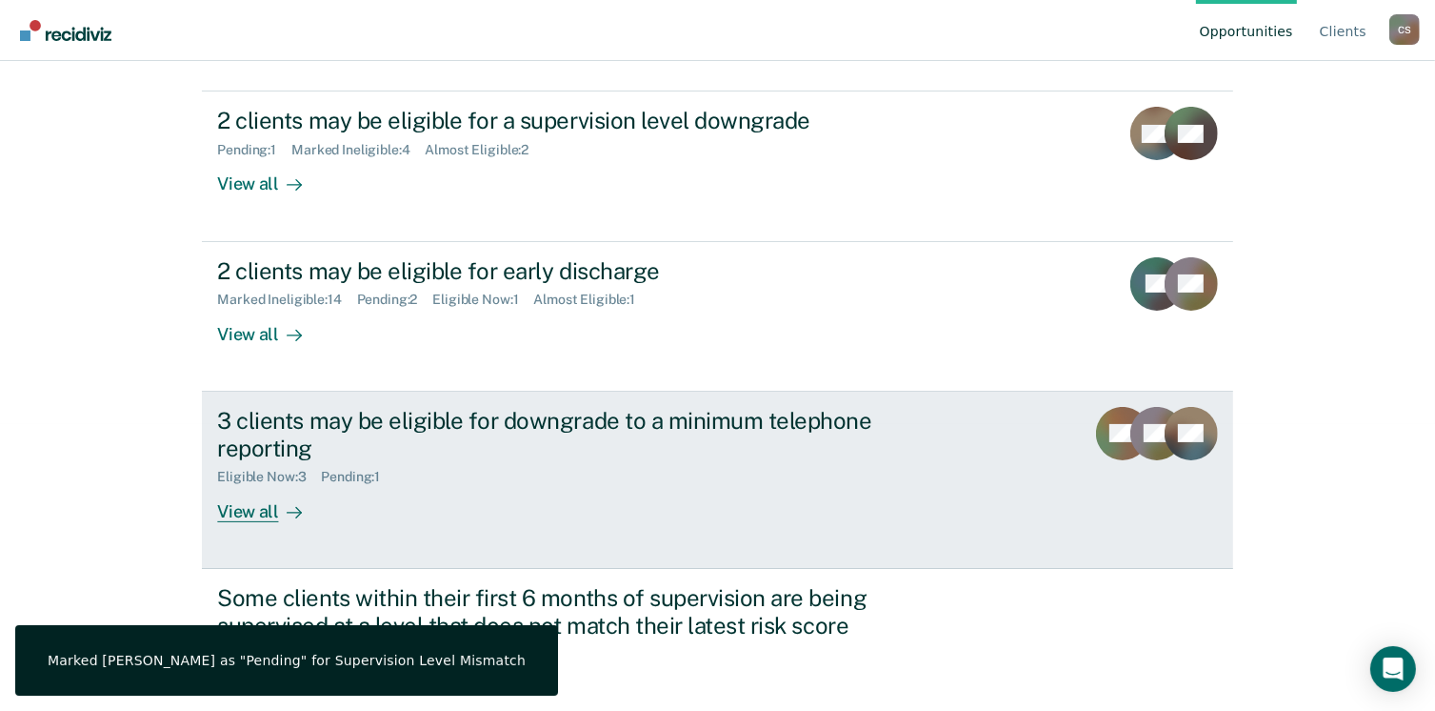
scroll to position [320, 0]
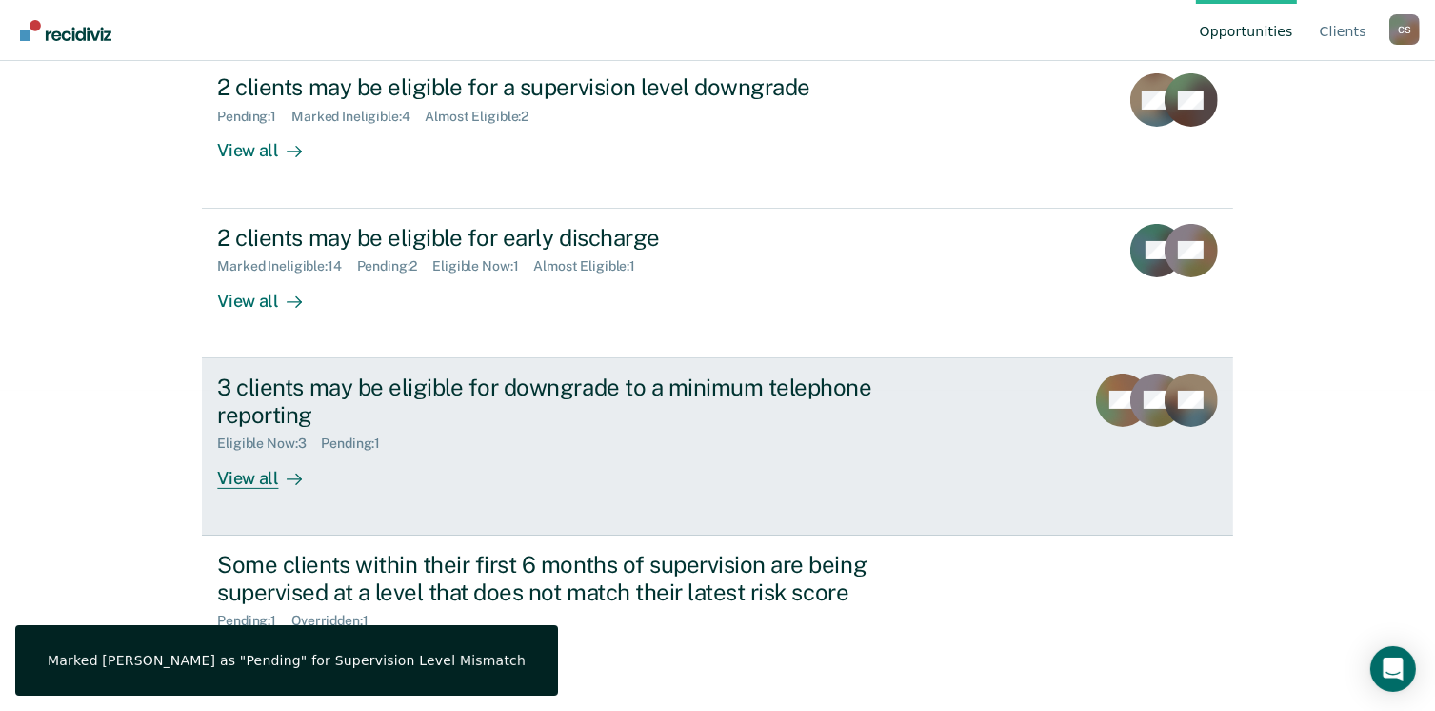
click at [274, 465] on div "View all" at bounding box center [270, 469] width 107 height 37
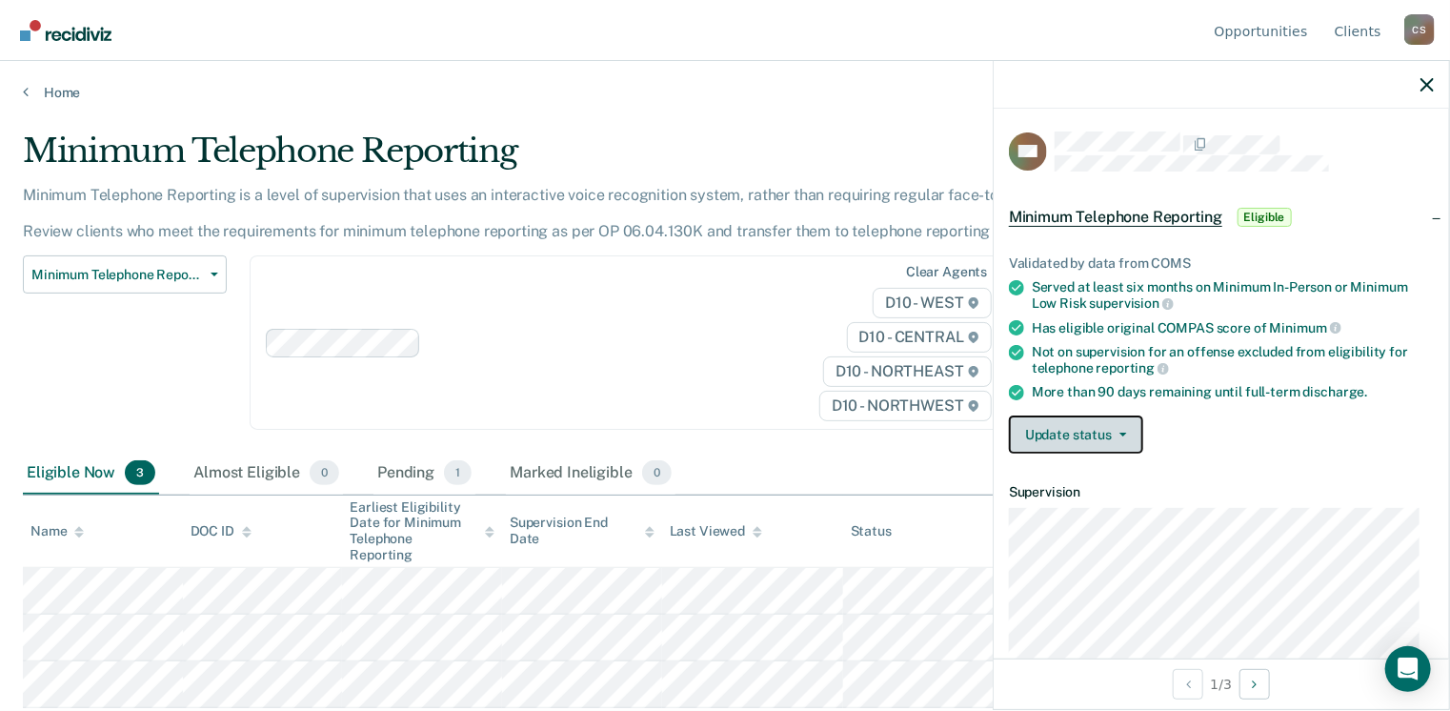
click at [1055, 430] on button "Update status" at bounding box center [1076, 434] width 134 height 38
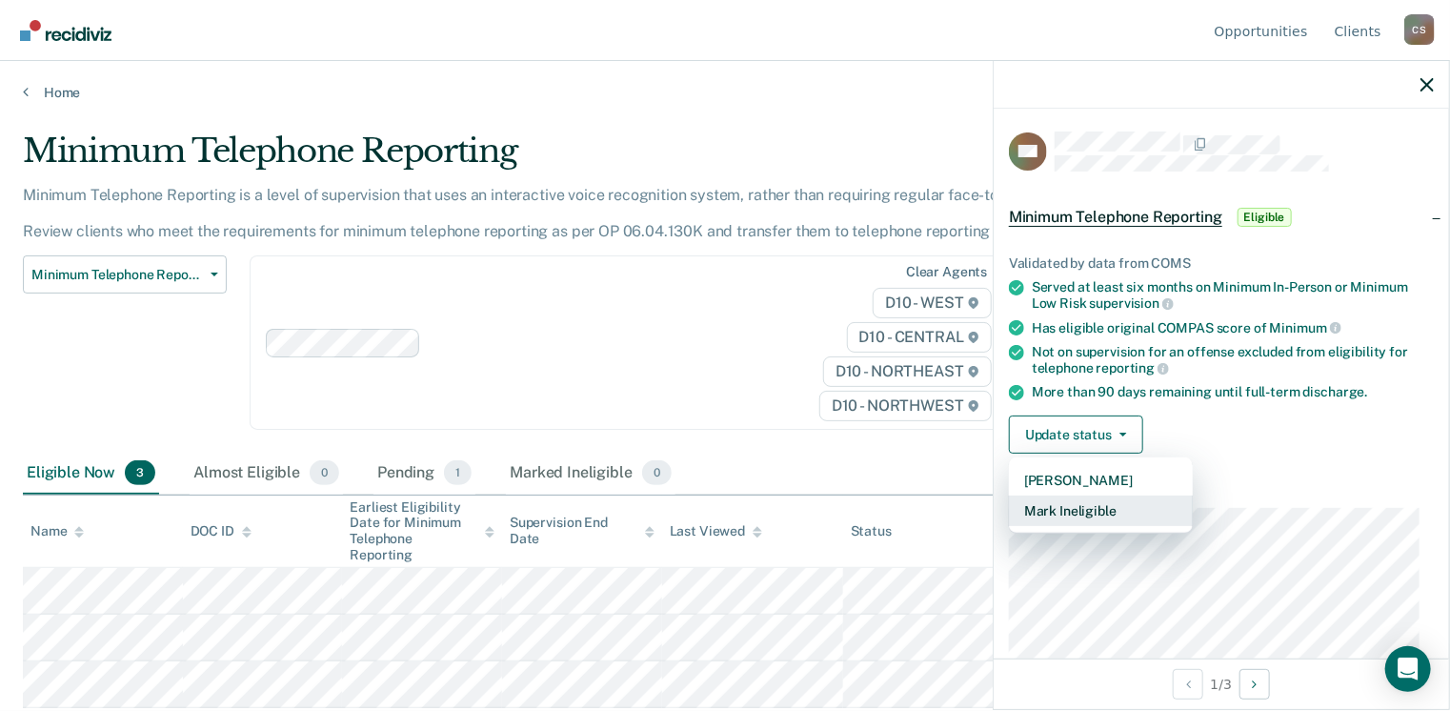
click at [1053, 507] on button "Mark Ineligible" at bounding box center [1101, 510] width 184 height 30
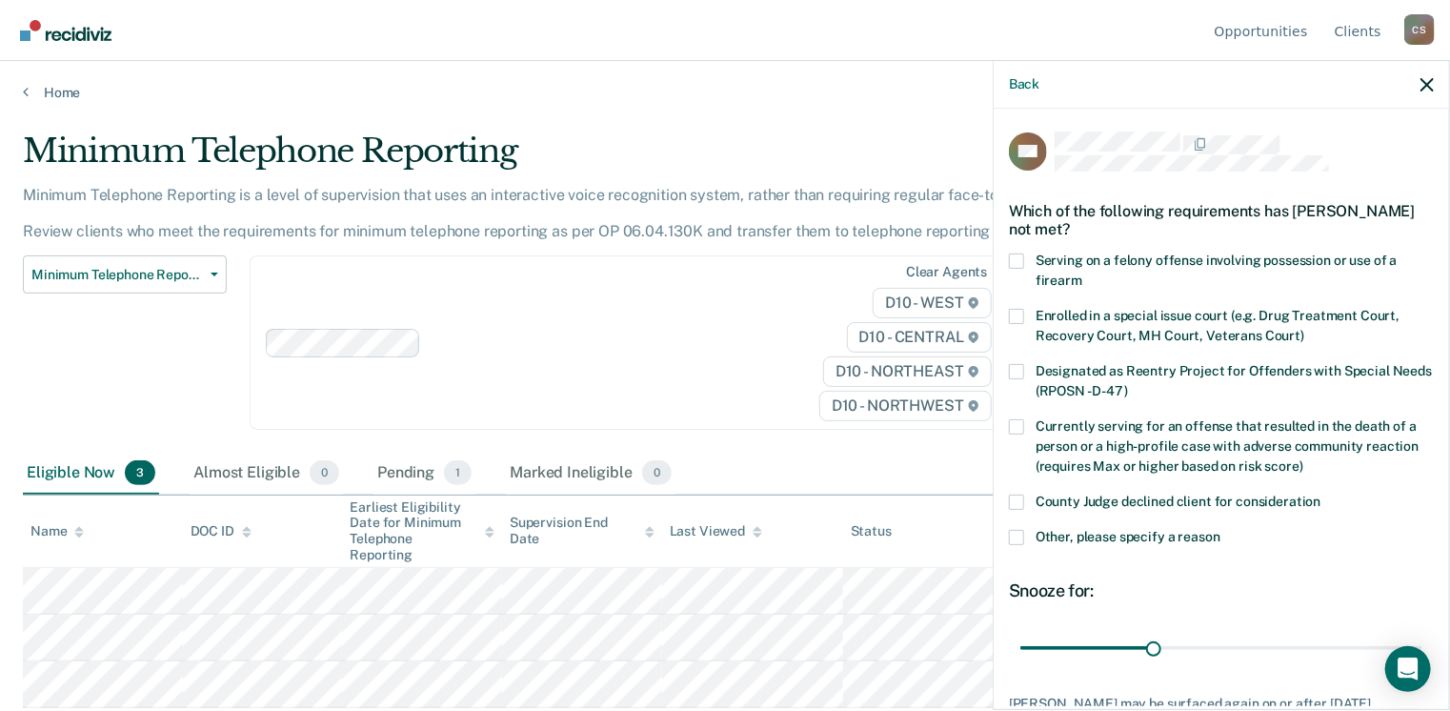
click at [1021, 538] on span at bounding box center [1016, 537] width 15 height 15
click at [1220, 530] on input "Other, please specify a reason" at bounding box center [1220, 530] width 0 height 0
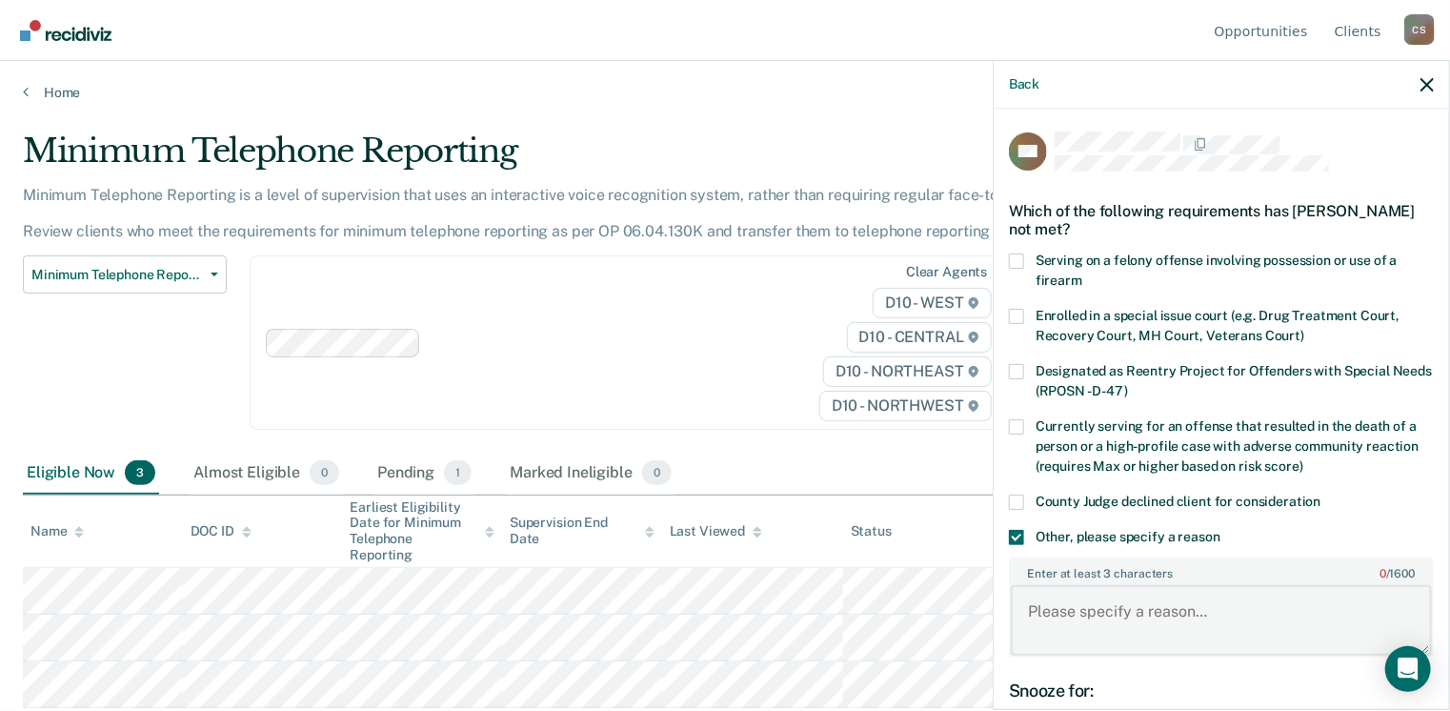
drag, startPoint x: 1056, startPoint y: 614, endPoint x: 1066, endPoint y: 604, distance: 14.2
click at [1058, 609] on textarea "Enter at least 3 characters 0 / 1600" at bounding box center [1221, 620] width 421 height 70
type textarea "o"
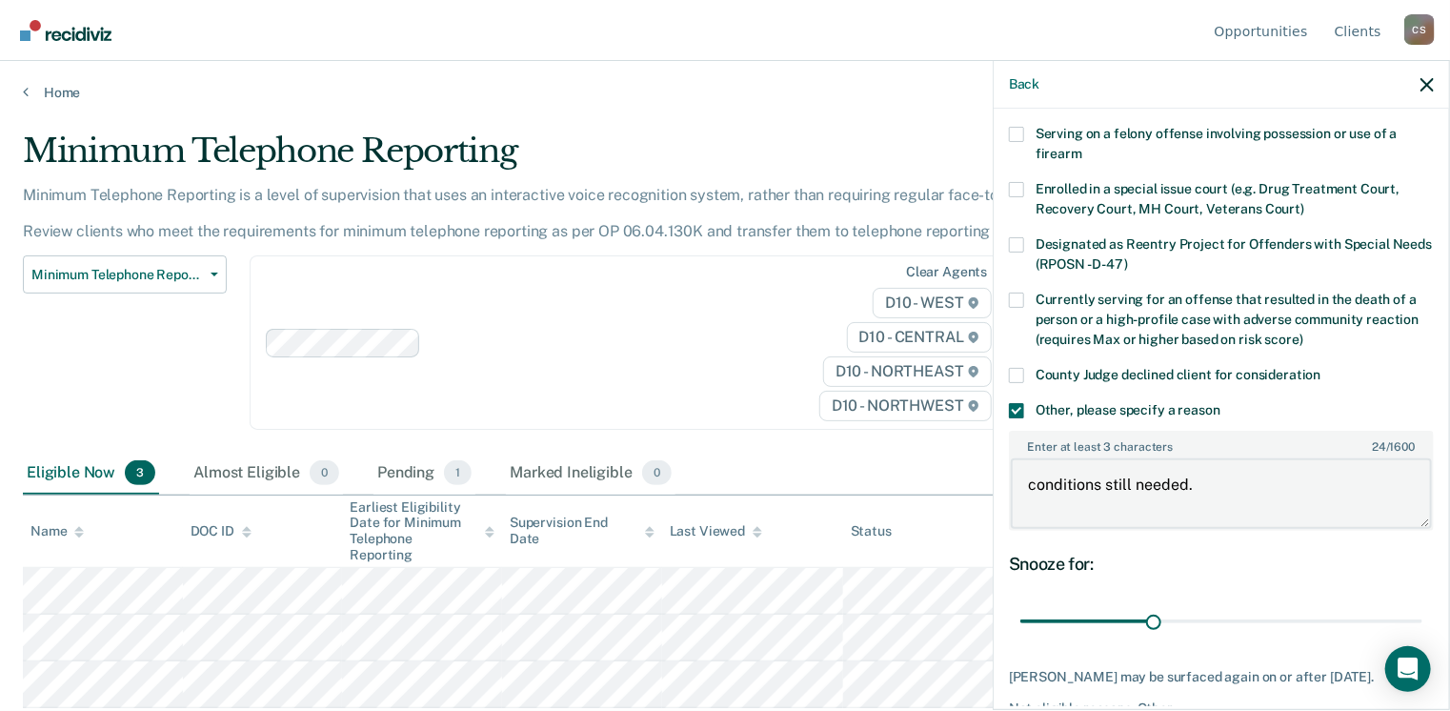
scroll to position [237, 0]
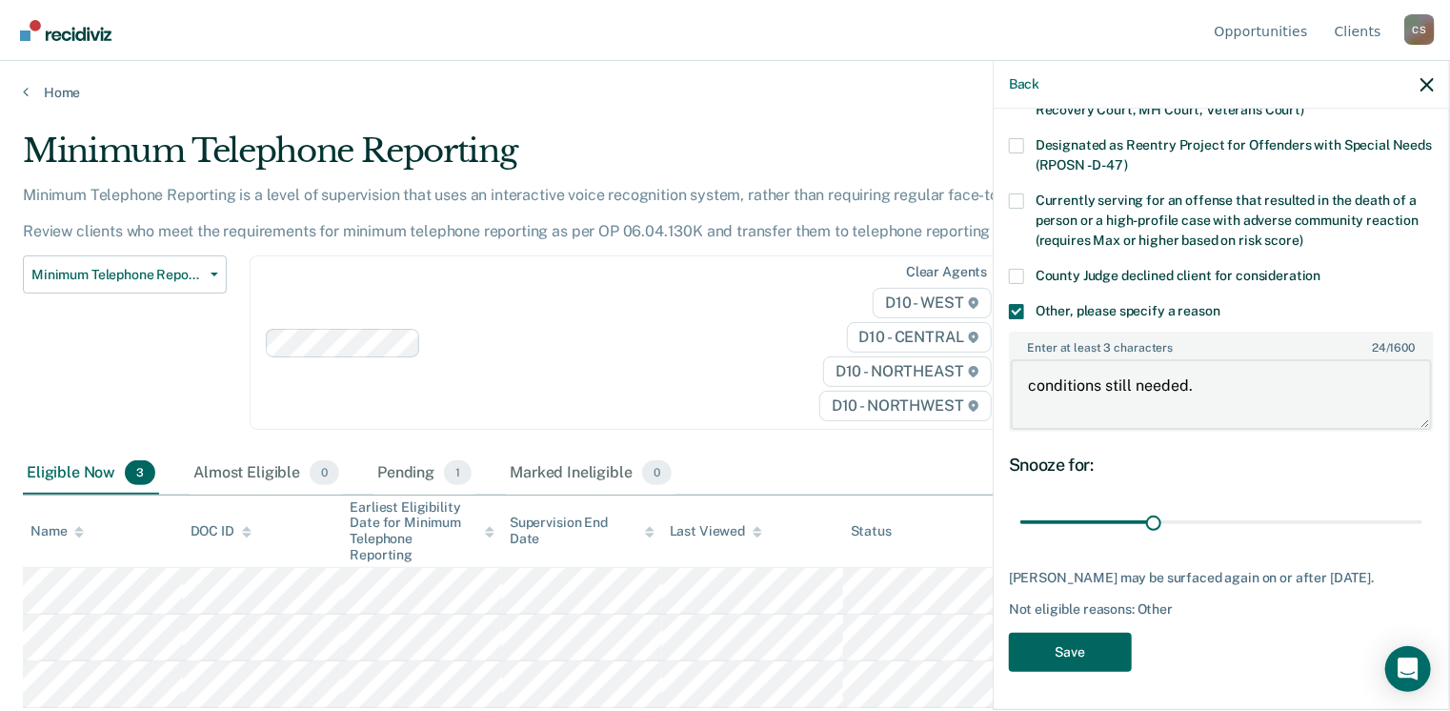
type textarea "conditions still needed."
click at [1079, 654] on button "Save" at bounding box center [1070, 651] width 123 height 39
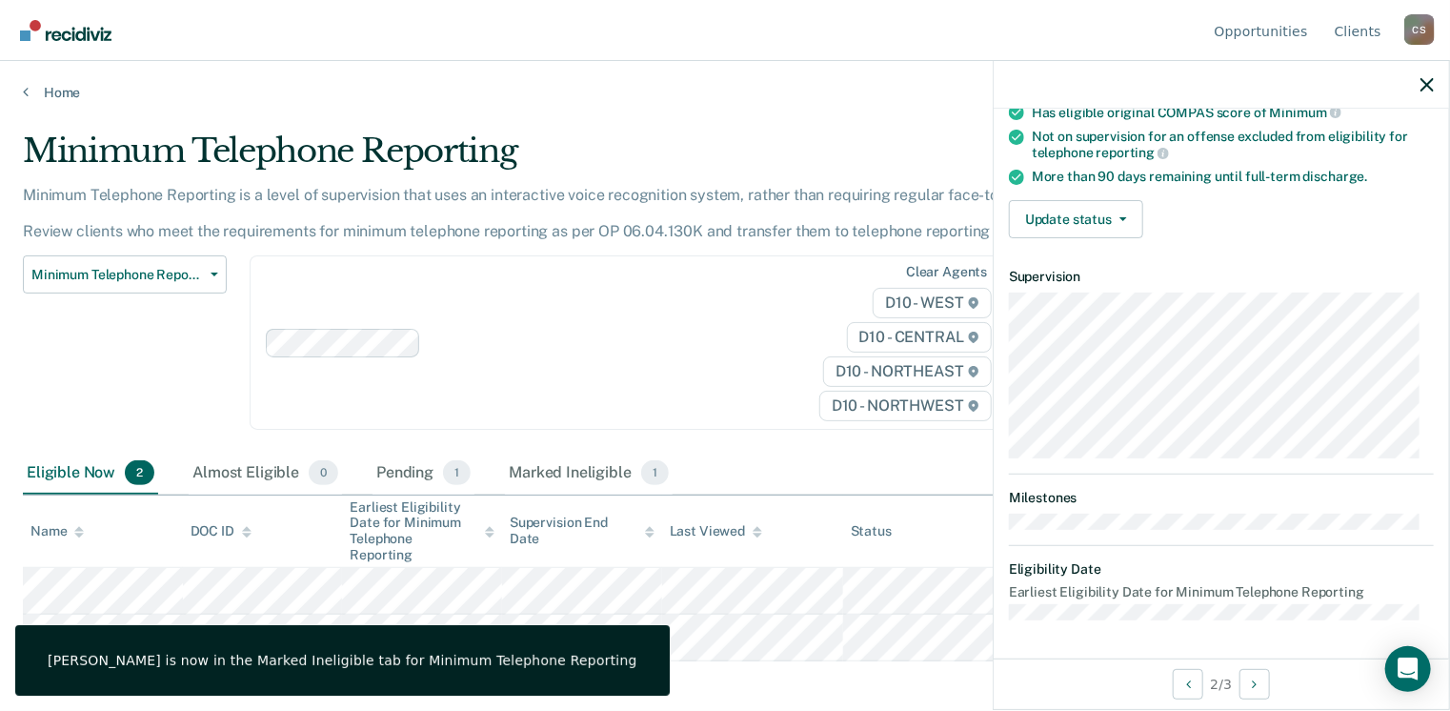
scroll to position [230, 0]
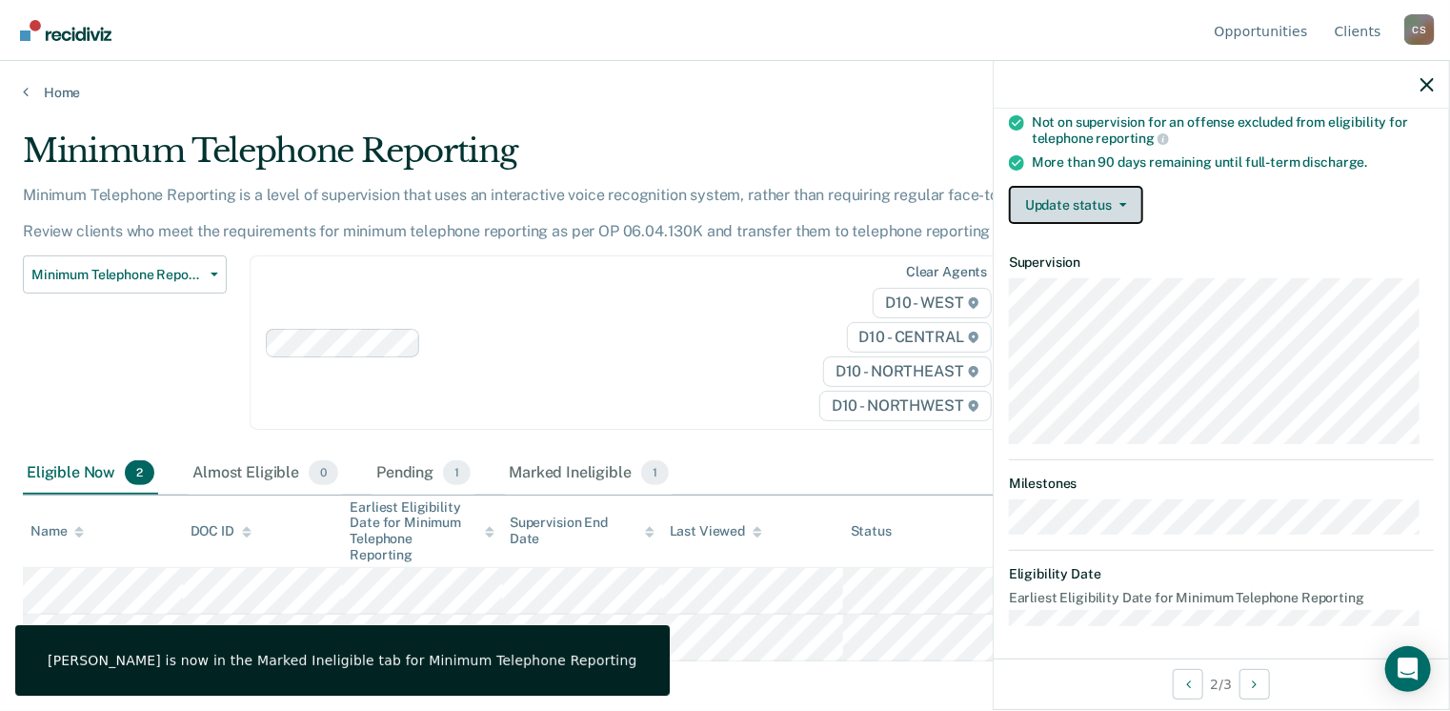
click at [1048, 190] on button "Update status" at bounding box center [1076, 205] width 134 height 38
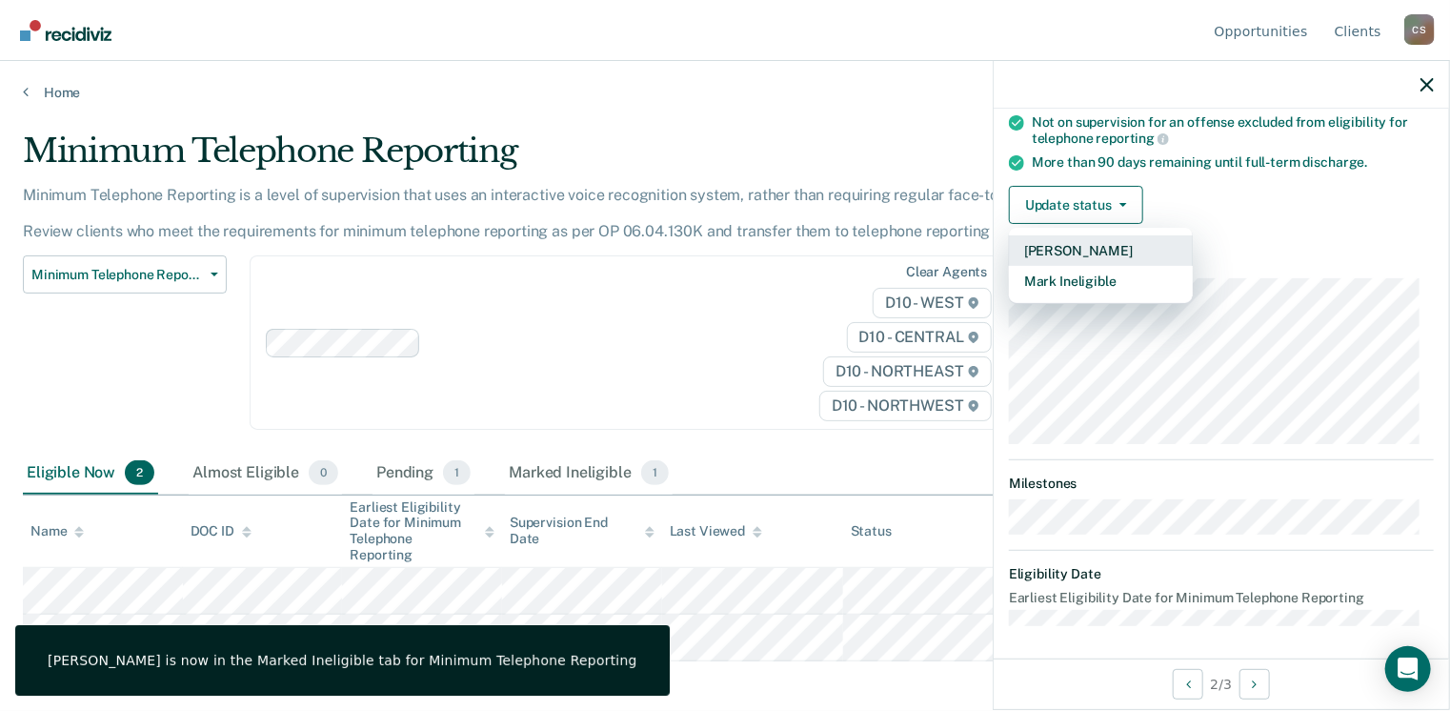
click at [1116, 250] on button "Mark Pending" at bounding box center [1101, 250] width 184 height 30
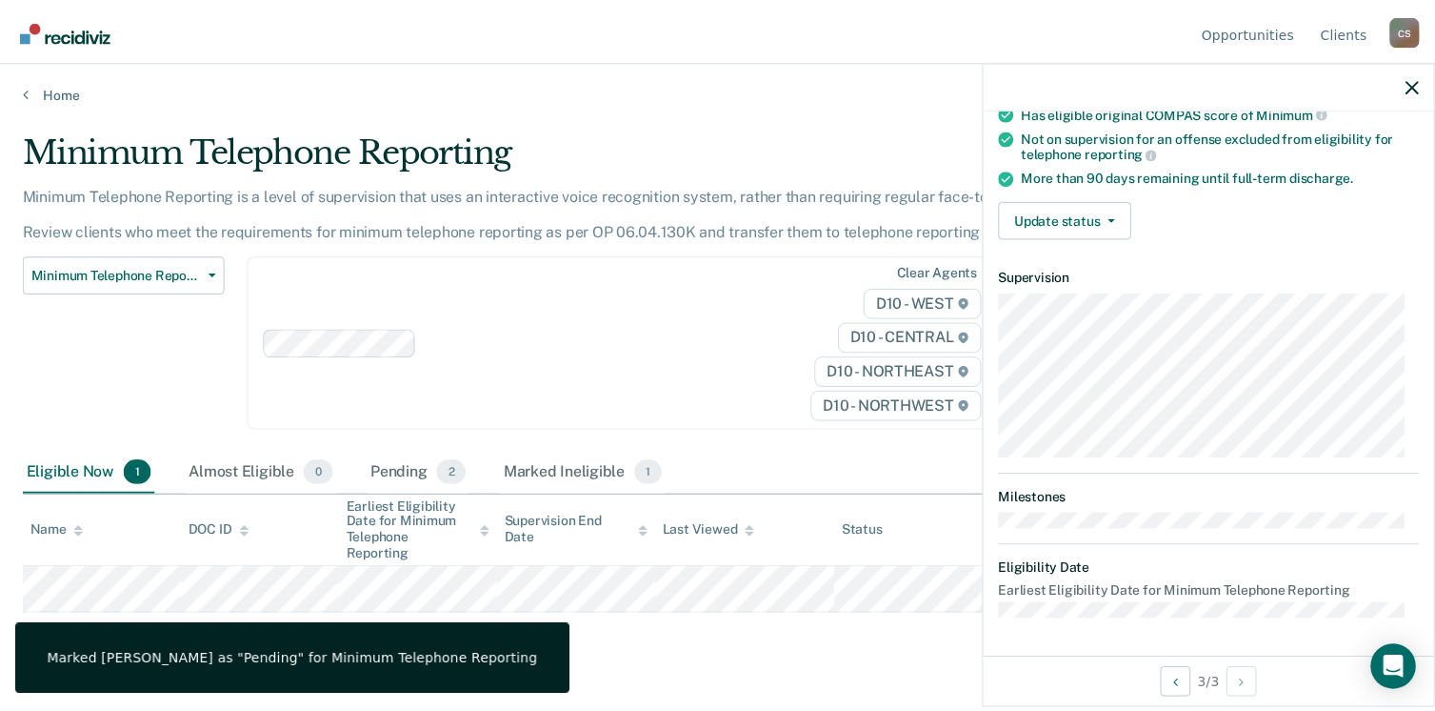
scroll to position [210, 0]
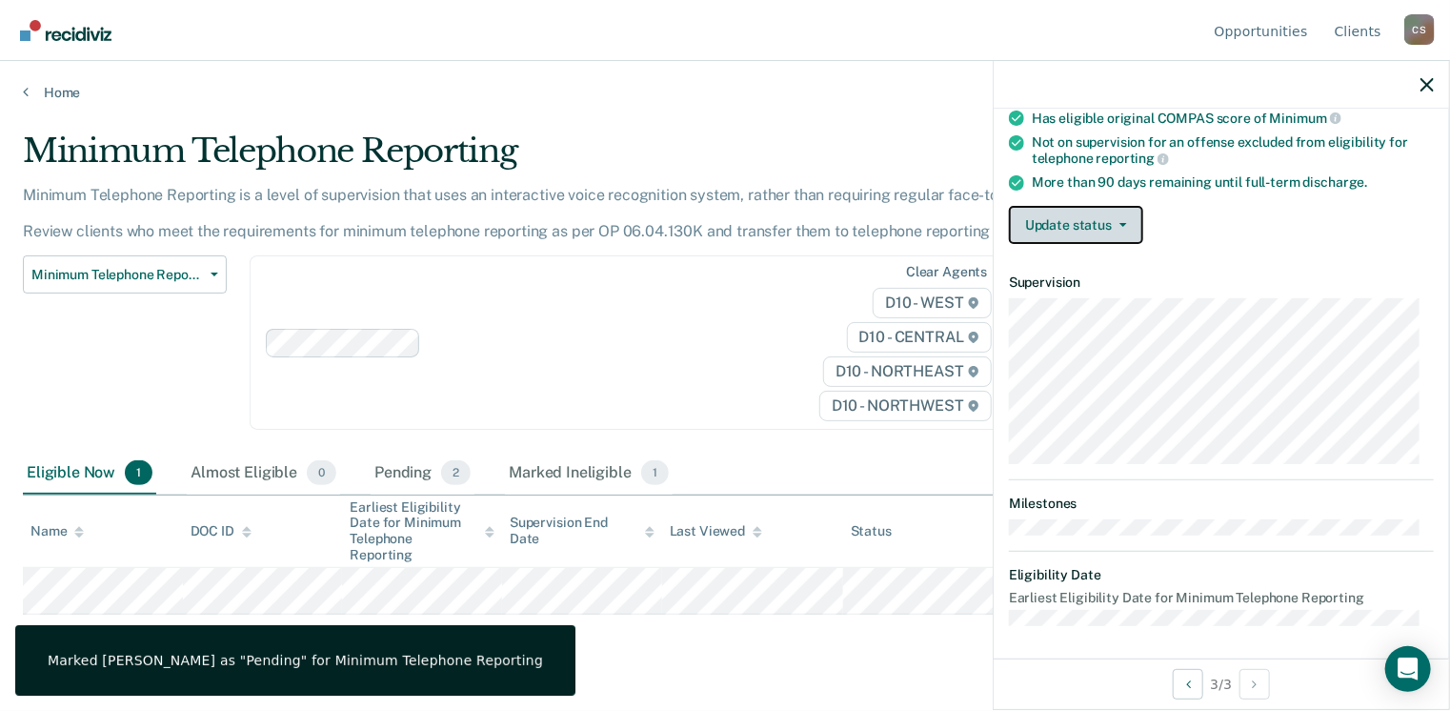
click at [1106, 220] on button "Update status" at bounding box center [1076, 225] width 134 height 38
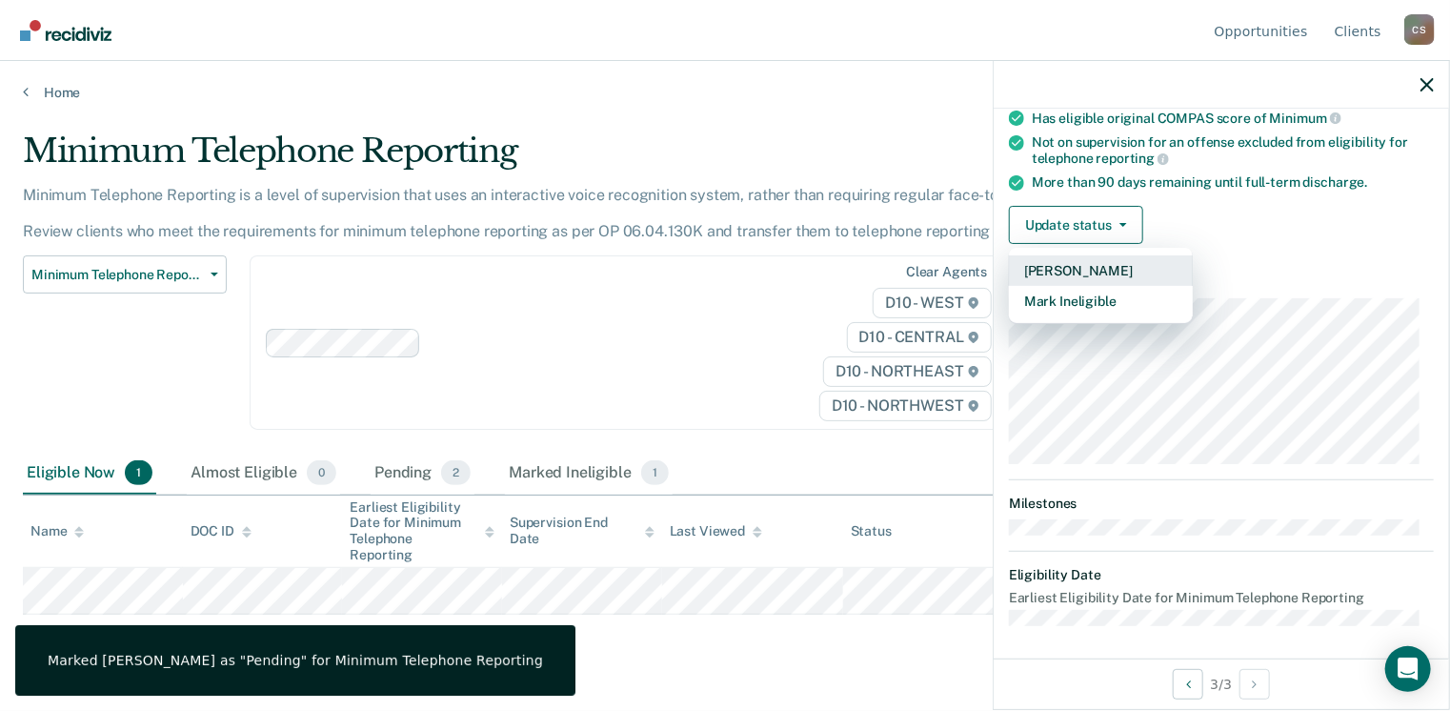
click at [1093, 255] on button "Mark Pending" at bounding box center [1101, 270] width 184 height 30
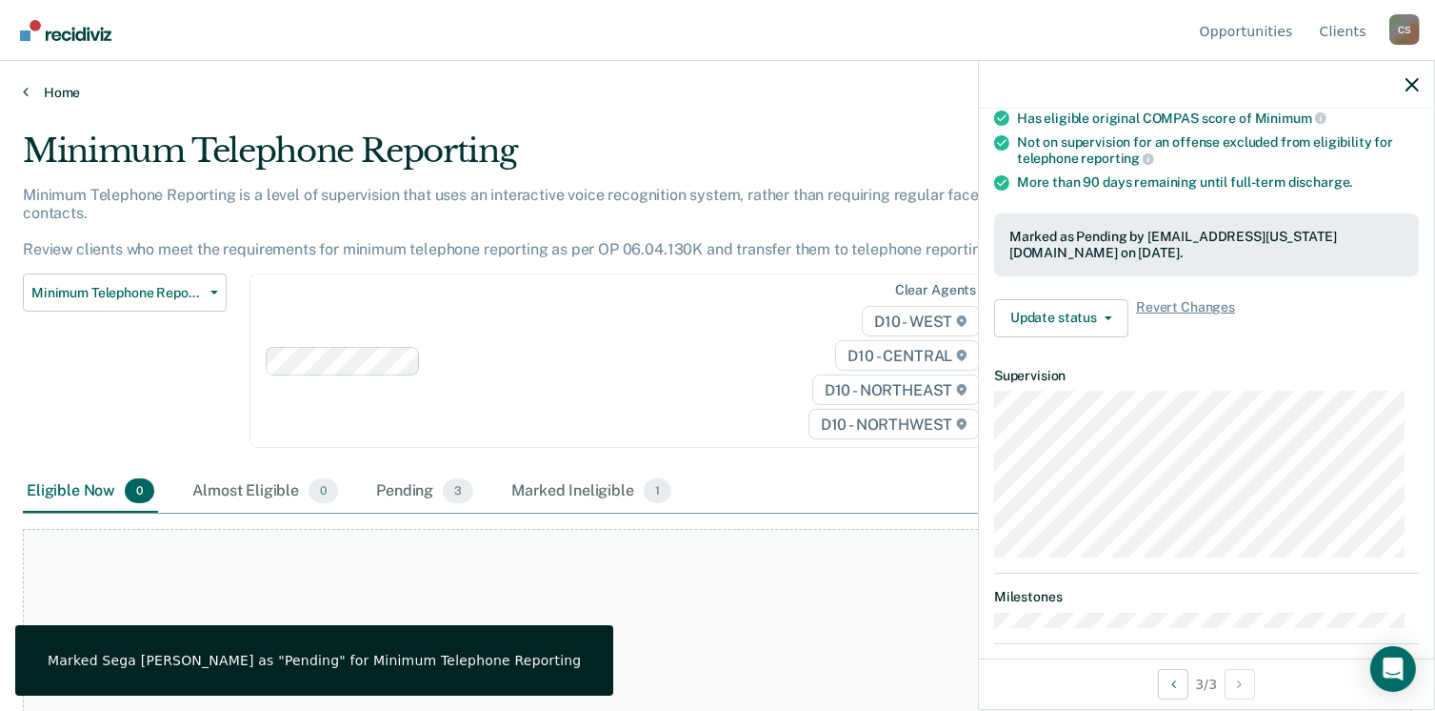
click at [65, 88] on link "Home" at bounding box center [718, 92] width 1390 height 17
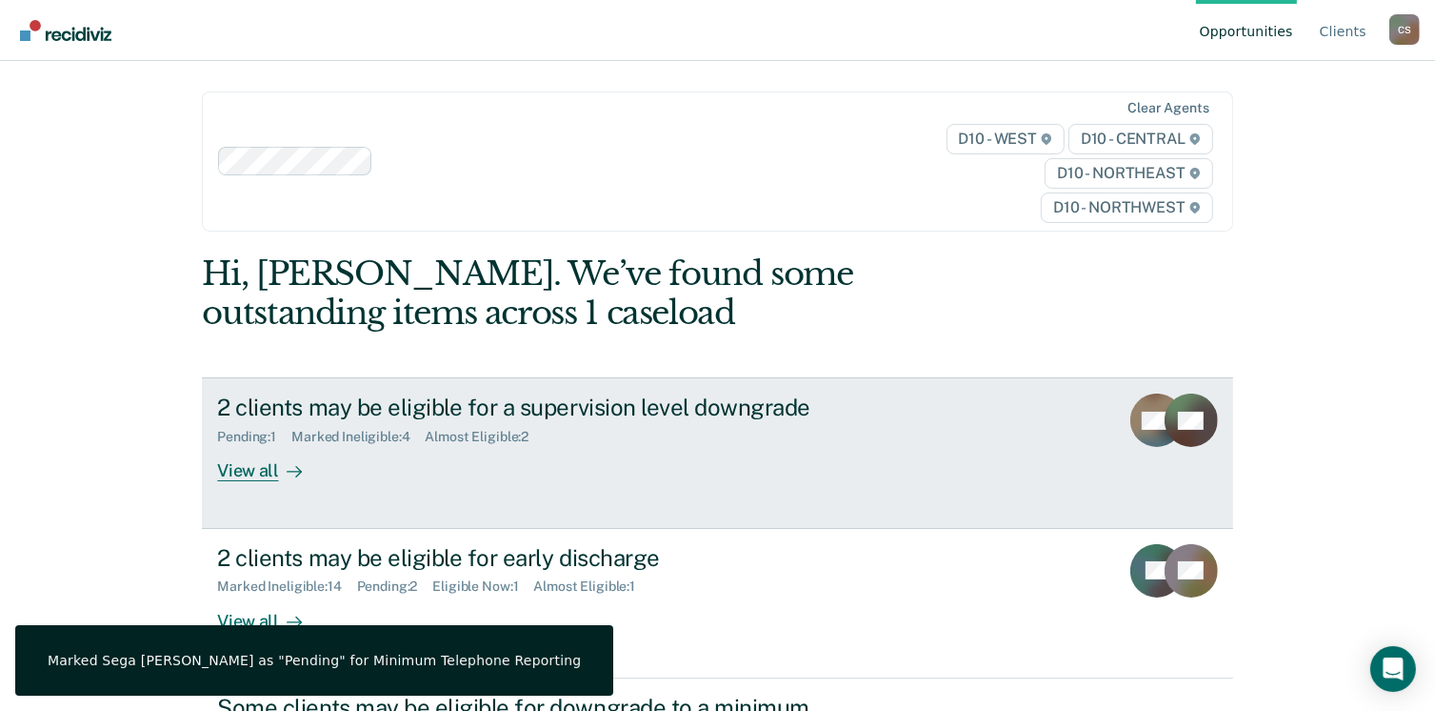
click at [499, 474] on div "2 clients may be eligible for a supervision level downgrade Pending : 1 Marked …" at bounding box center [574, 437] width 714 height 88
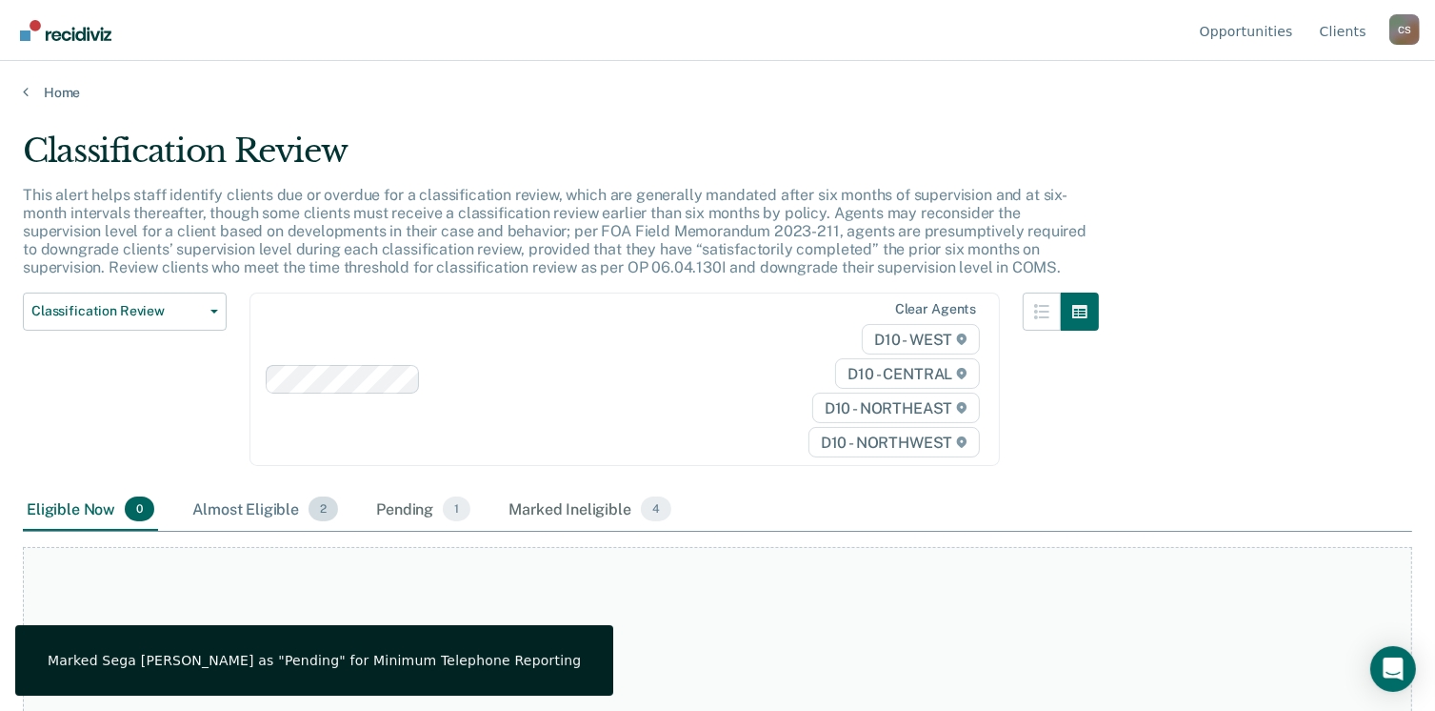
click at [209, 504] on div "Almost Eligible 2" at bounding box center [265, 510] width 153 height 42
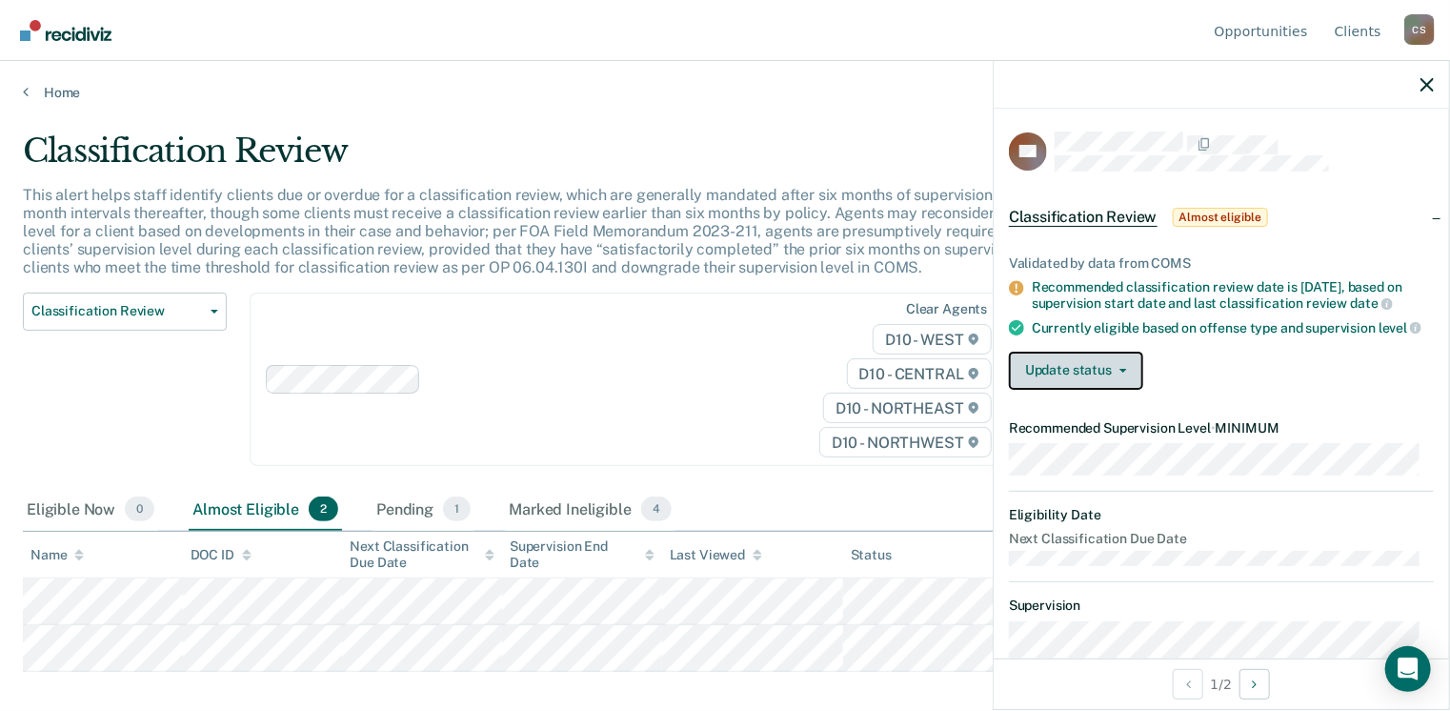
click at [1093, 378] on button "Update status" at bounding box center [1076, 370] width 134 height 38
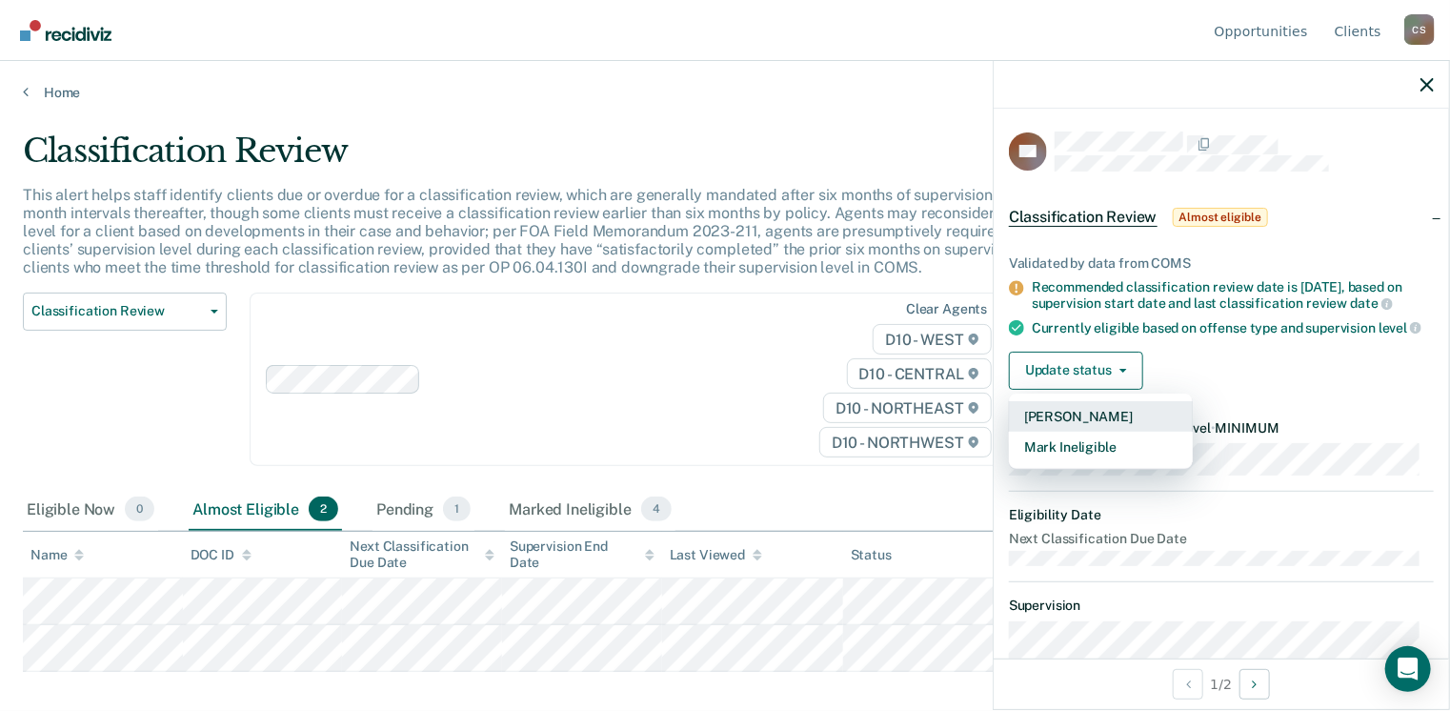
click at [1082, 431] on button "Mark Pending" at bounding box center [1101, 416] width 184 height 30
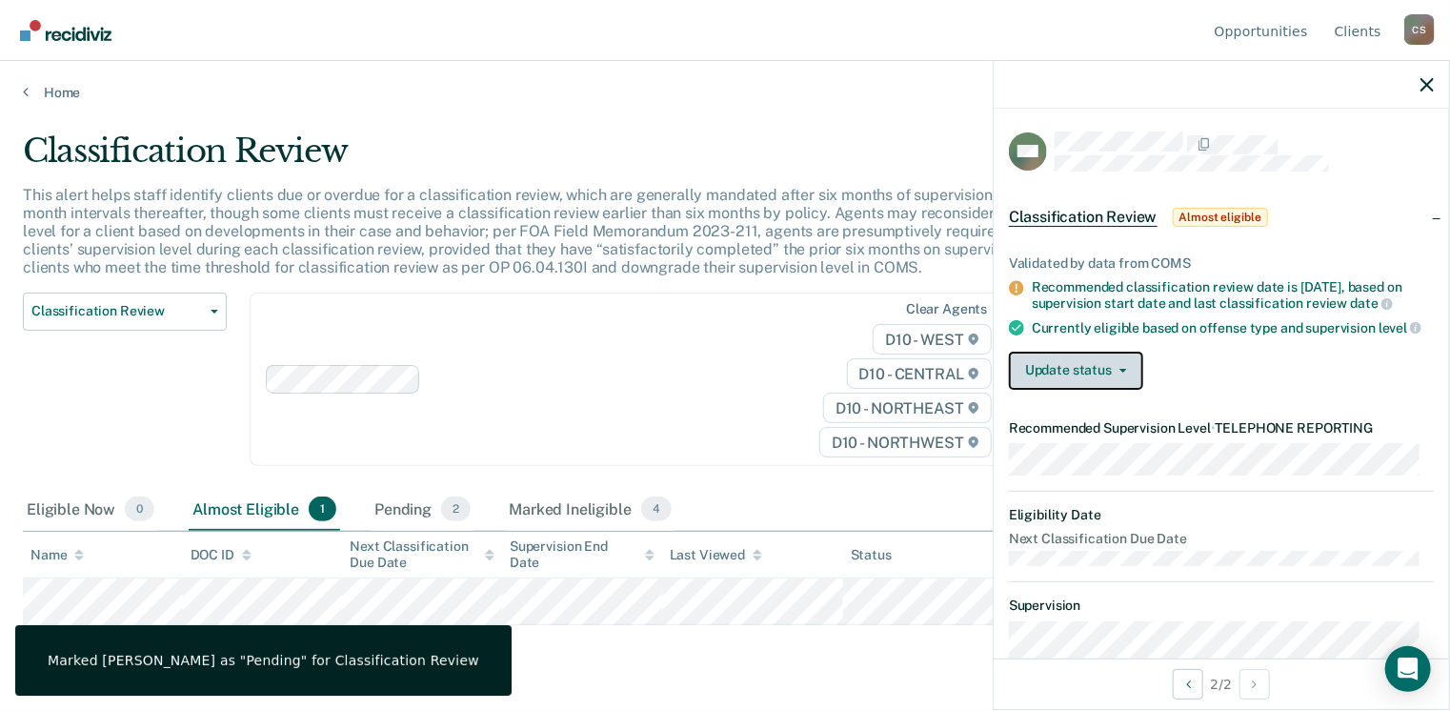
click at [1105, 378] on button "Update status" at bounding box center [1076, 370] width 134 height 38
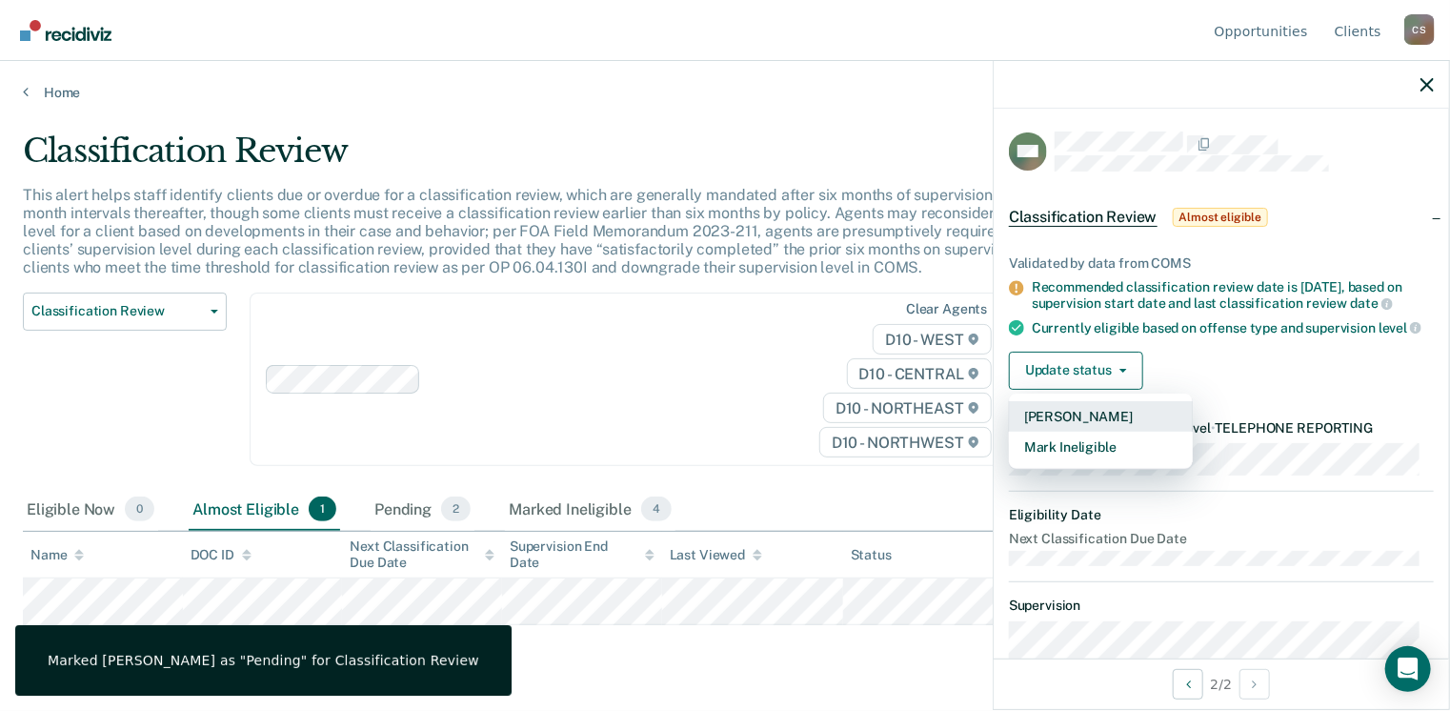
click at [1097, 428] on button "Mark Pending" at bounding box center [1101, 416] width 184 height 30
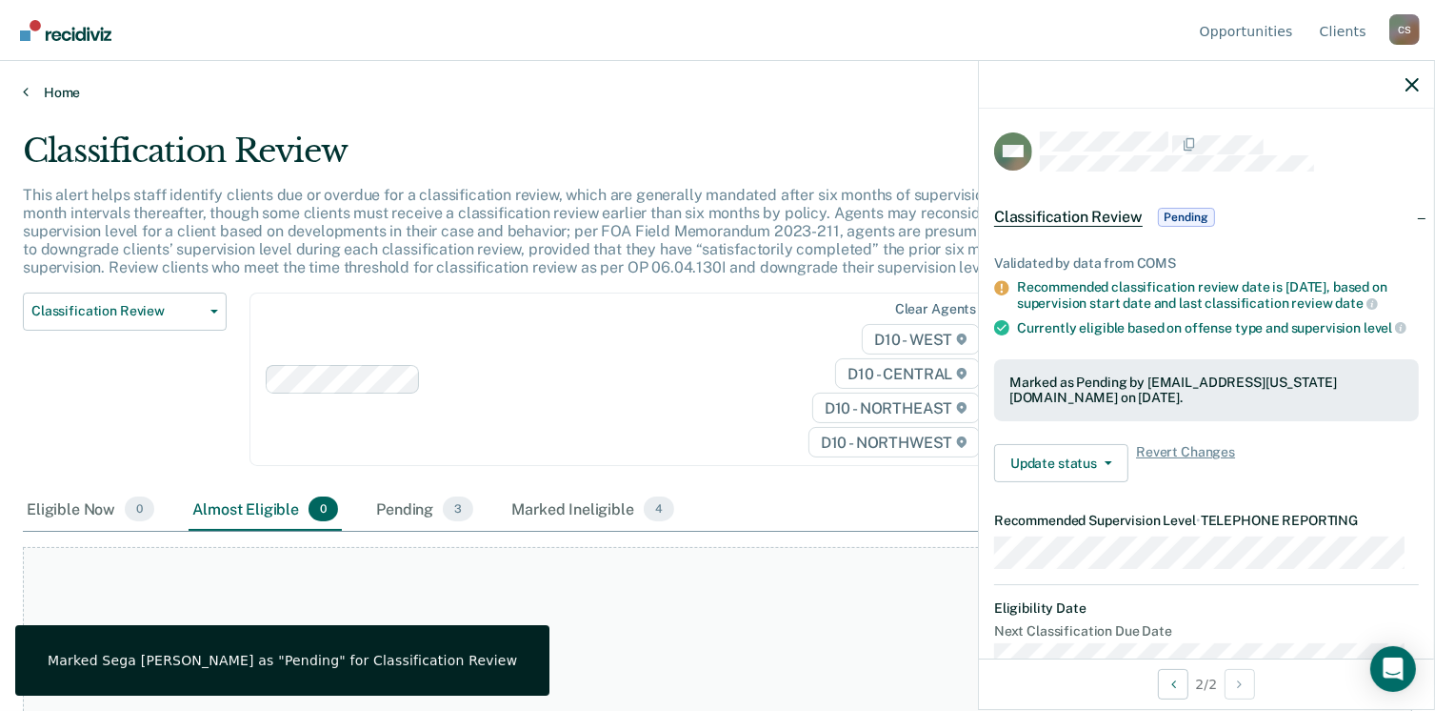
click at [27, 94] on icon at bounding box center [26, 91] width 6 height 15
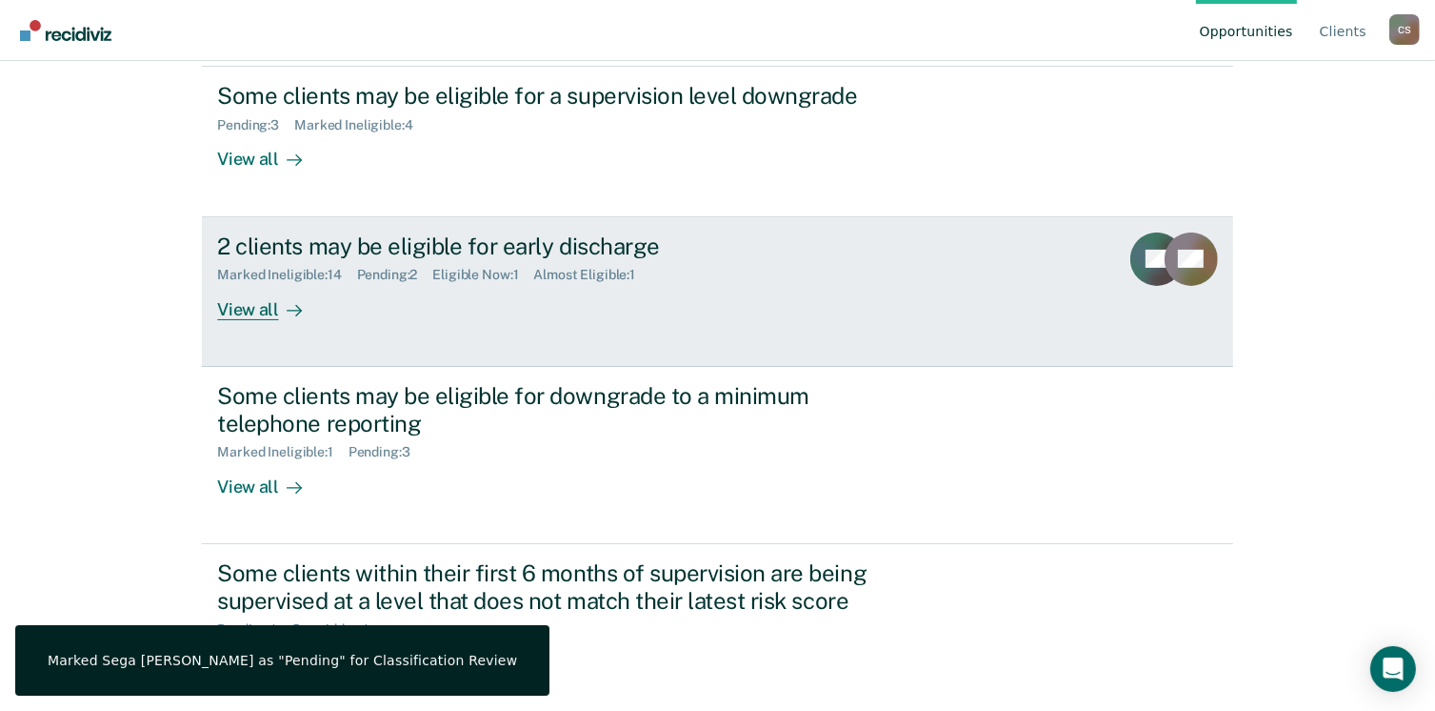
scroll to position [320, 0]
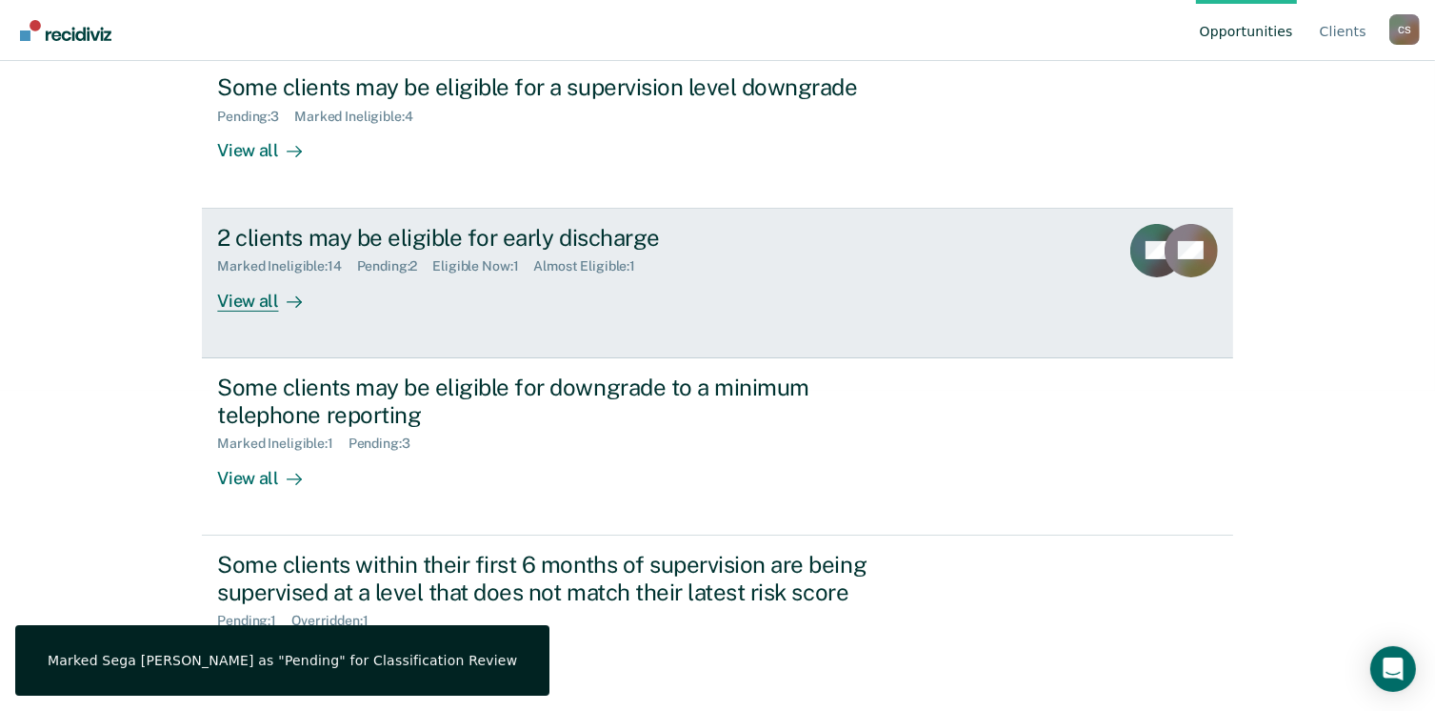
click at [421, 314] on link "2 clients may be eligible for early discharge Marked Ineligible : 14 Pending : …" at bounding box center [717, 284] width 1031 height 150
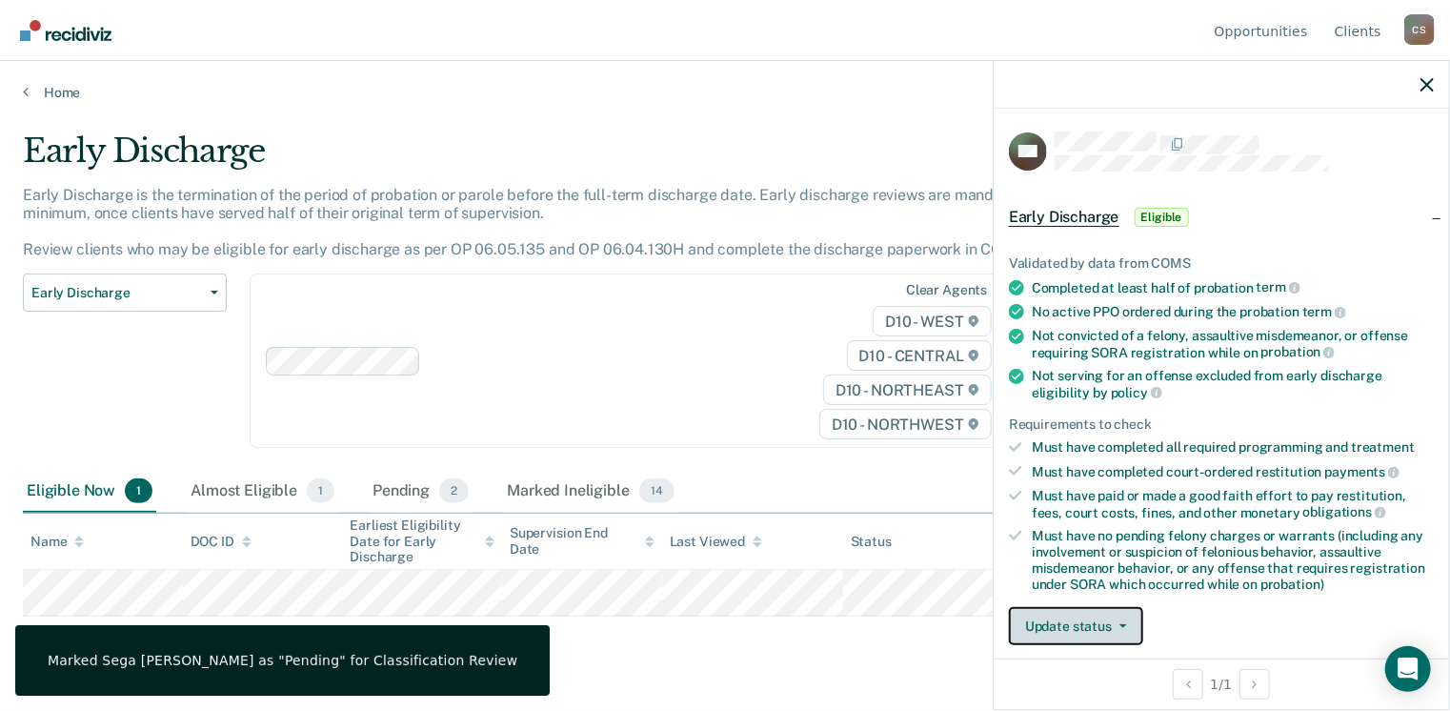
click at [1059, 607] on button "Update status" at bounding box center [1076, 626] width 134 height 38
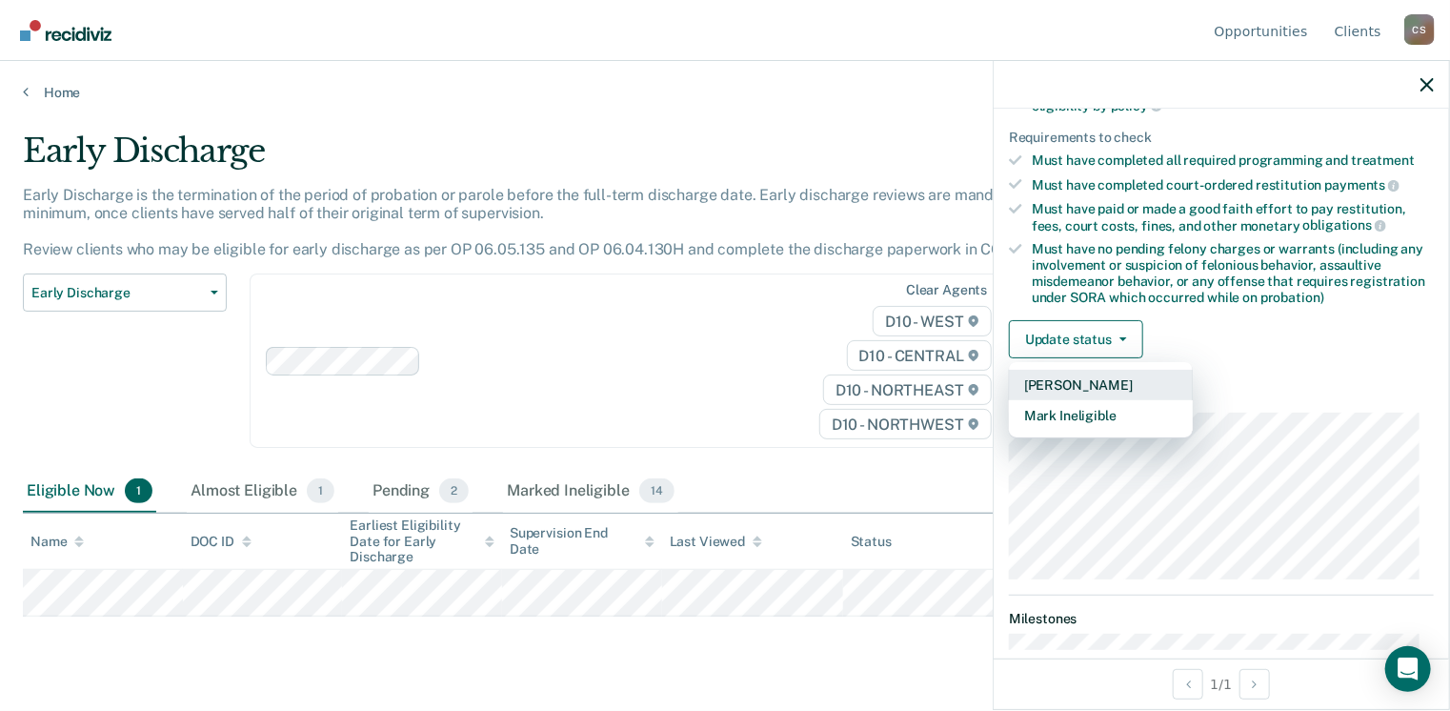
scroll to position [289, 0]
click at [1093, 409] on button "Mark Ineligible" at bounding box center [1101, 413] width 184 height 30
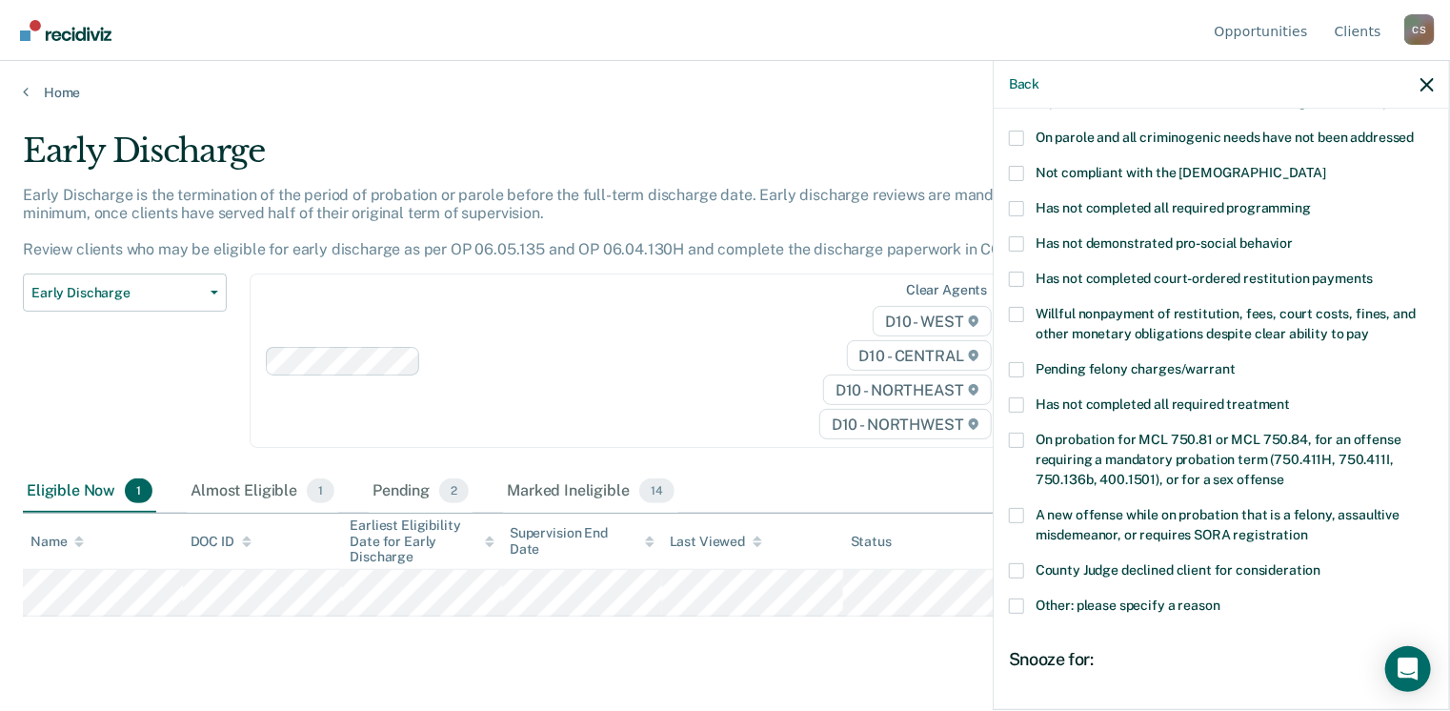
click at [1005, 299] on div "SH Which of the following requirements has Satara Harris not met? Child abuse p…" at bounding box center [1220, 407] width 455 height 597
click at [1021, 307] on span at bounding box center [1016, 314] width 15 height 15
click at [1369, 327] on input "Willful nonpayment of restitution, fees, court costs, fines, and other monetary…" at bounding box center [1369, 327] width 0 height 0
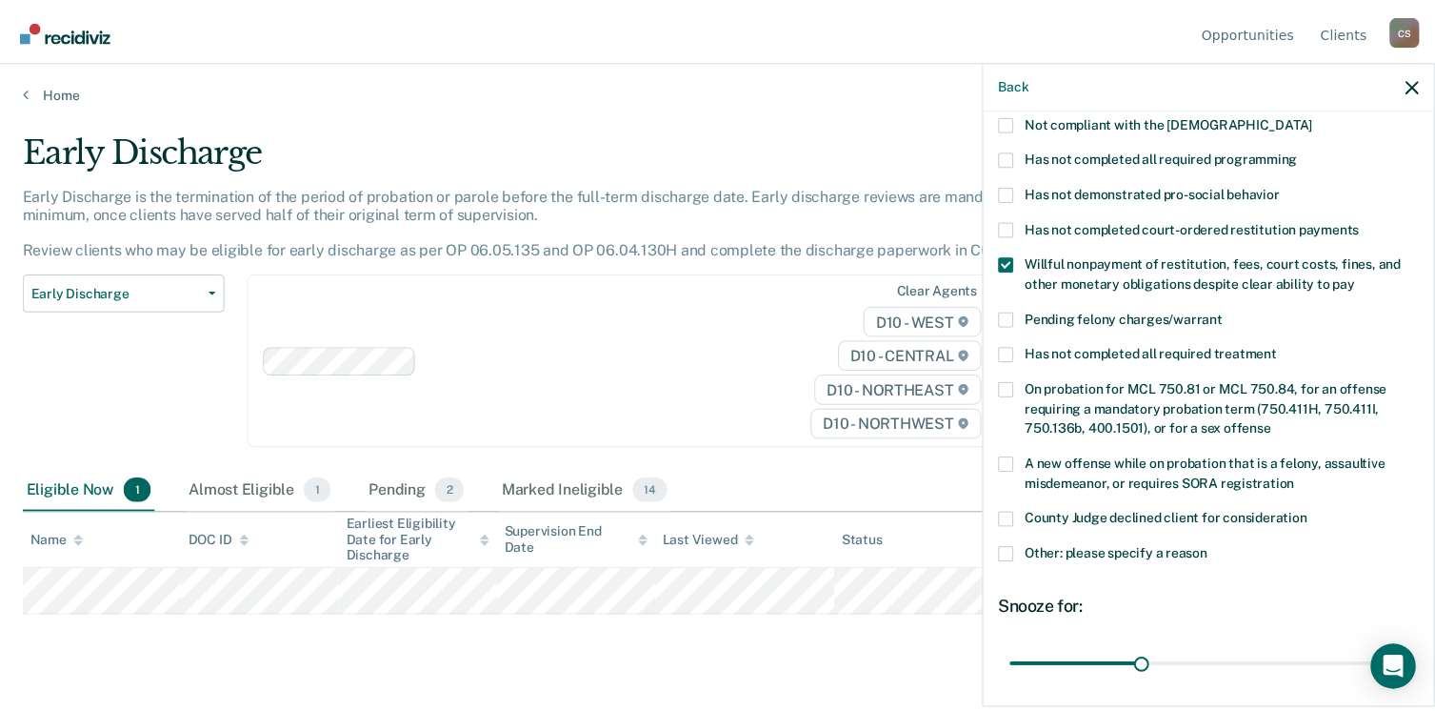
scroll to position [476, 0]
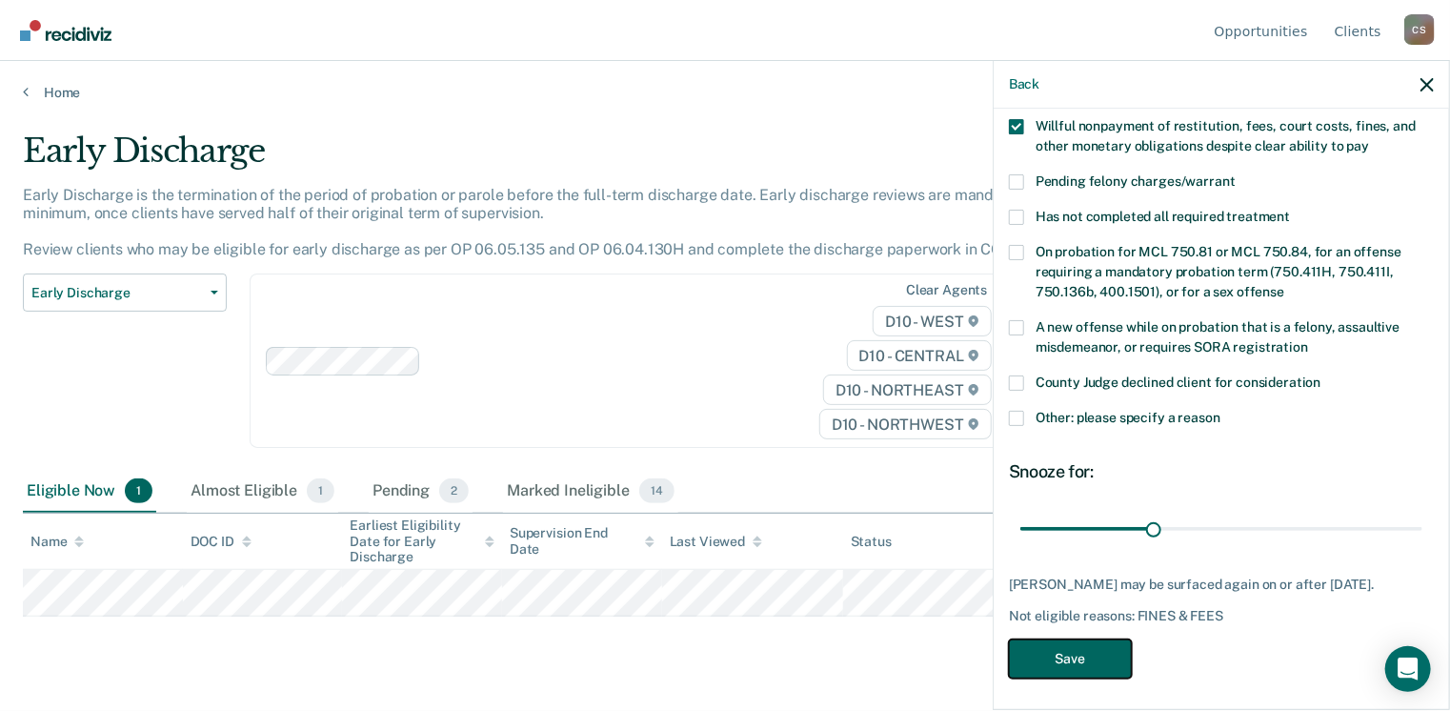
click at [1090, 641] on button "Save" at bounding box center [1070, 658] width 123 height 39
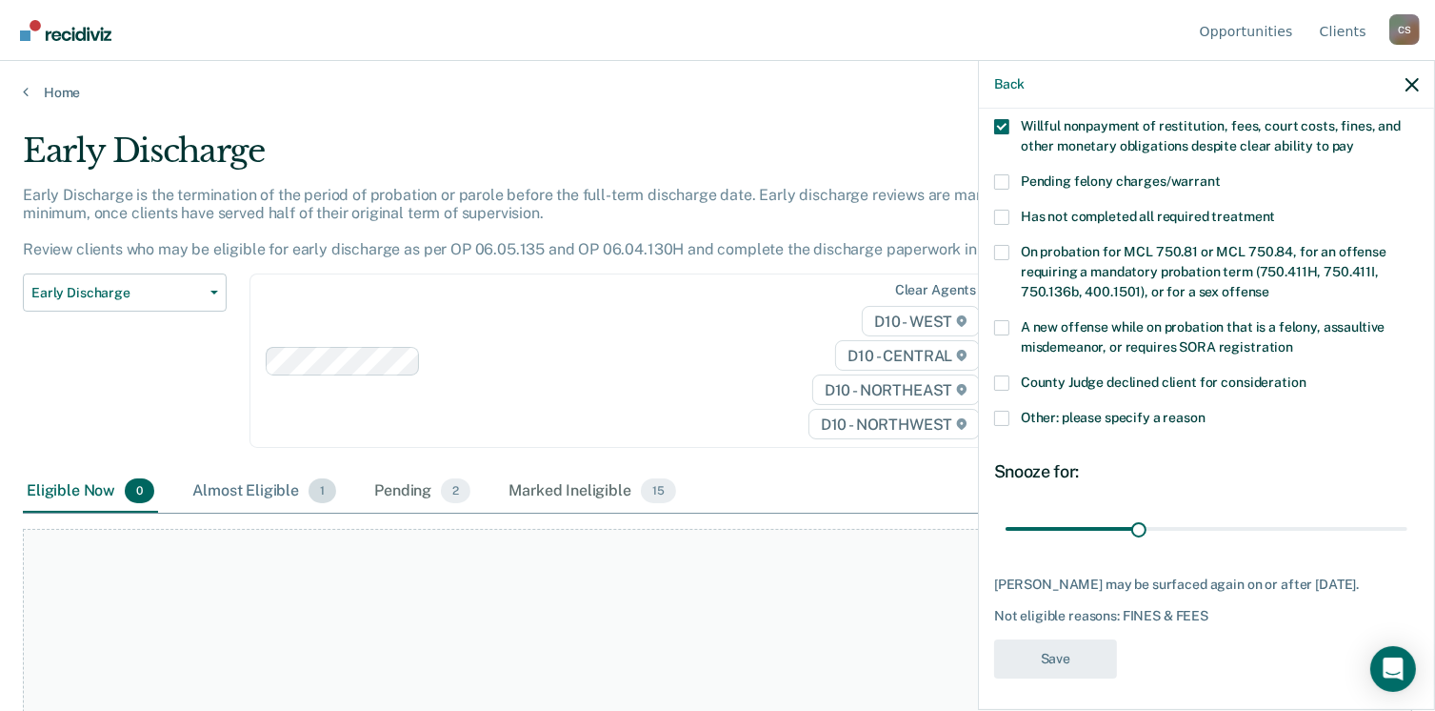
click at [246, 491] on div "Almost Eligible 1" at bounding box center [264, 492] width 151 height 42
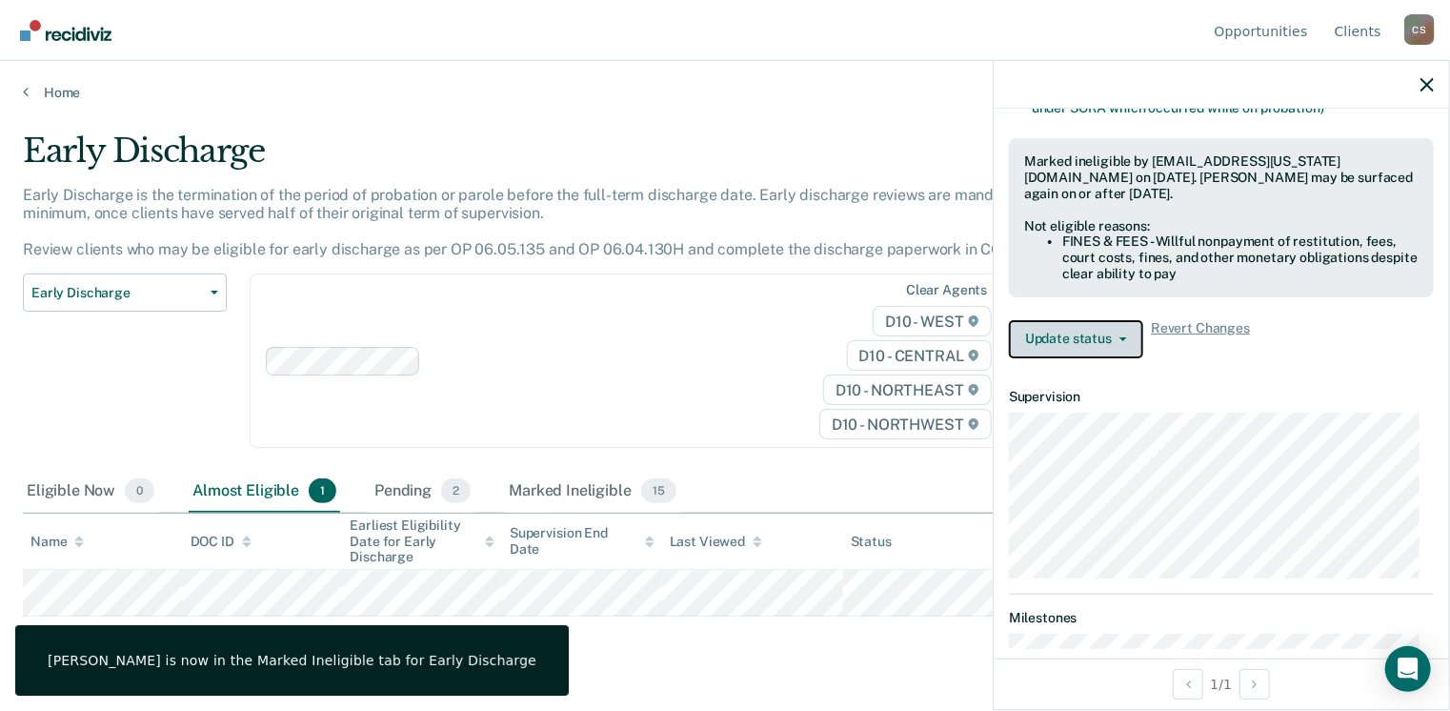
click at [1051, 338] on button "Update status" at bounding box center [1076, 339] width 134 height 38
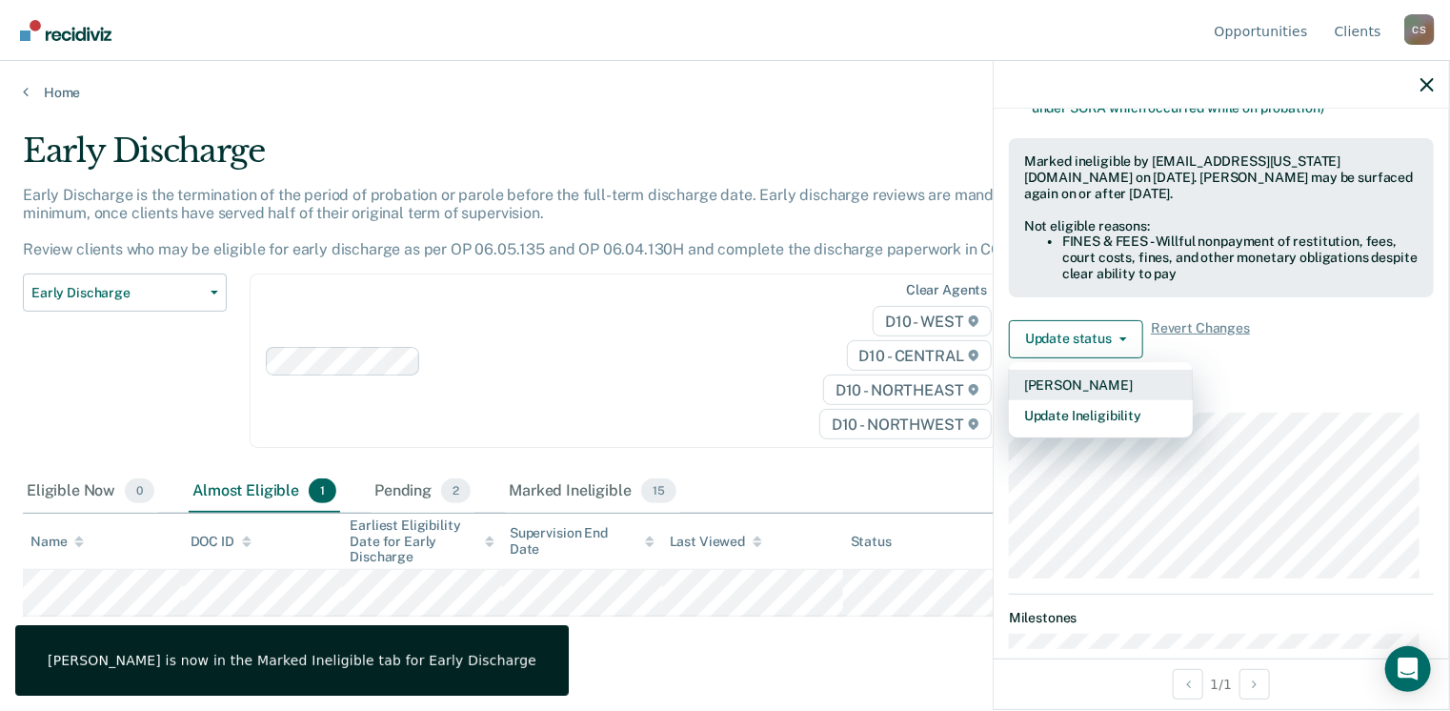
click at [1069, 380] on button "Mark Pending" at bounding box center [1101, 385] width 184 height 30
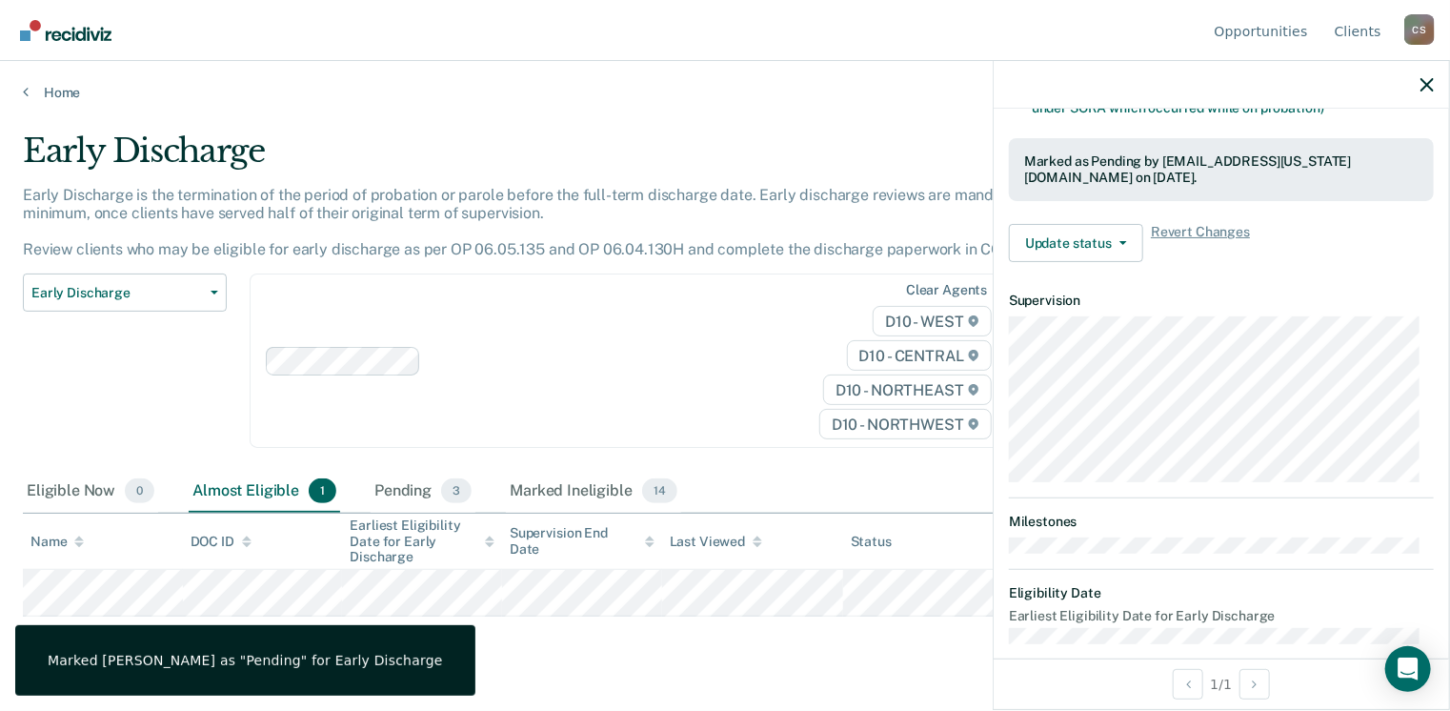
click at [20, 92] on div "Home" at bounding box center [725, 81] width 1450 height 40
click at [24, 90] on icon at bounding box center [26, 91] width 6 height 15
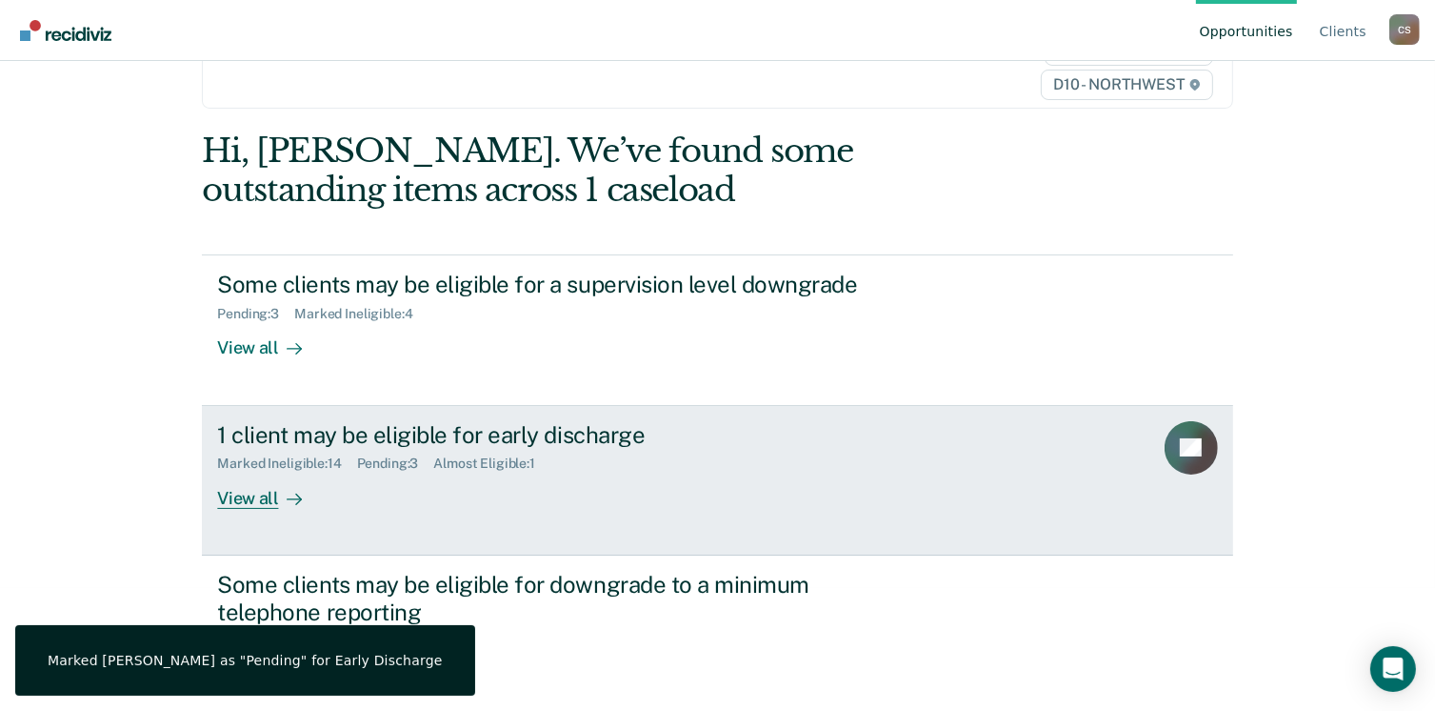
scroll to position [320, 0]
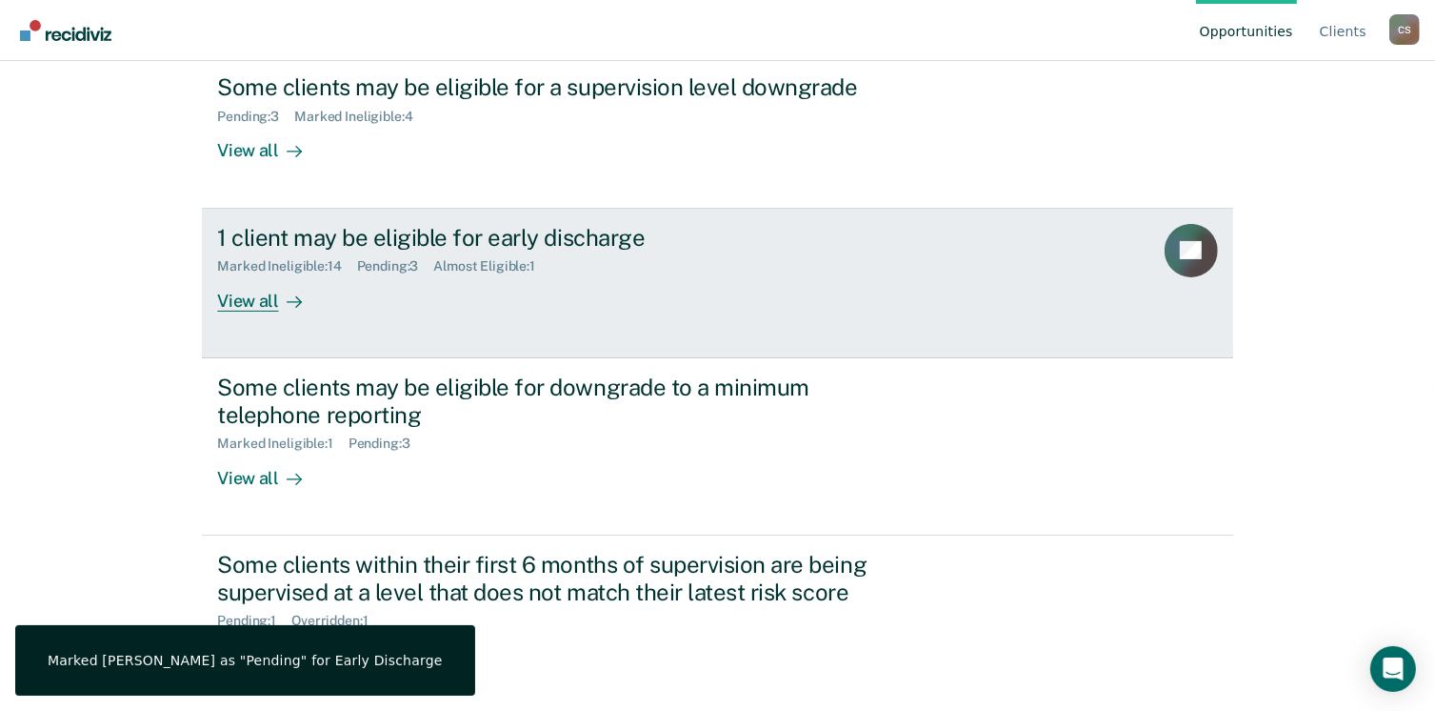
click at [502, 249] on div "1 client may be eligible for early discharge" at bounding box center [551, 238] width 669 height 28
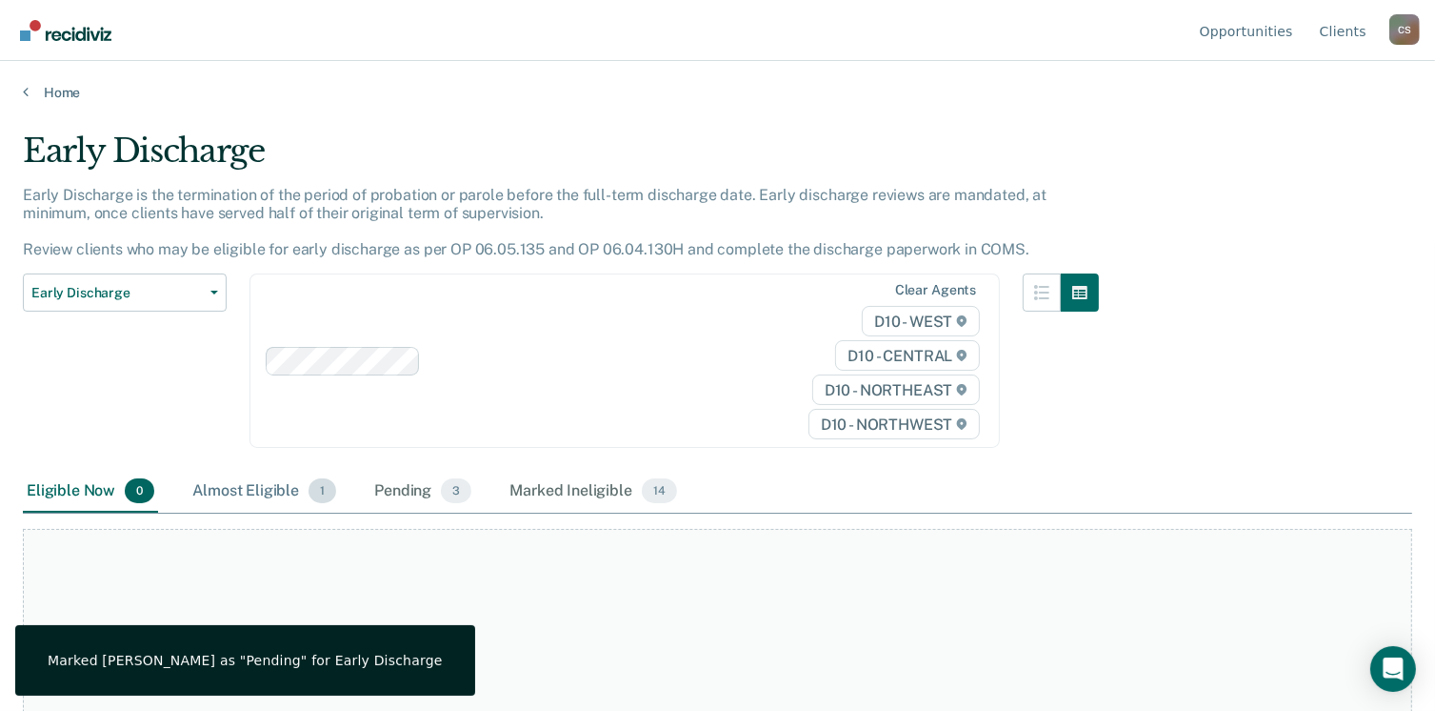
click at [266, 497] on div "Almost Eligible 1" at bounding box center [264, 492] width 151 height 42
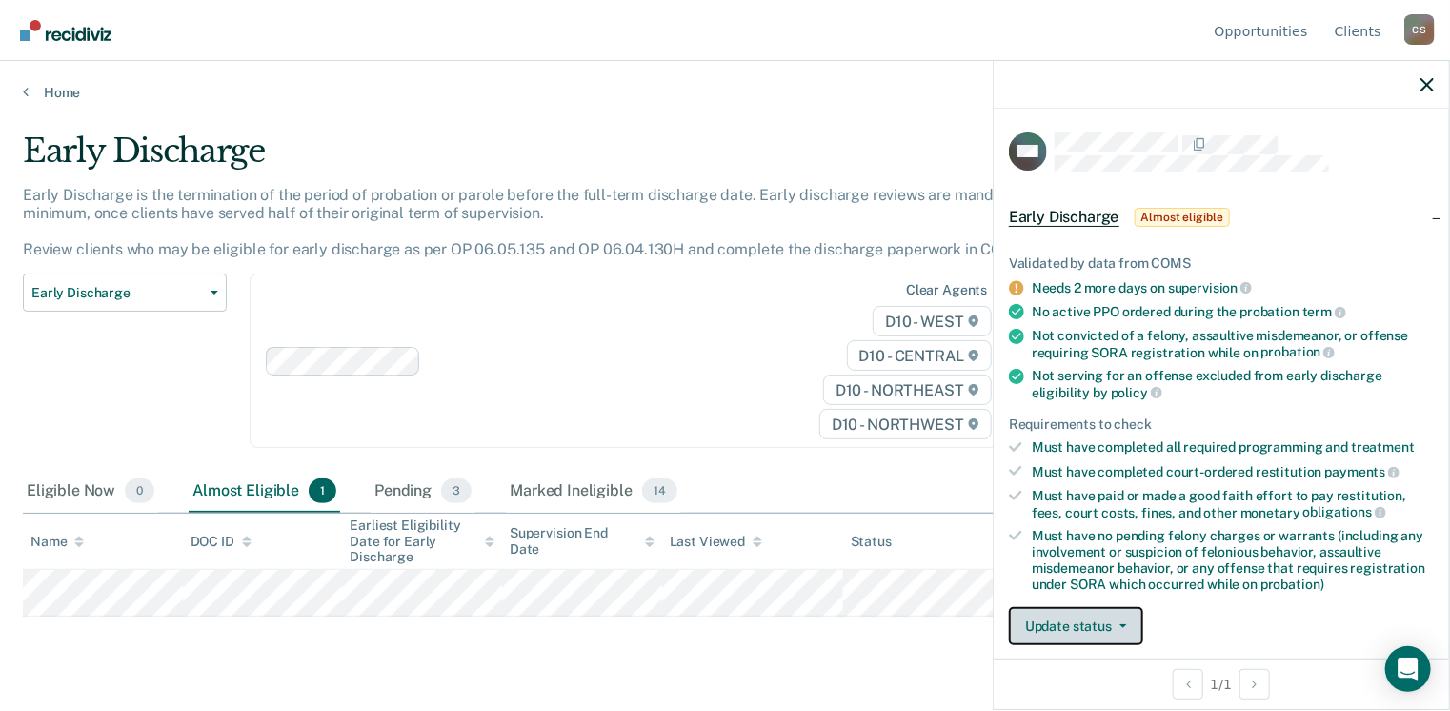
click at [1103, 622] on button "Update status" at bounding box center [1076, 626] width 134 height 38
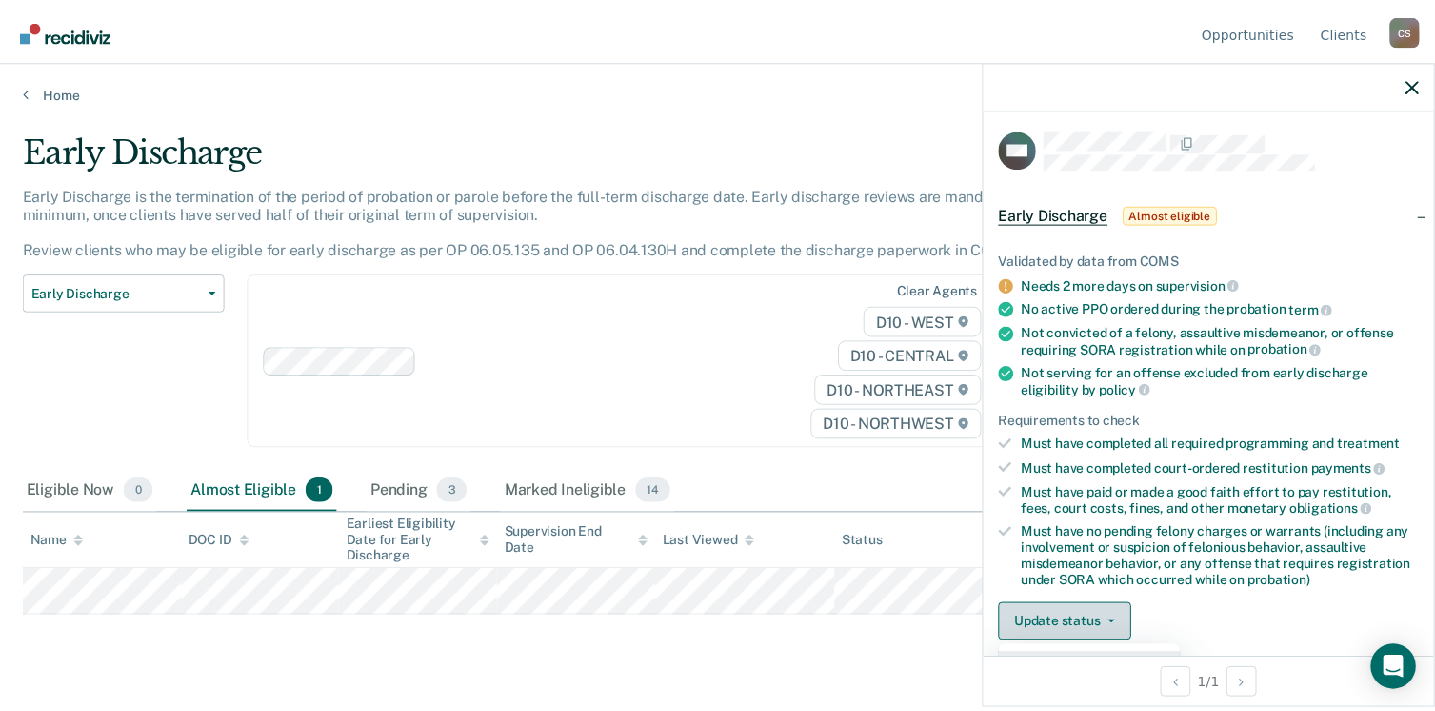
scroll to position [98, 0]
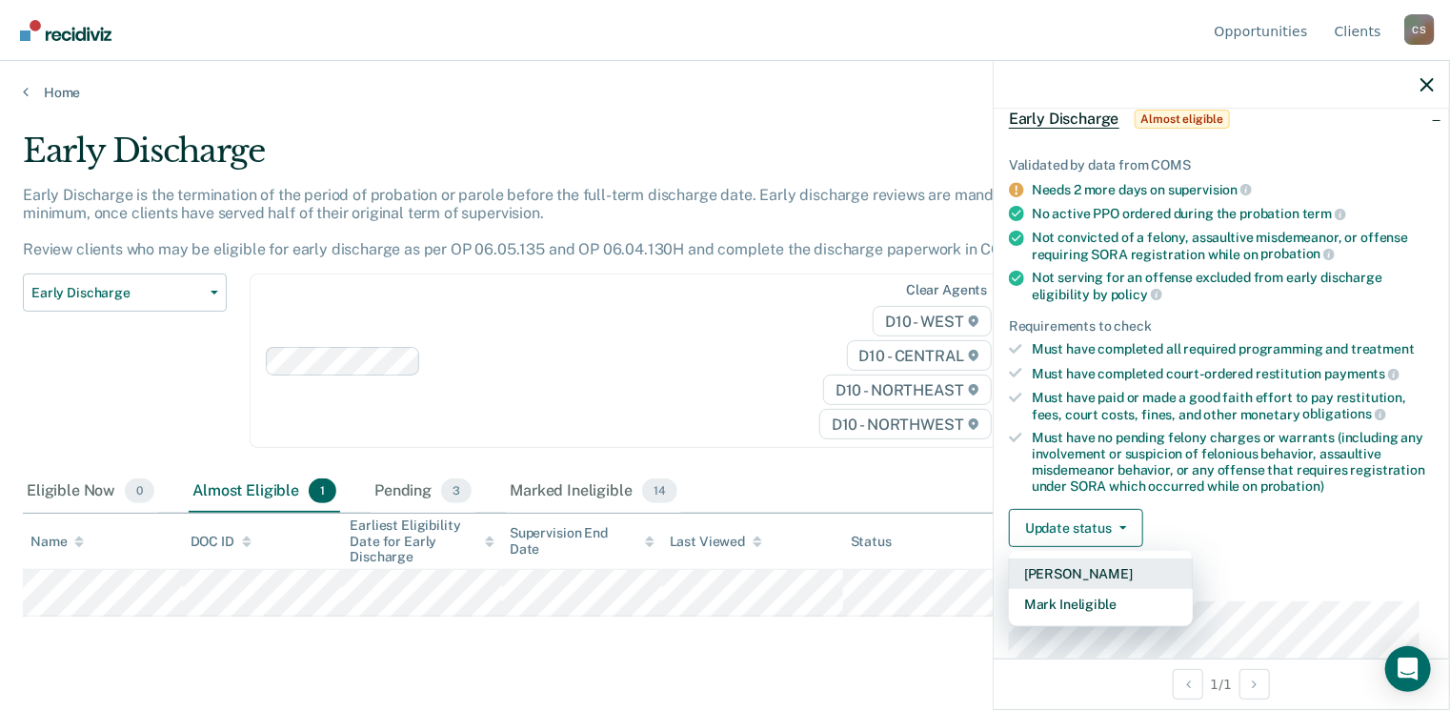
click at [1101, 574] on button "Mark Pending" at bounding box center [1101, 573] width 184 height 30
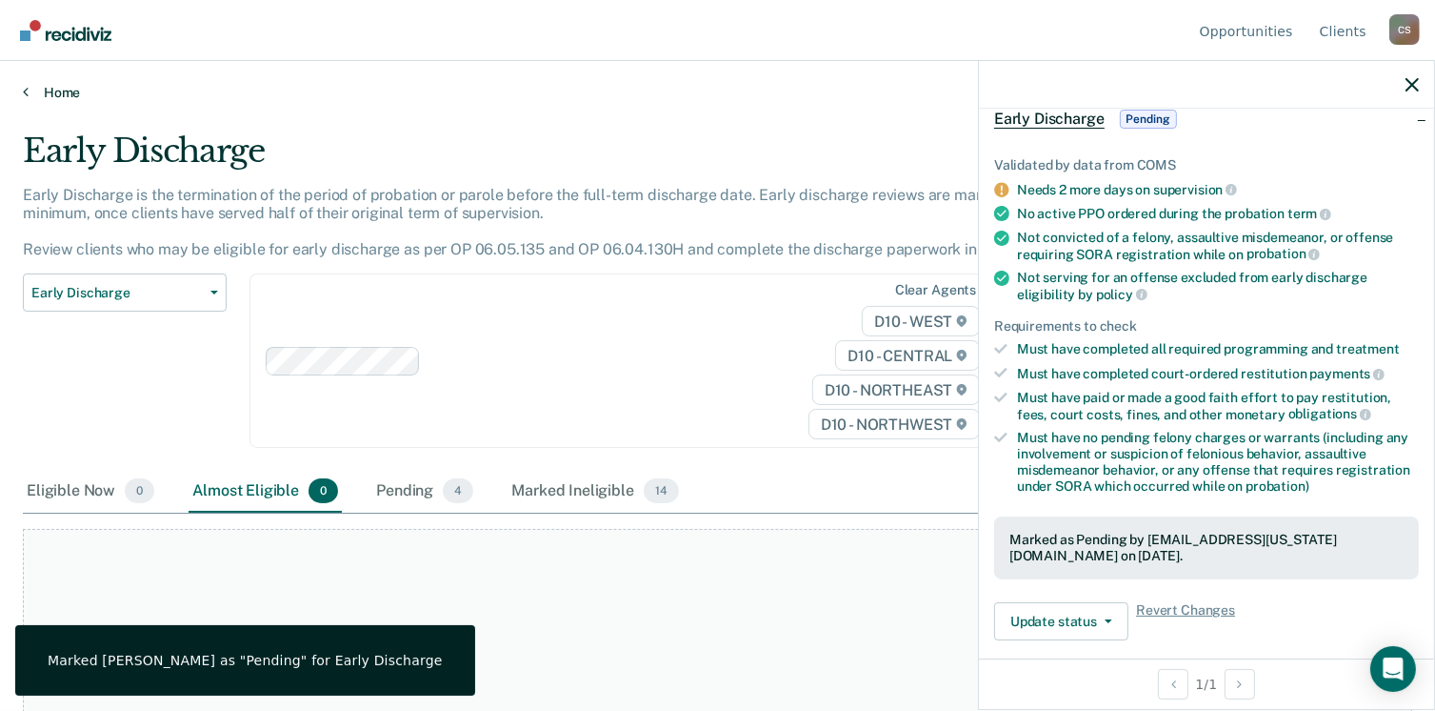
click at [54, 84] on link "Home" at bounding box center [718, 92] width 1390 height 17
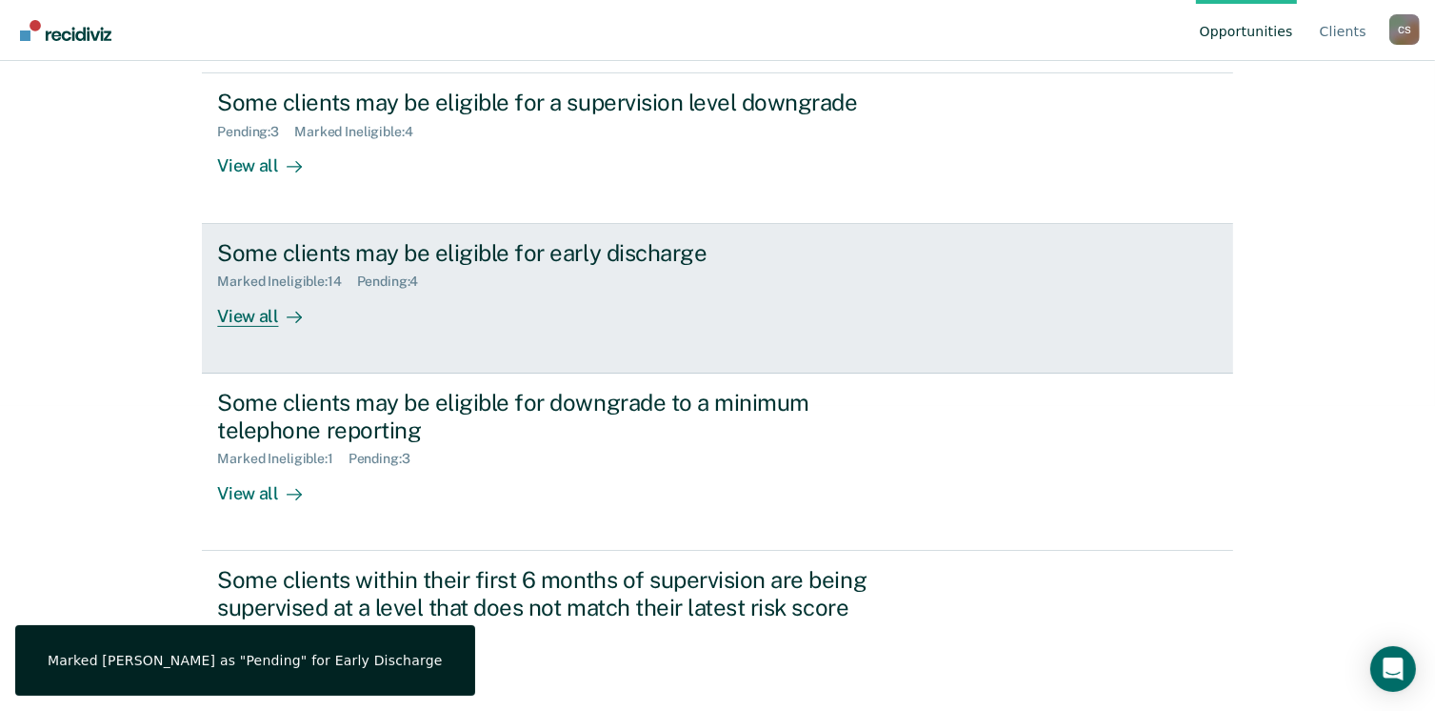
scroll to position [320, 0]
